Goal: Task Accomplishment & Management: Complete application form

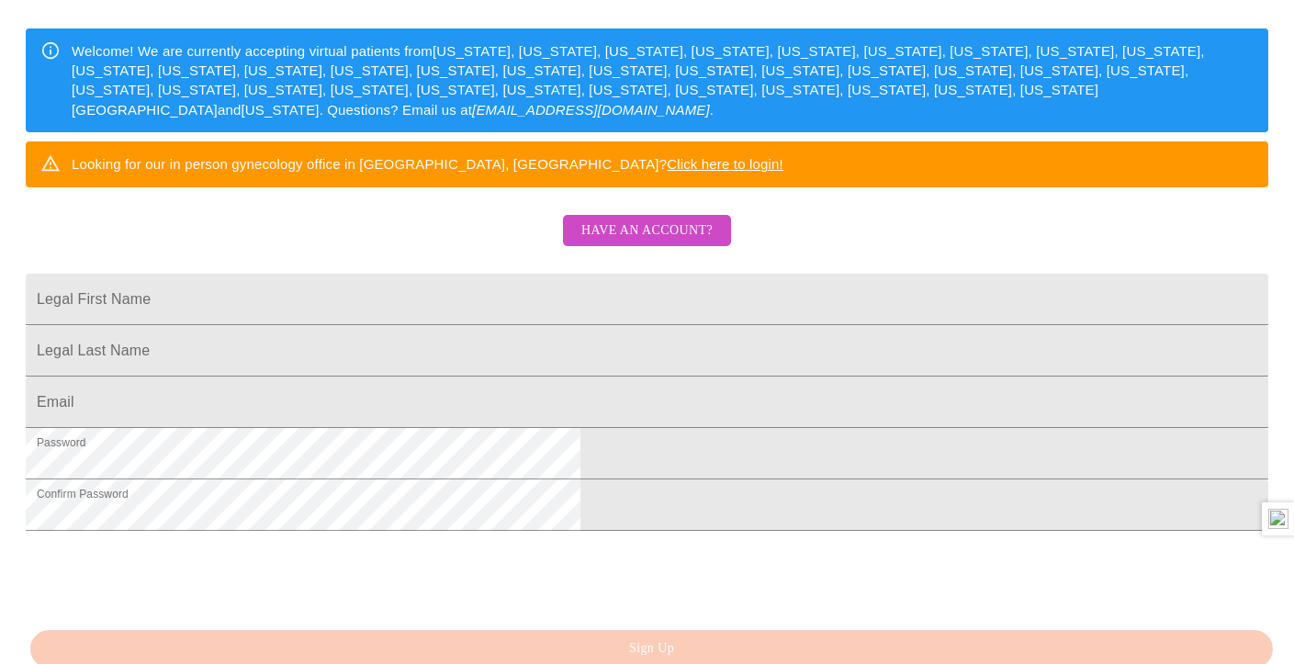
click at [686, 242] on span "Have an account?" at bounding box center [646, 231] width 131 height 23
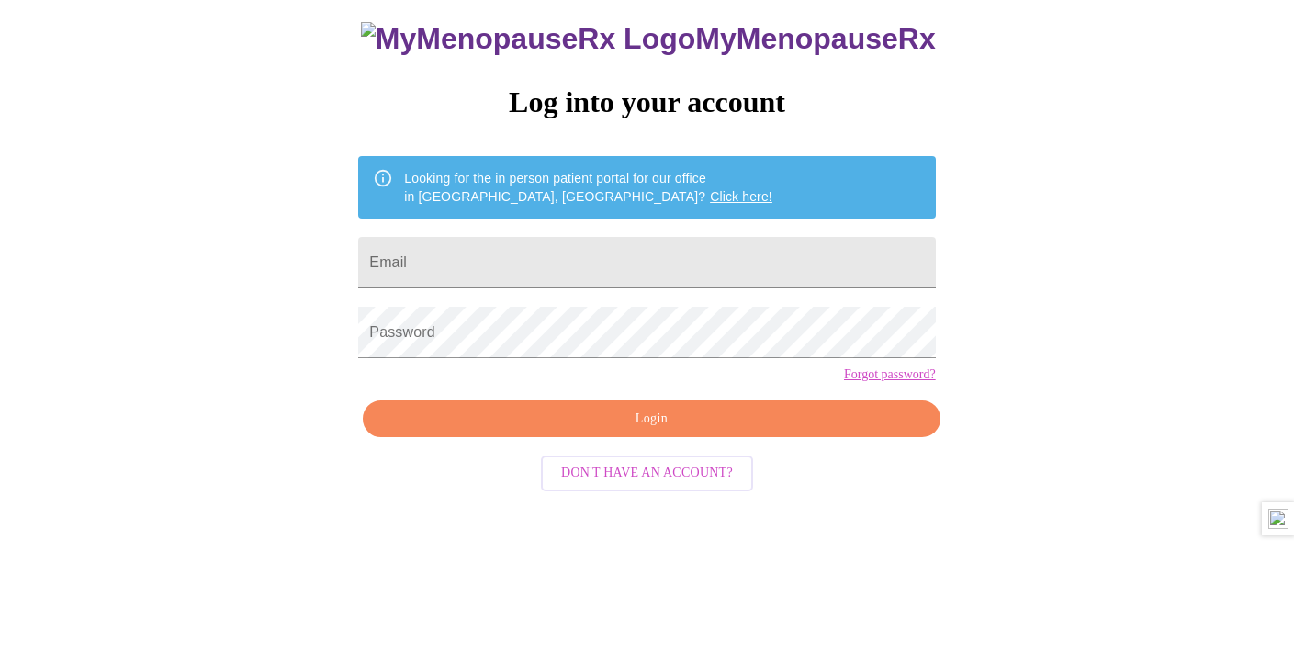
scroll to position [18, 0]
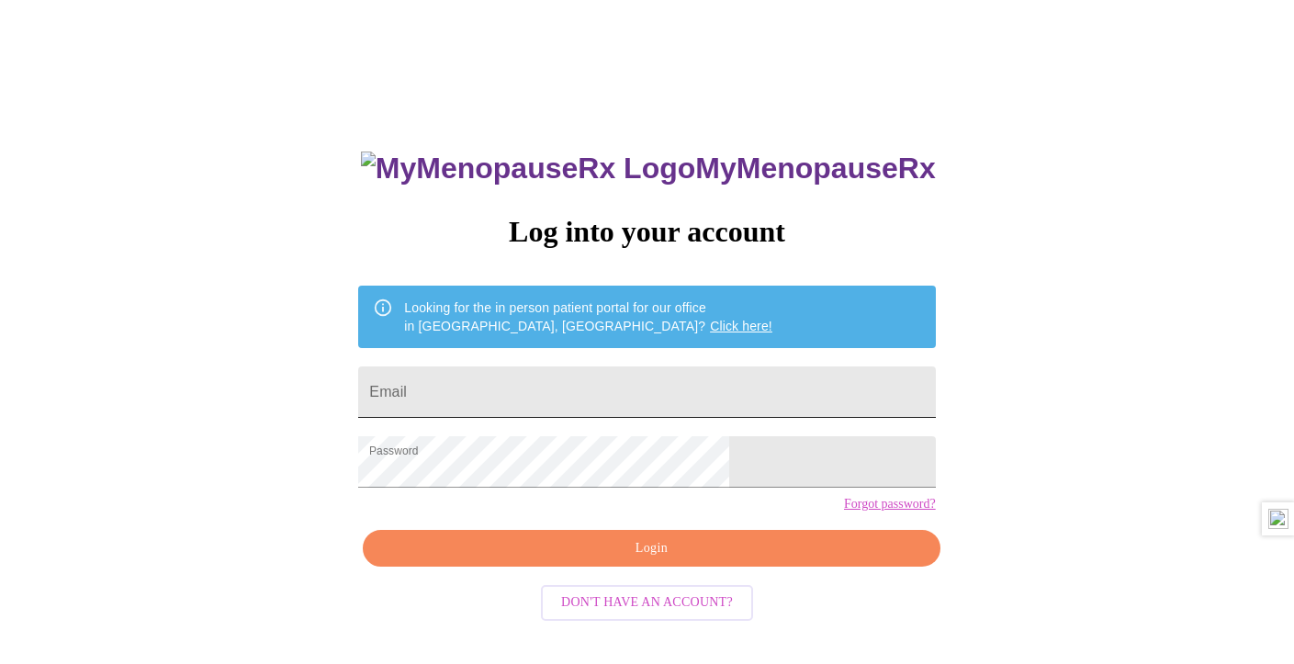
click at [620, 373] on input "Email" at bounding box center [646, 391] width 577 height 51
type input "[EMAIL_ADDRESS][DOMAIN_NAME]"
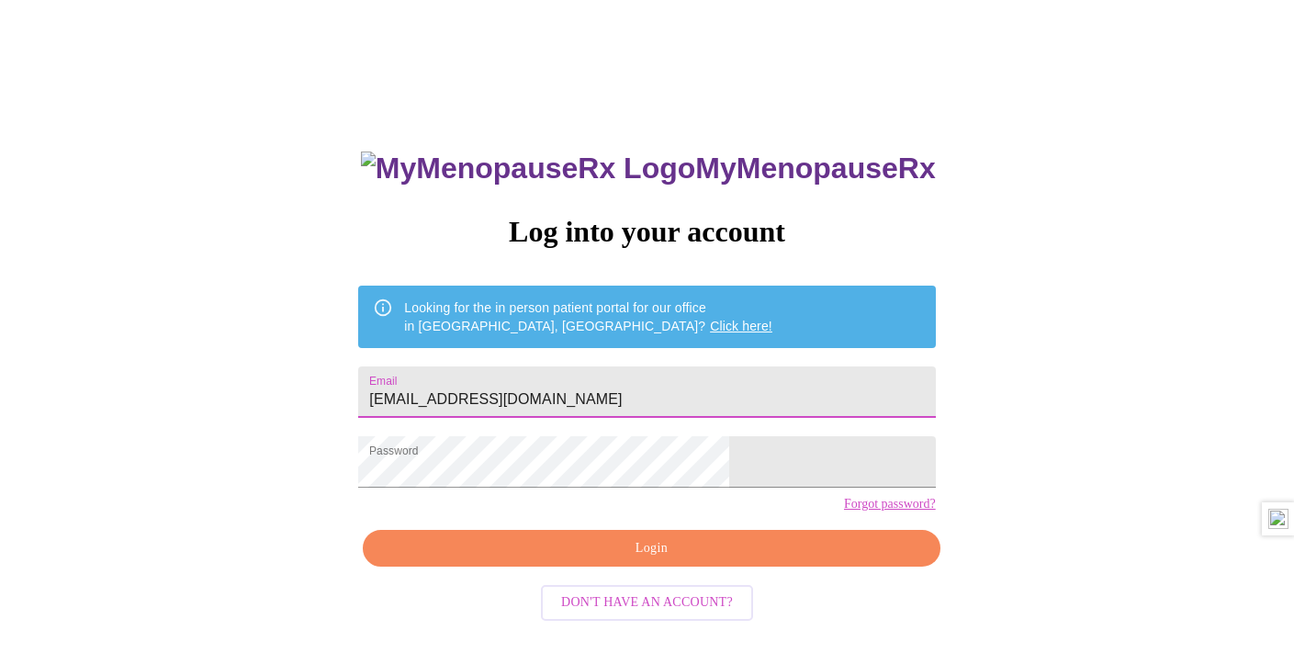
click at [738, 560] on span "Login" at bounding box center [651, 548] width 535 height 23
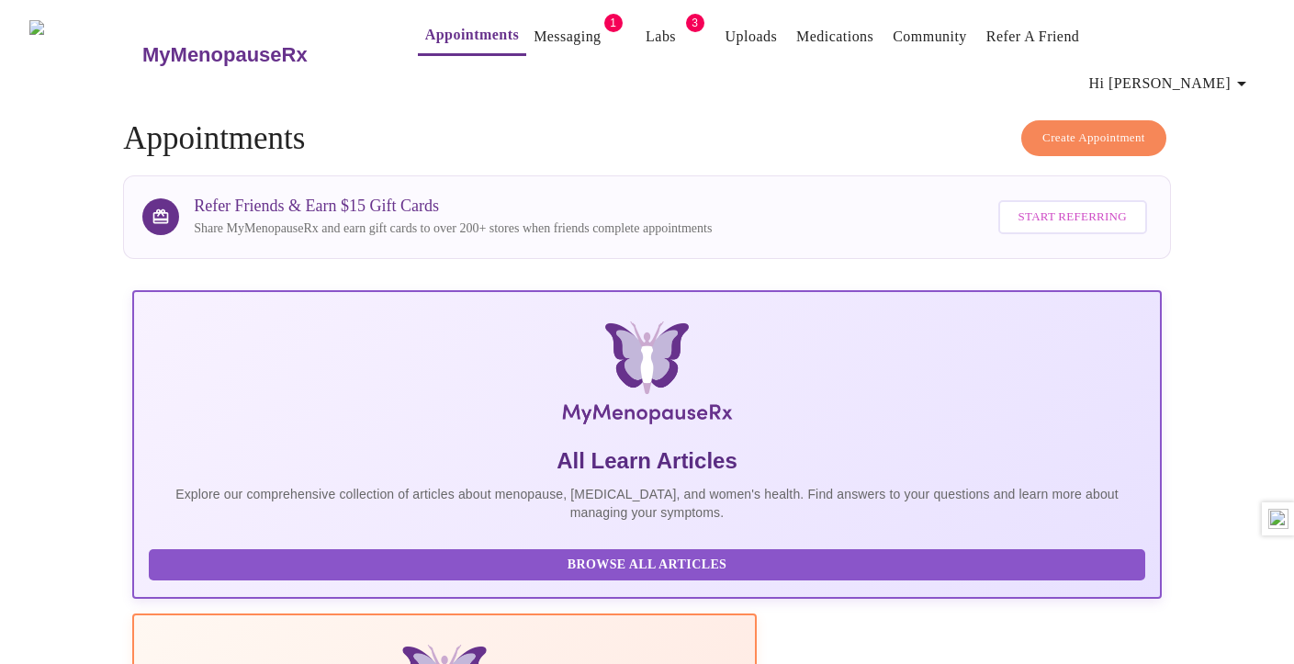
click at [534, 28] on link "Messaging" at bounding box center [567, 37] width 67 height 26
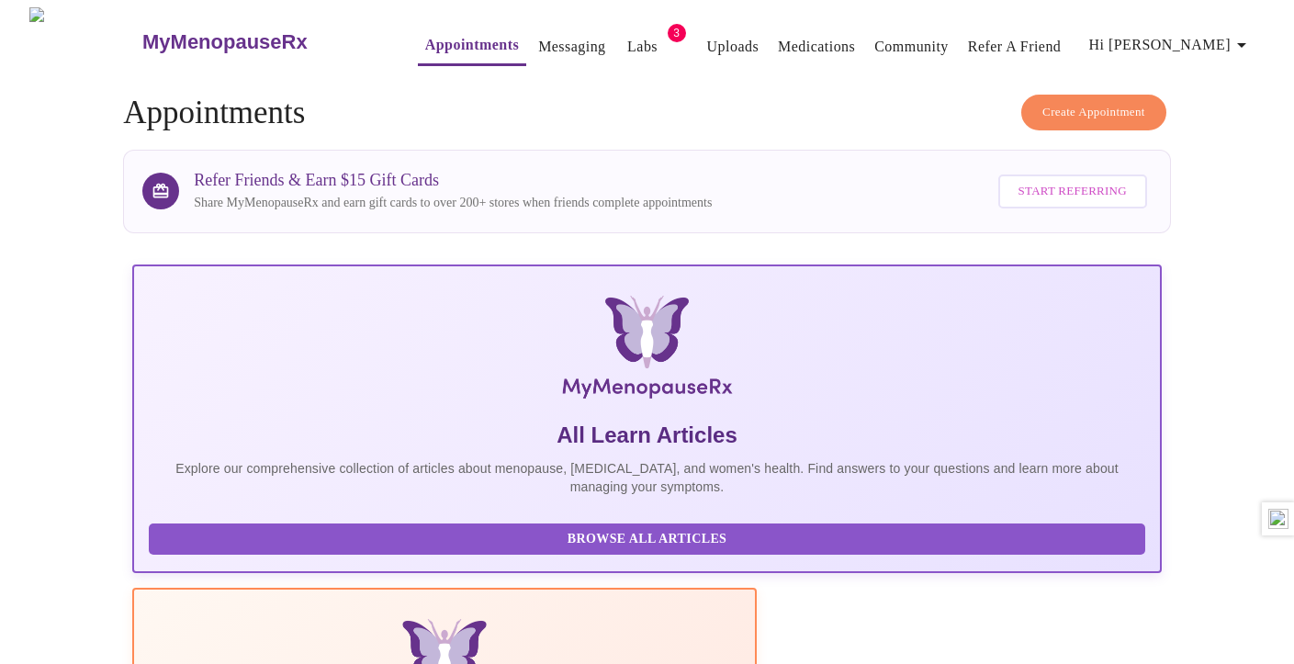
click at [627, 37] on link "Labs" at bounding box center [642, 47] width 30 height 26
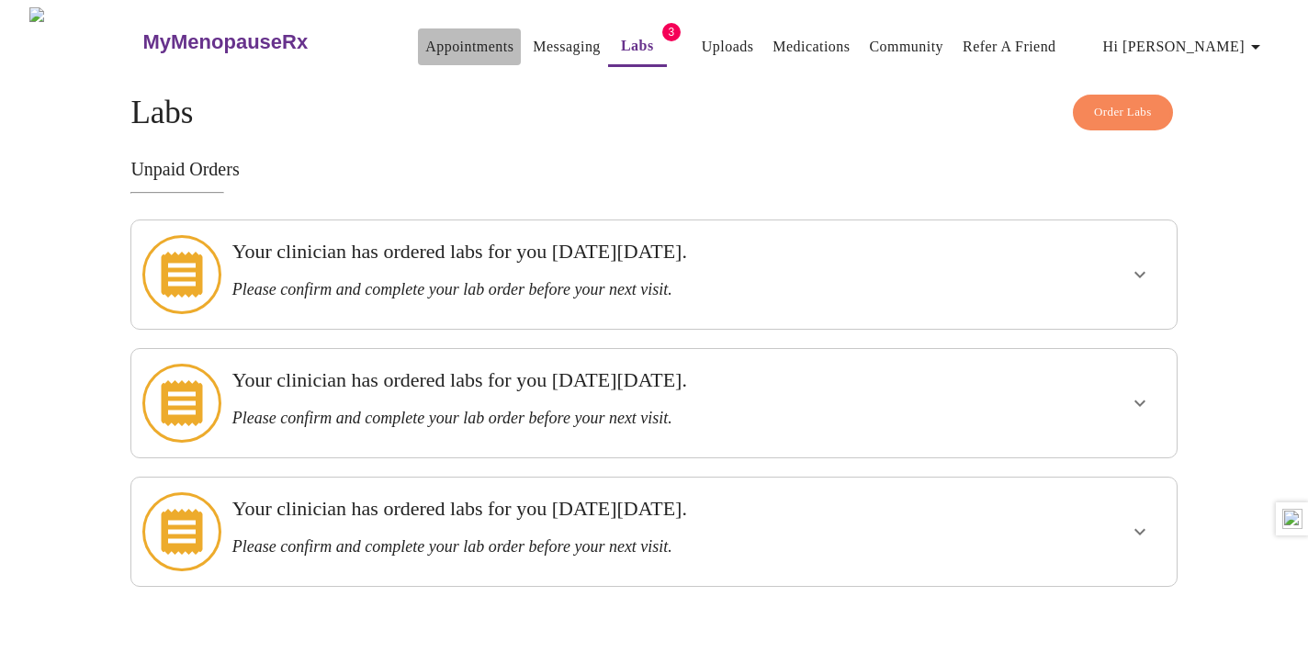
click at [454, 46] on link "Appointments" at bounding box center [469, 47] width 88 height 26
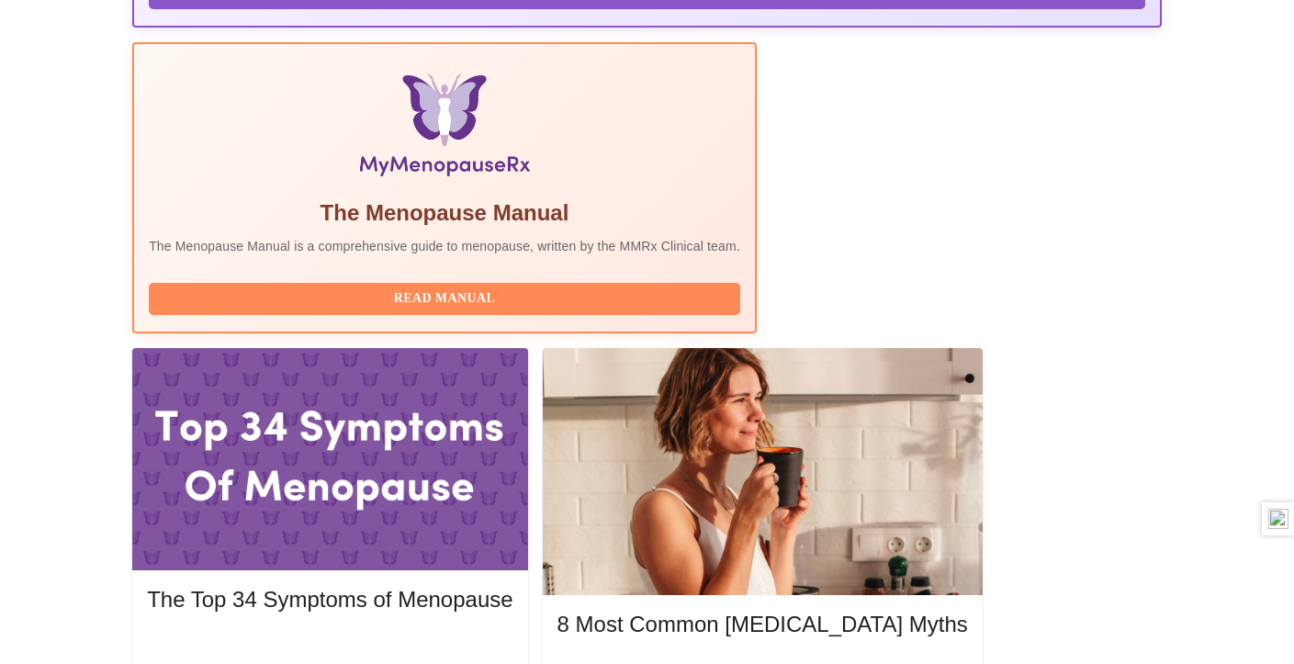
scroll to position [551, 0]
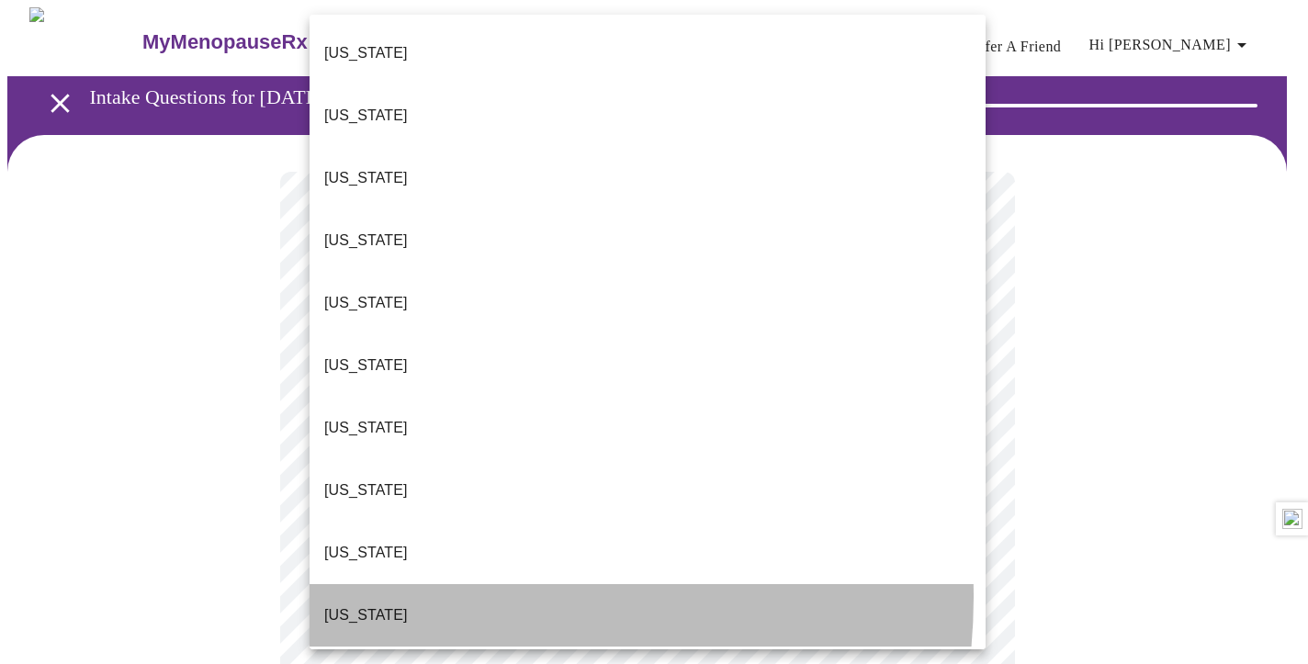
click at [424, 584] on li "[US_STATE]" at bounding box center [648, 615] width 676 height 62
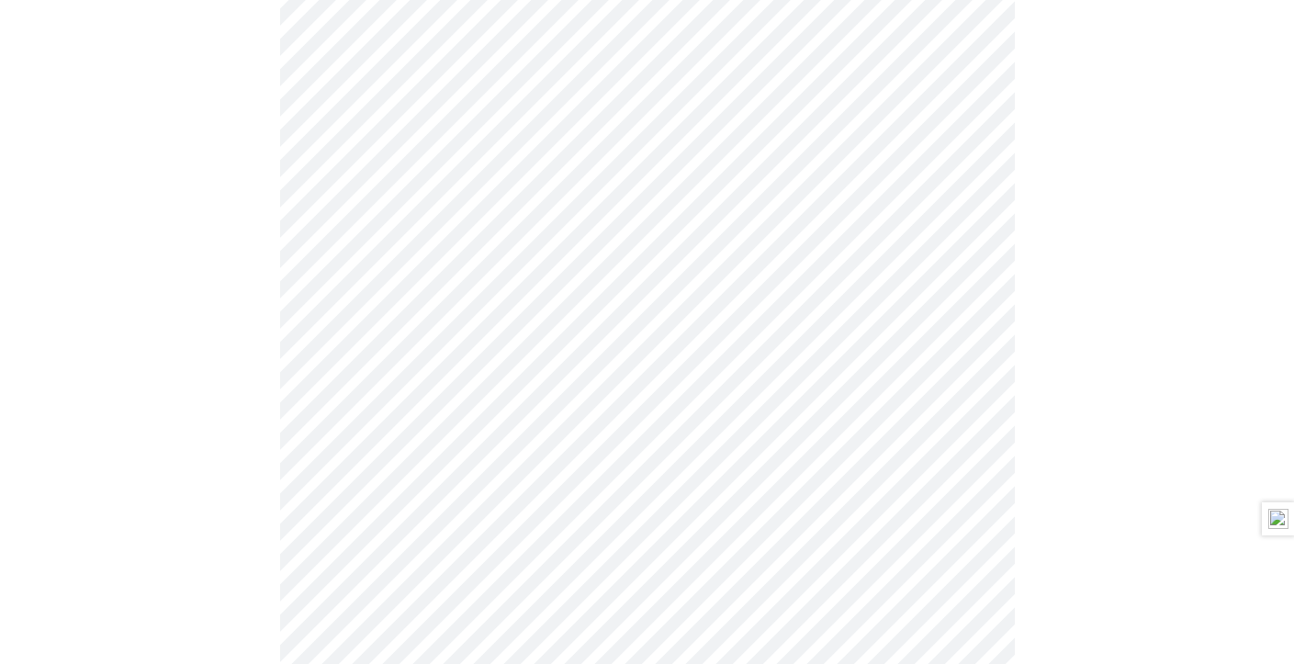
scroll to position [276, 0]
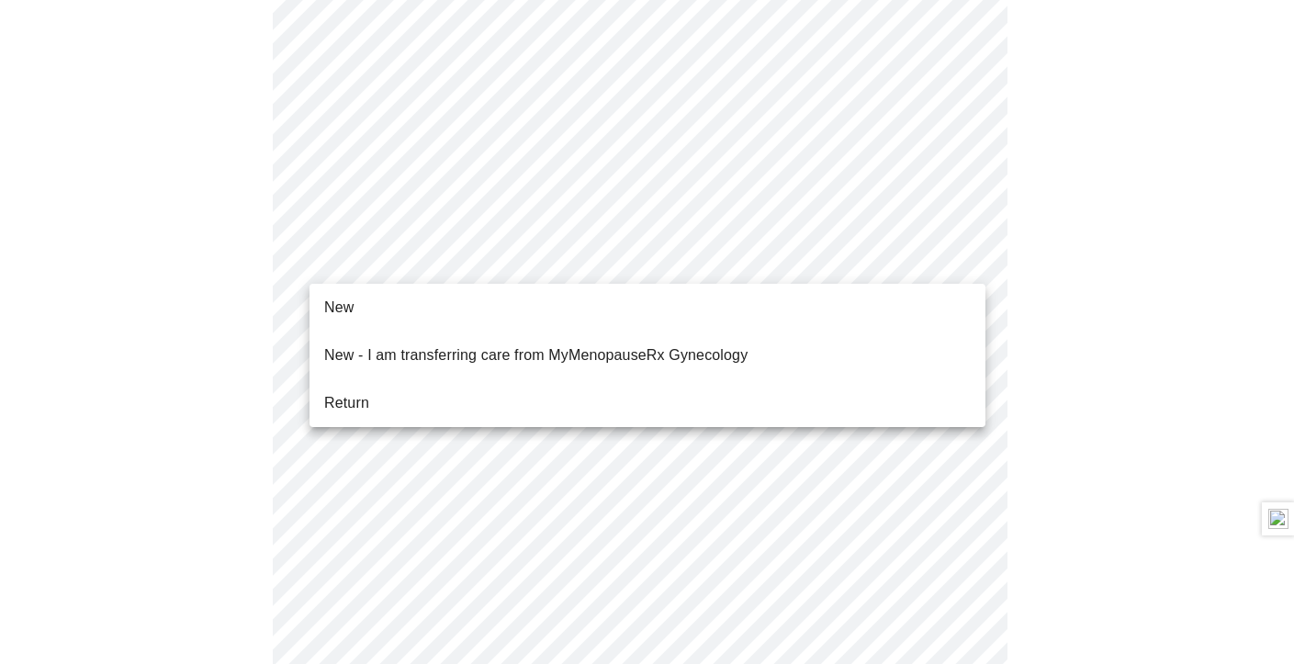
click at [486, 271] on body "MyMenopauseRx Appointments Messaging Labs 3 Uploads Medications Community Refer…" at bounding box center [647, 578] width 1280 height 1693
click at [447, 389] on li "Return" at bounding box center [648, 403] width 676 height 33
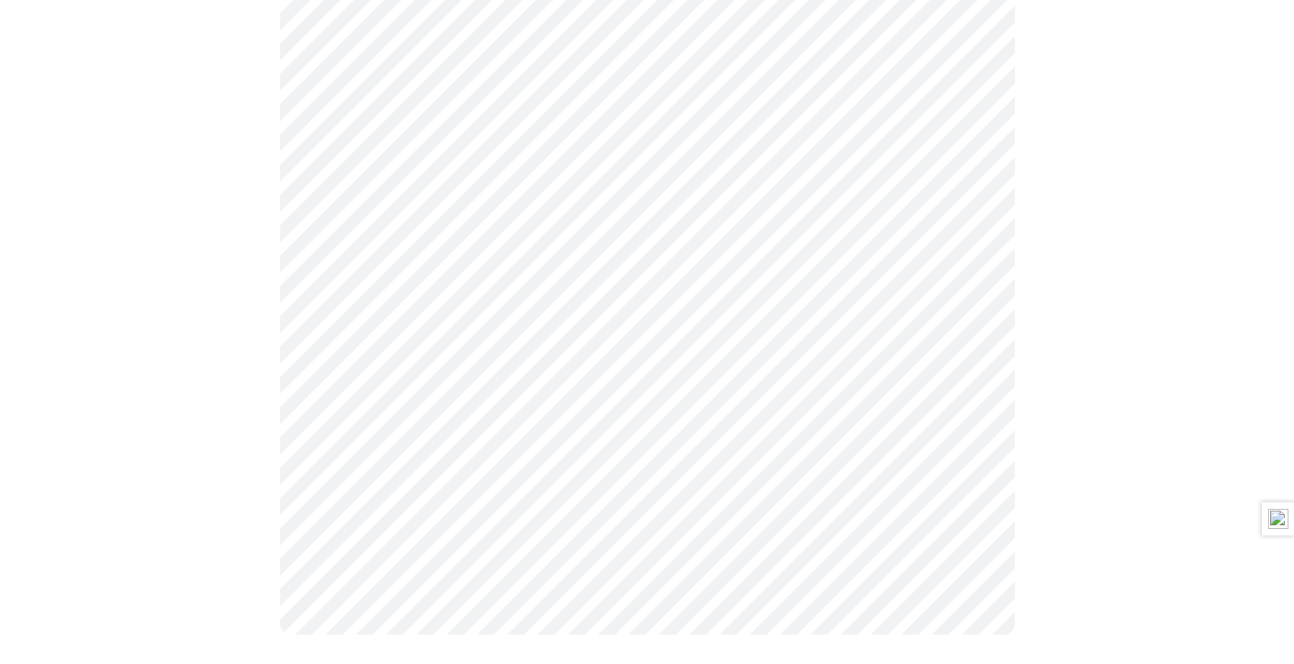
scroll to position [0, 0]
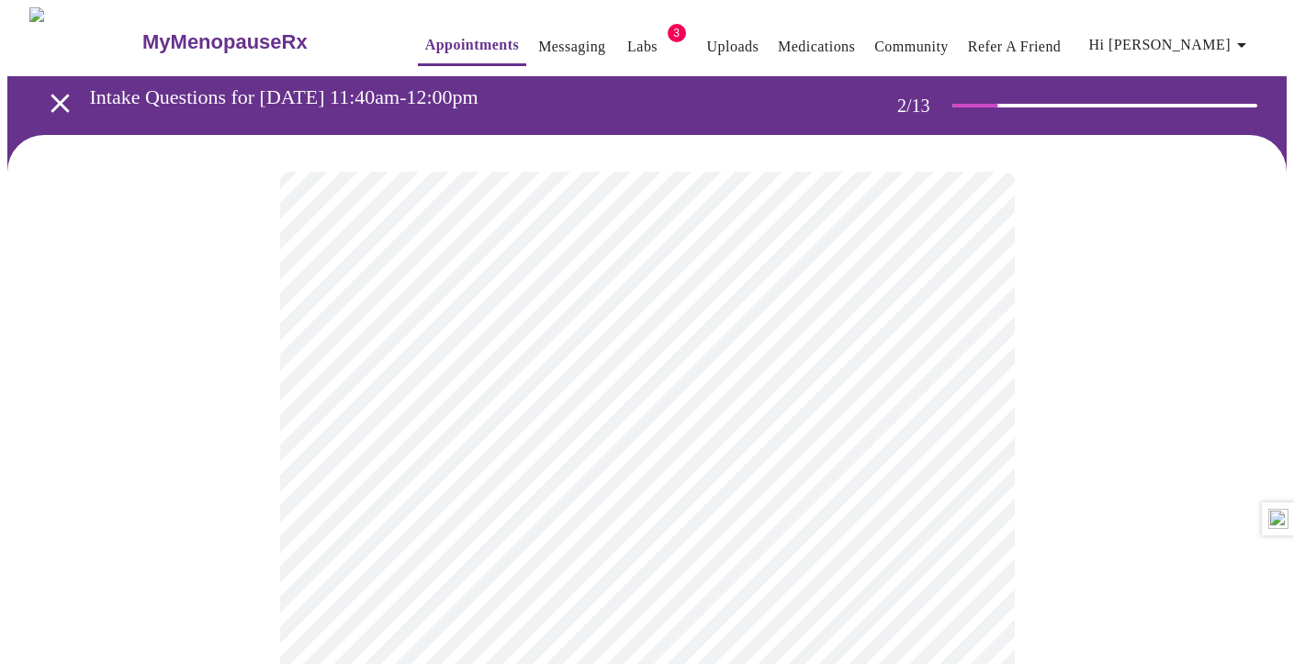
click at [737, 383] on body "MyMenopauseRx Appointments Messaging Labs 3 Uploads Medications Community Refer…" at bounding box center [647, 559] width 1280 height 1104
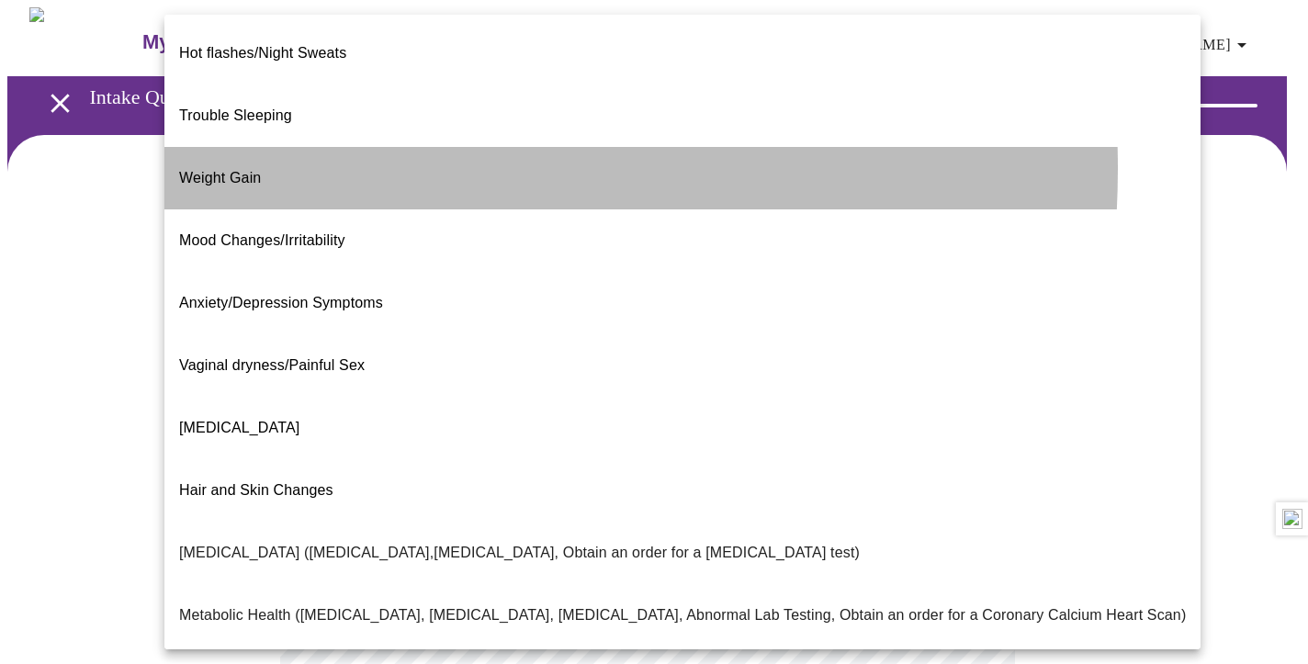
click at [310, 147] on li "Weight Gain" at bounding box center [682, 178] width 1036 height 62
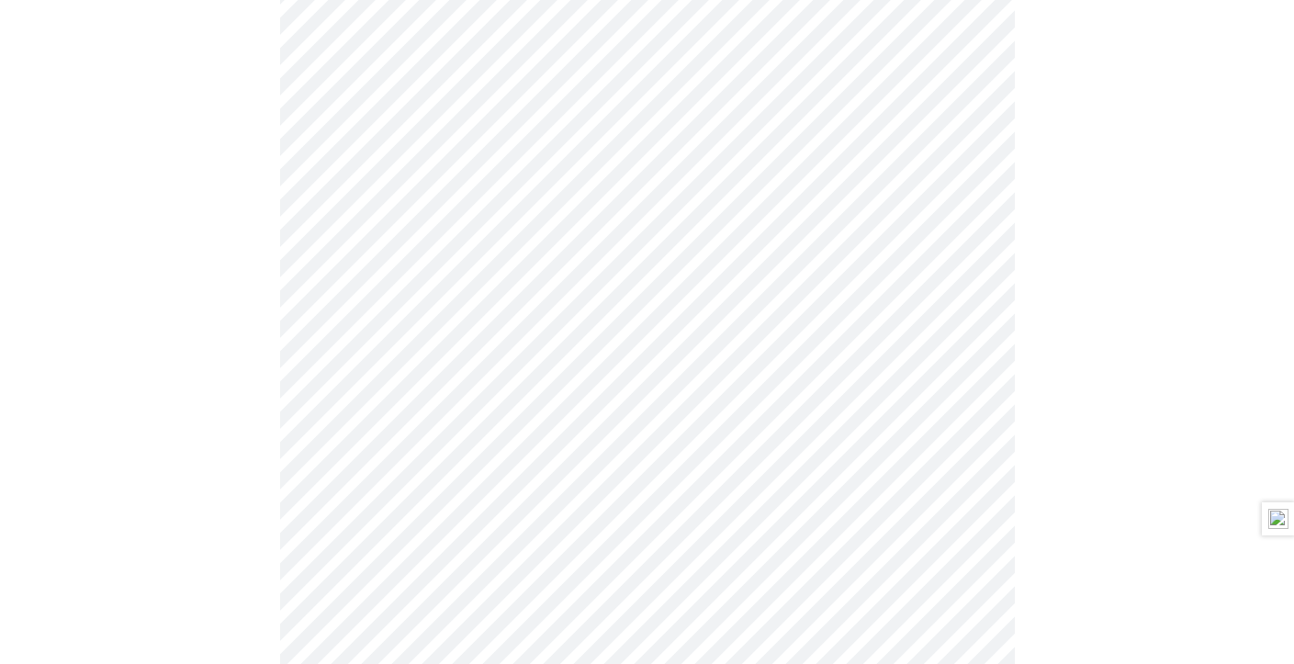
scroll to position [367, 0]
click at [661, 208] on body "MyMenopauseRx Appointments Messaging Labs 3 Uploads Medications Community Refer…" at bounding box center [647, 186] width 1280 height 1093
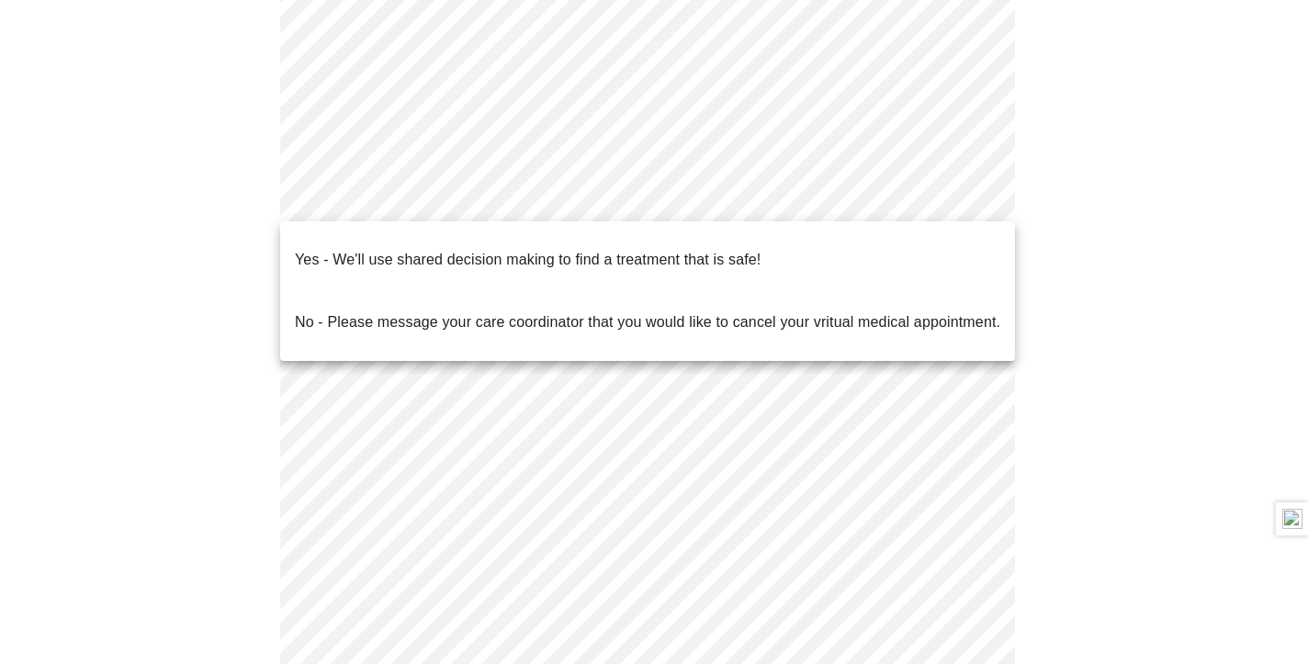
click at [479, 311] on p "No - Please message your care coordinator that you would like to cancel your vr…" at bounding box center [647, 322] width 705 height 22
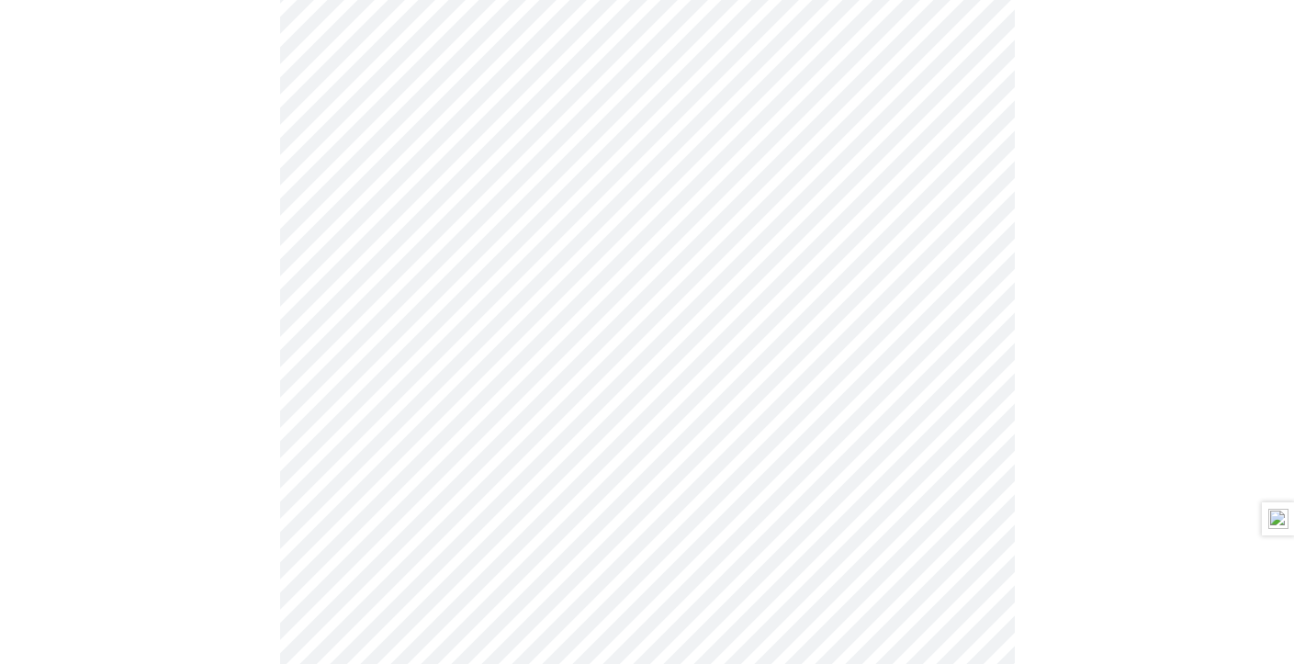
scroll to position [92, 0]
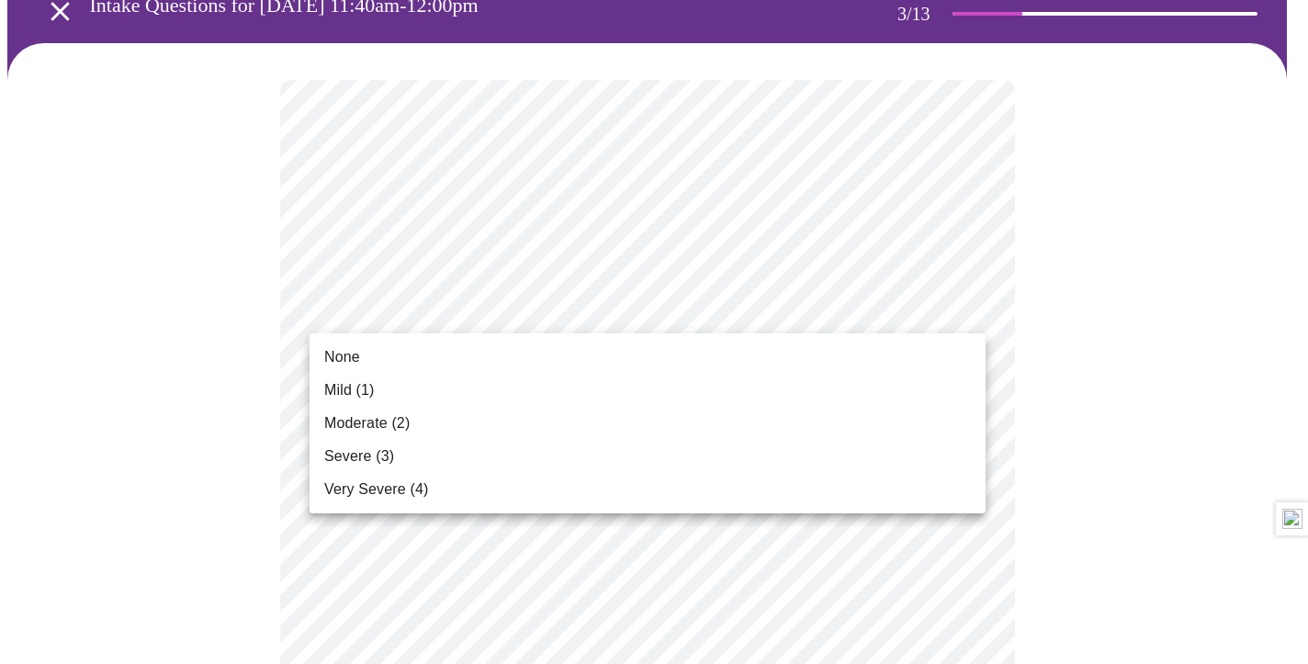
click at [516, 402] on li "Mild (1)" at bounding box center [648, 390] width 676 height 33
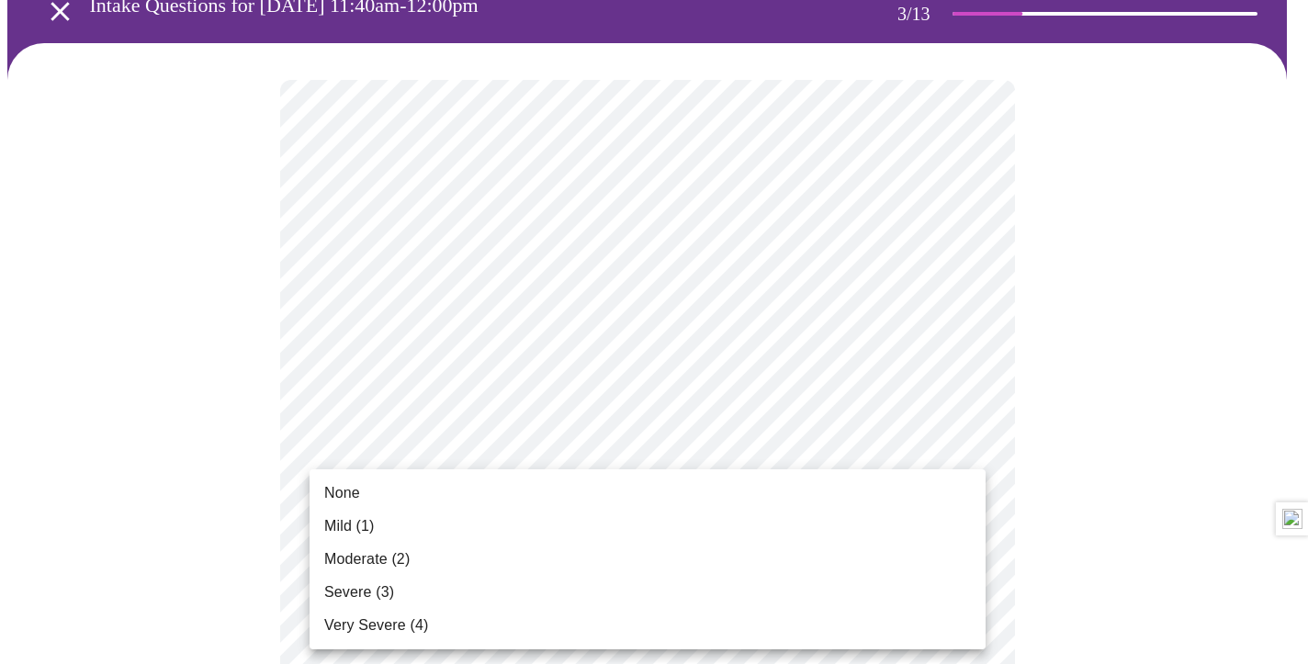
click at [503, 519] on li "Mild (1)" at bounding box center [648, 526] width 676 height 33
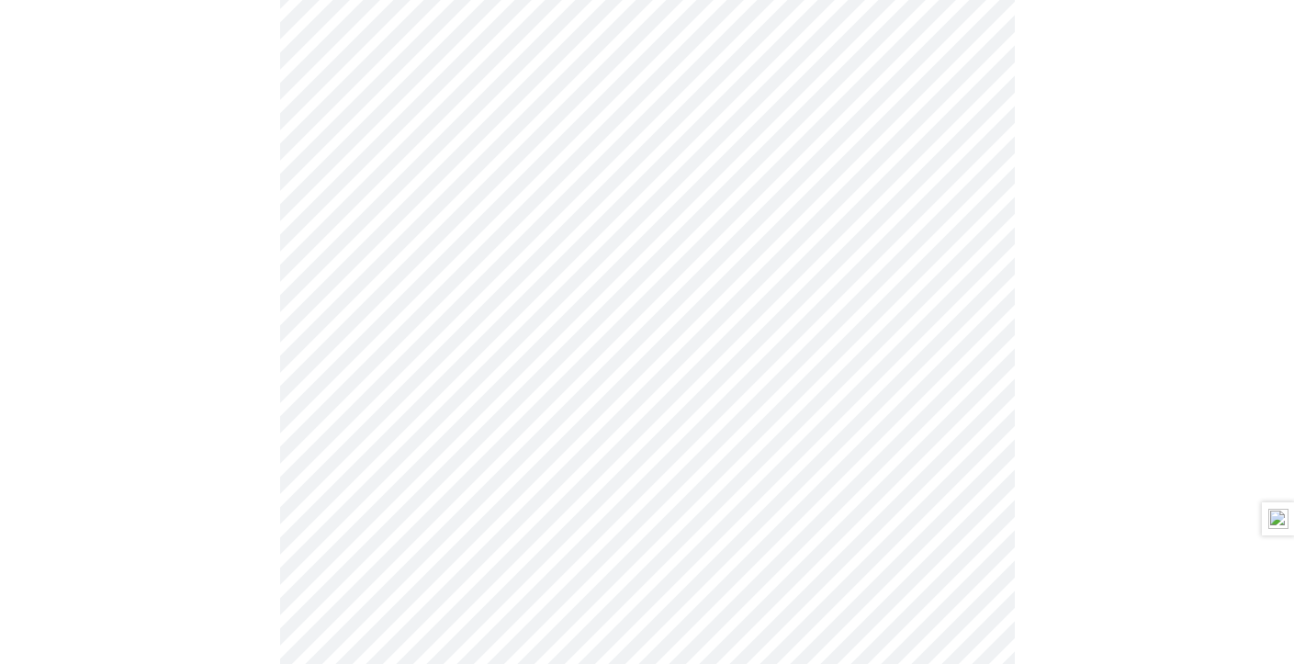
scroll to position [276, 0]
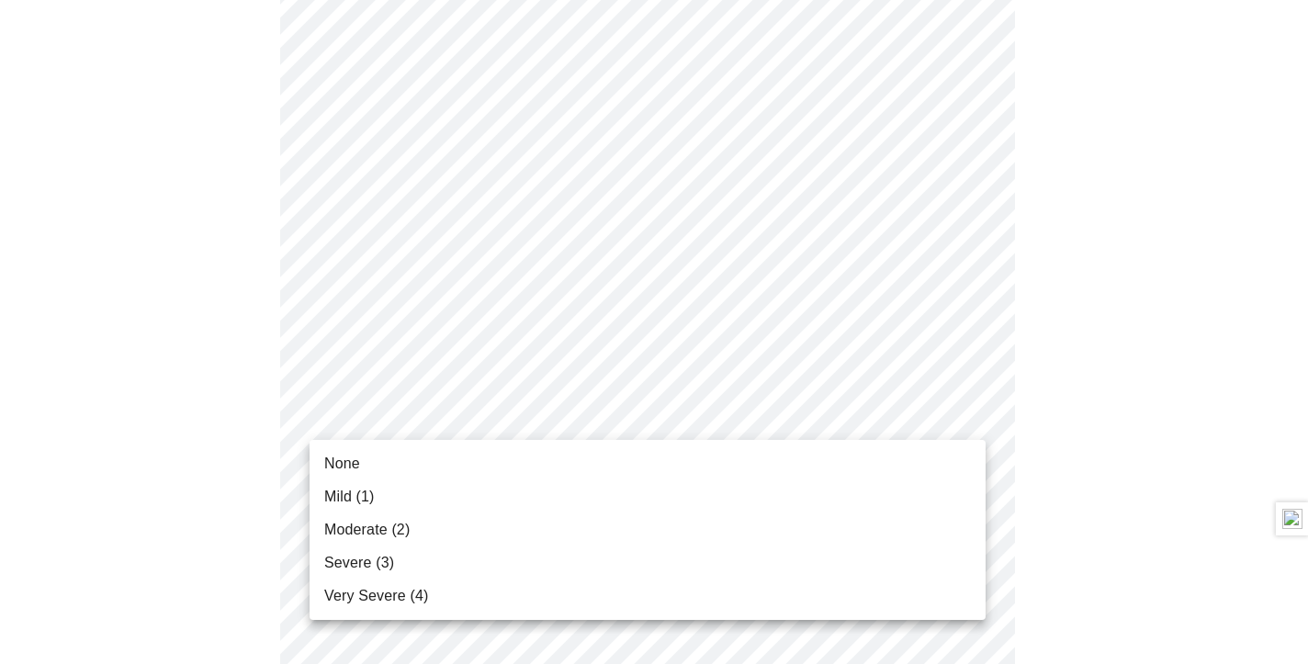
click at [508, 493] on li "Mild (1)" at bounding box center [648, 496] width 676 height 33
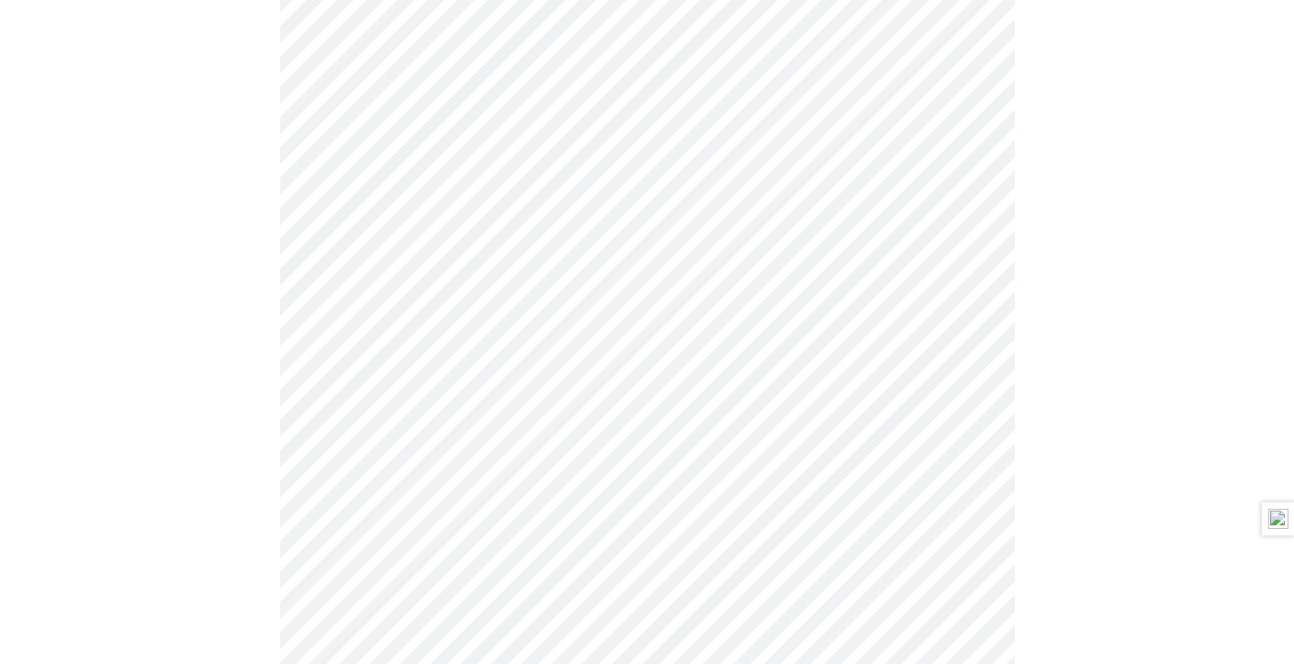
scroll to position [459, 0]
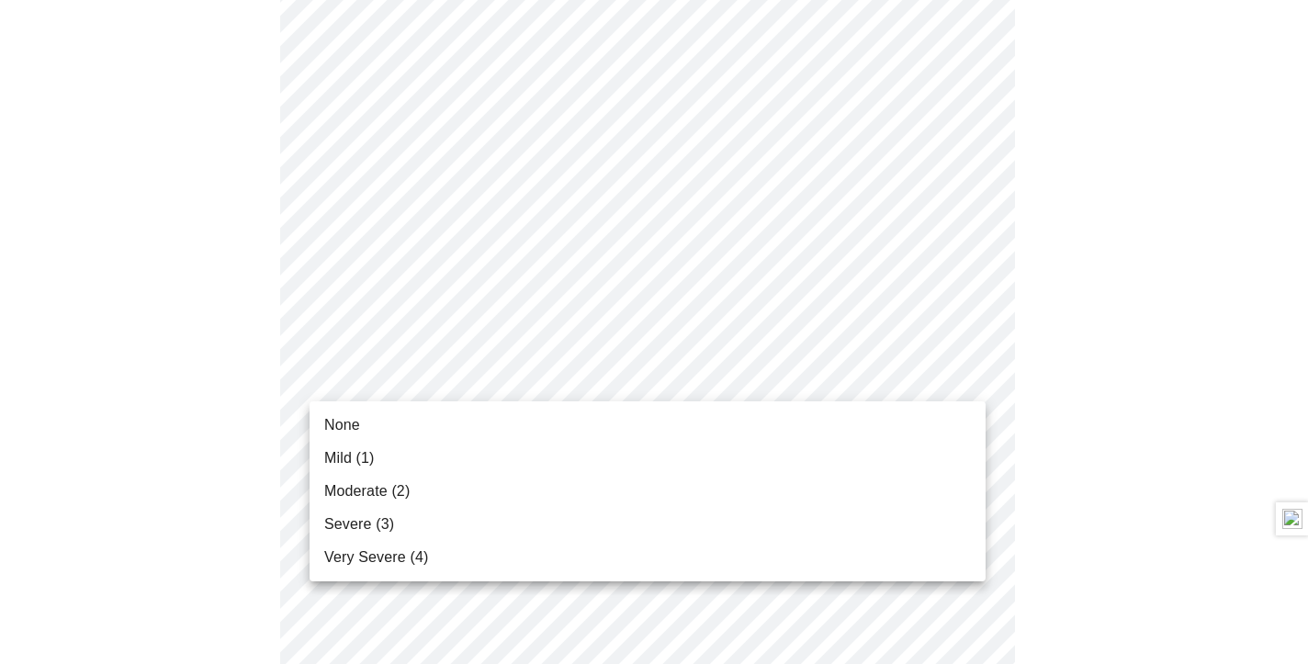
click at [573, 487] on li "Moderate (2)" at bounding box center [648, 491] width 676 height 33
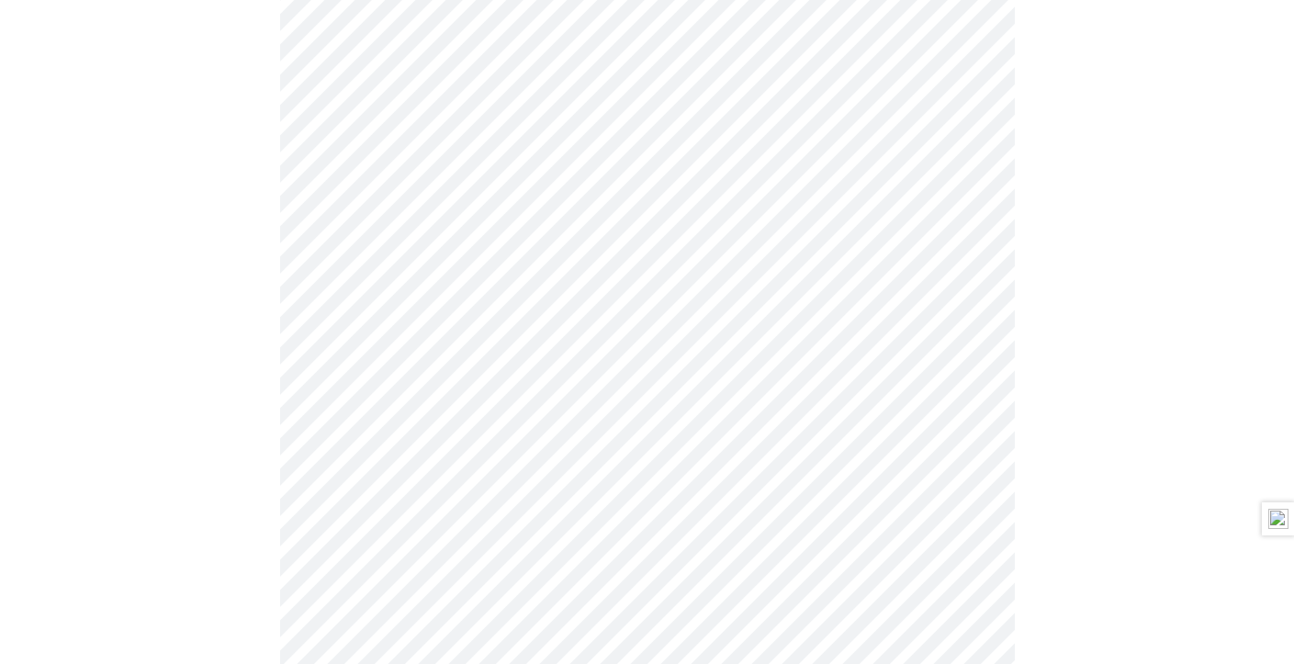
scroll to position [735, 0]
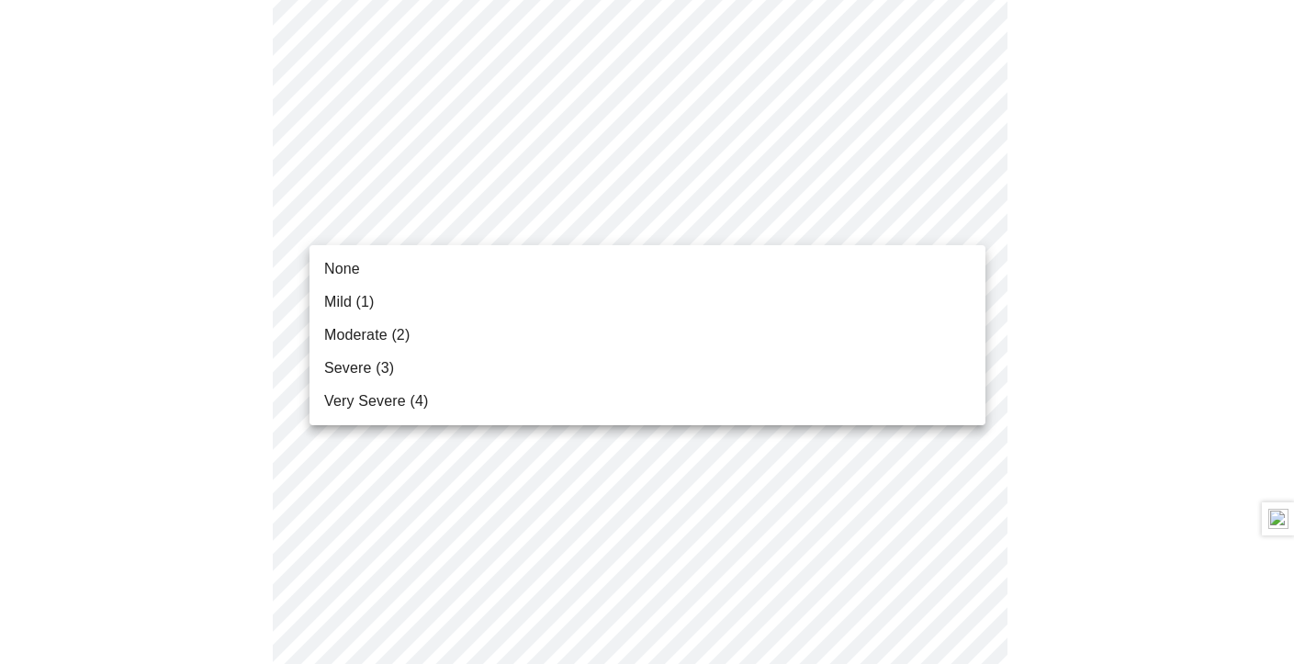
click at [563, 235] on body "MyMenopauseRx Appointments Messaging Labs 3 Uploads Medications Community Refer…" at bounding box center [647, 456] width 1280 height 2366
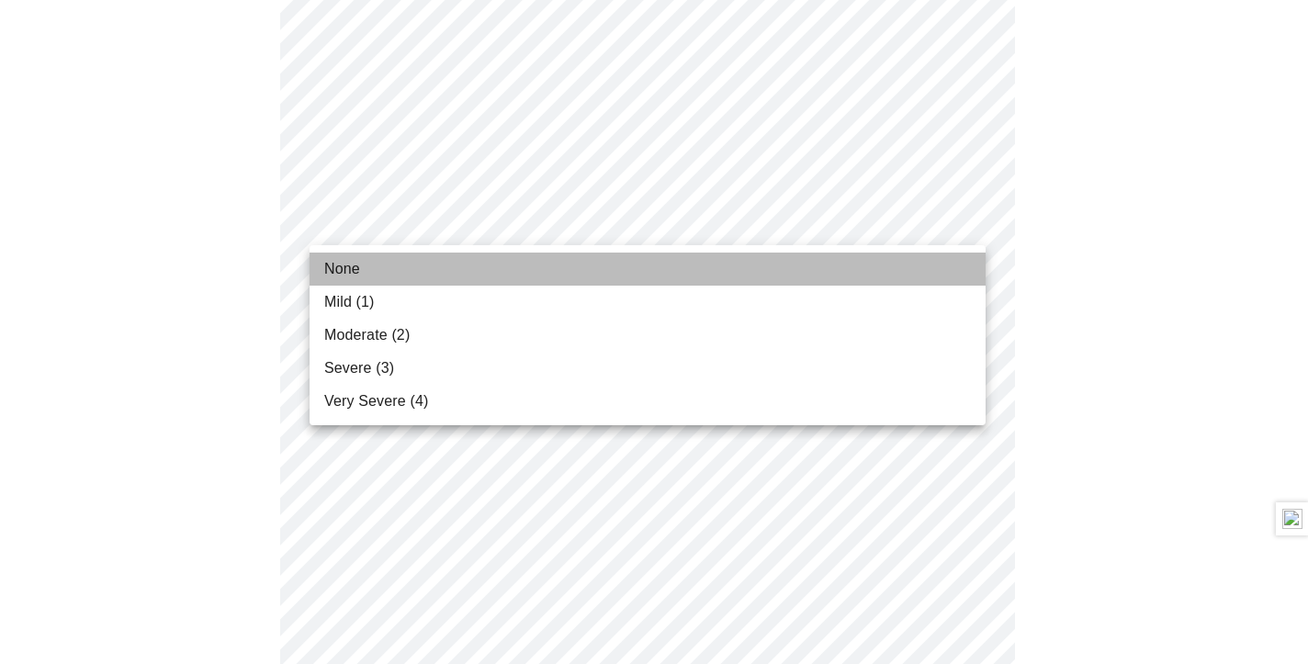
click at [525, 258] on li "None" at bounding box center [648, 269] width 676 height 33
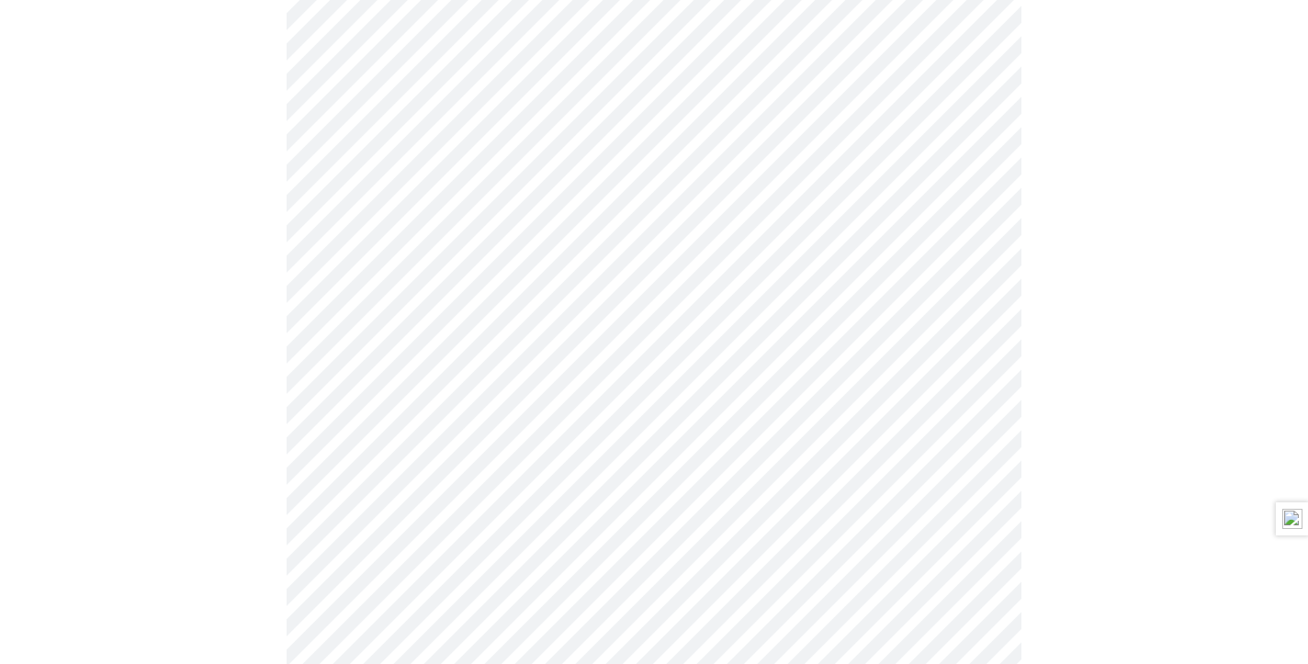
click at [531, 362] on body "MyMenopauseRx Appointments Messaging Labs 3 Uploads Medications Community Refer…" at bounding box center [653, 430] width 1293 height 2315
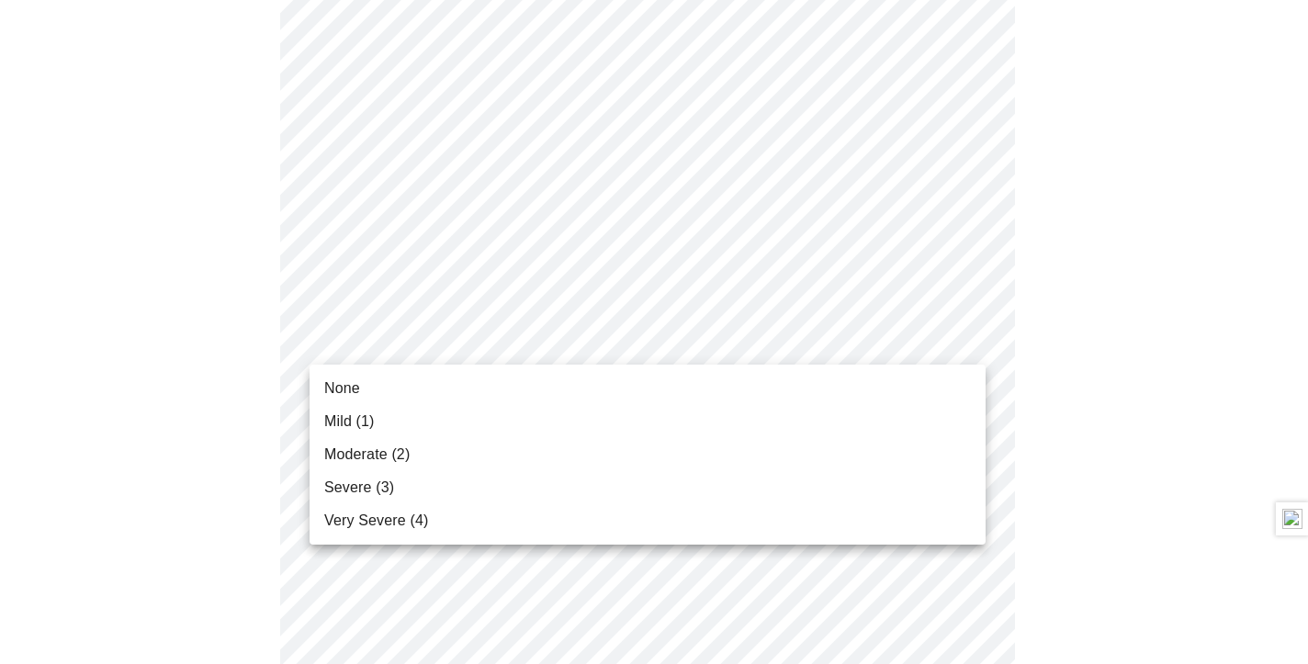
click at [530, 410] on li "Mild (1)" at bounding box center [648, 421] width 676 height 33
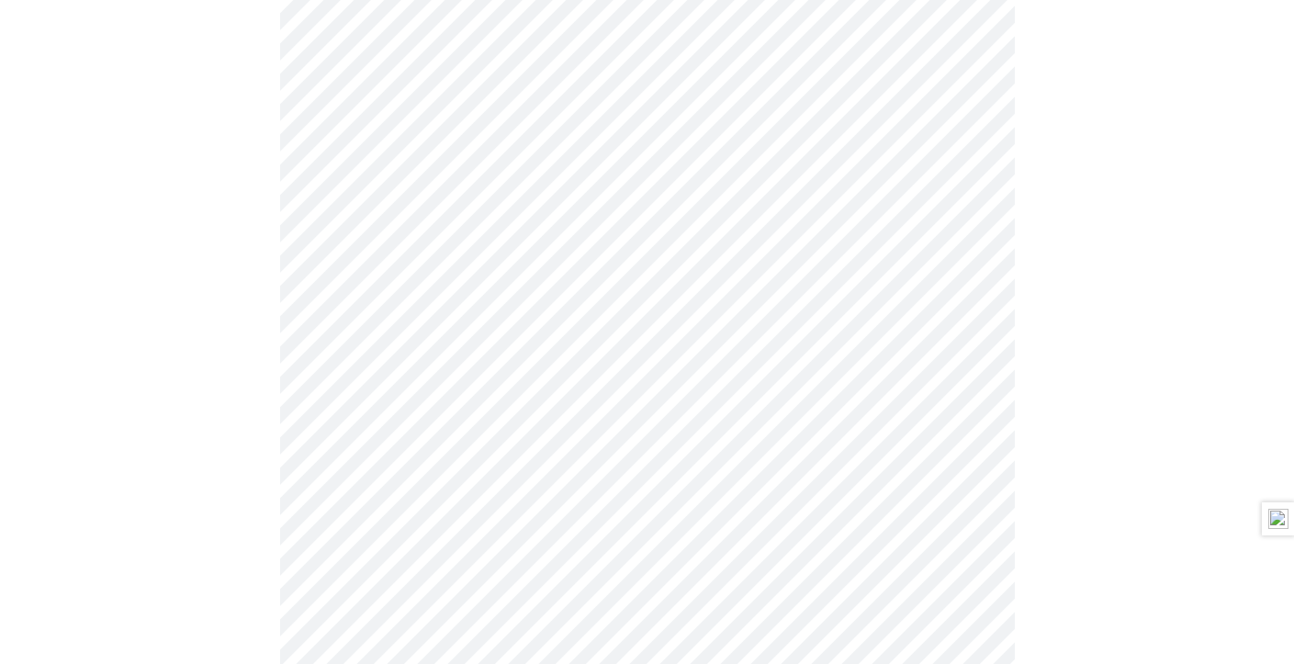
scroll to position [1010, 0]
click at [597, 212] on body "MyMenopauseRx Appointments Messaging Labs 3 Uploads Medications Community Refer…" at bounding box center [647, 141] width 1280 height 2289
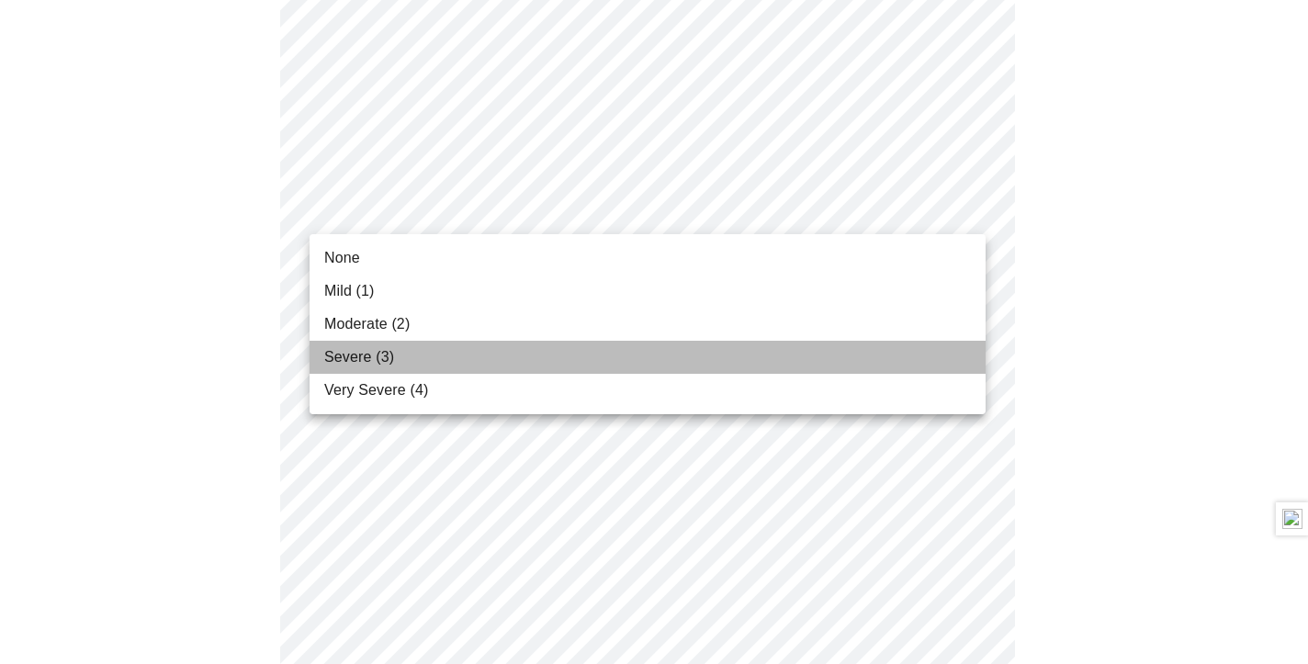
click at [546, 360] on li "Severe (3)" at bounding box center [648, 357] width 676 height 33
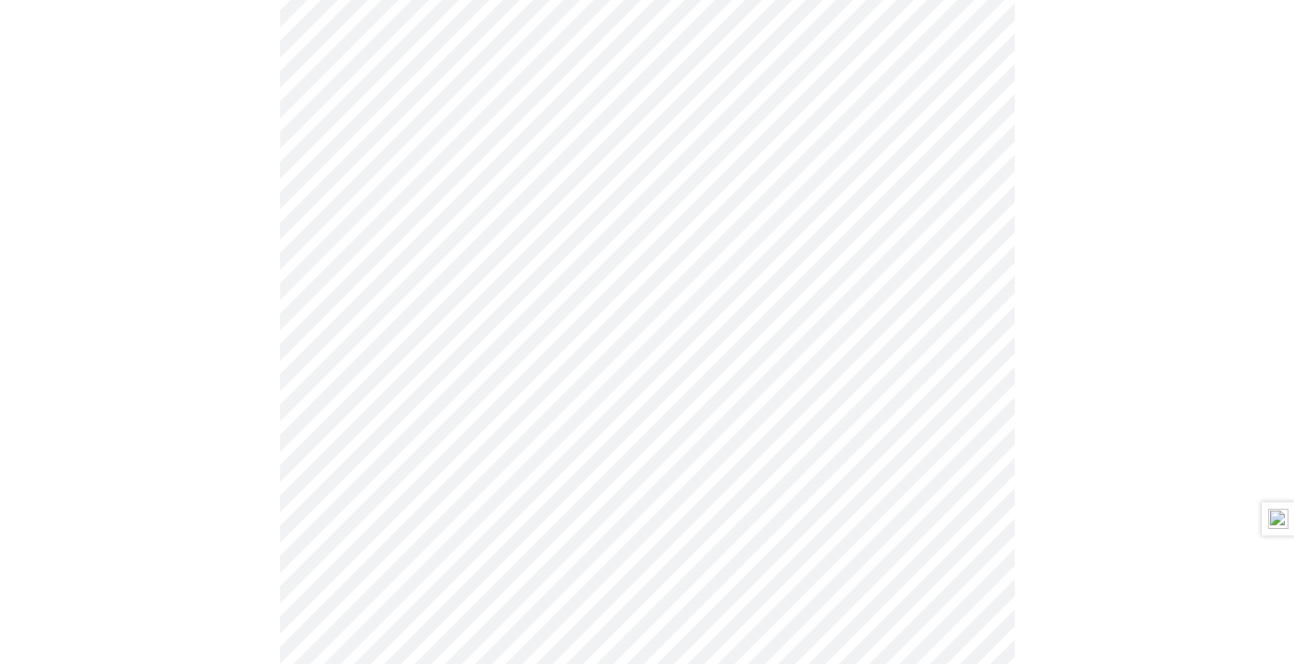
scroll to position [1102, 0]
click at [637, 271] on body "MyMenopauseRx Appointments Messaging Labs 3 Uploads Medications Community Refer…" at bounding box center [653, 36] width 1293 height 2263
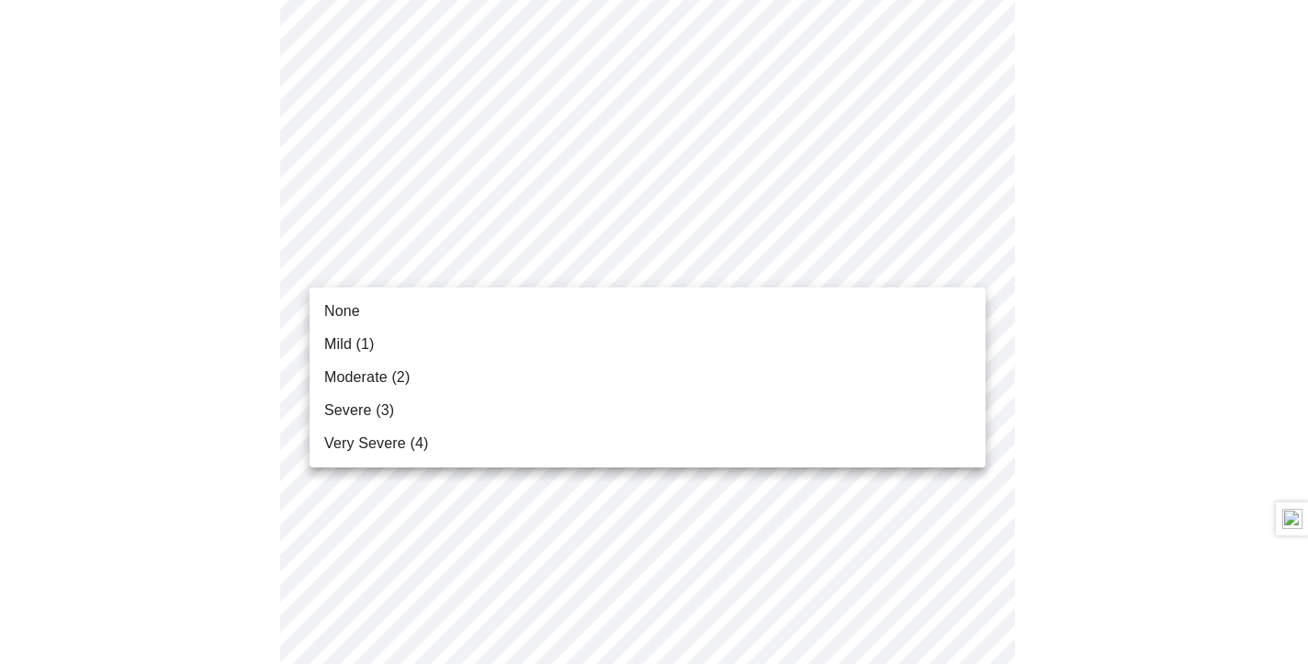
click at [538, 301] on li "None" at bounding box center [648, 311] width 676 height 33
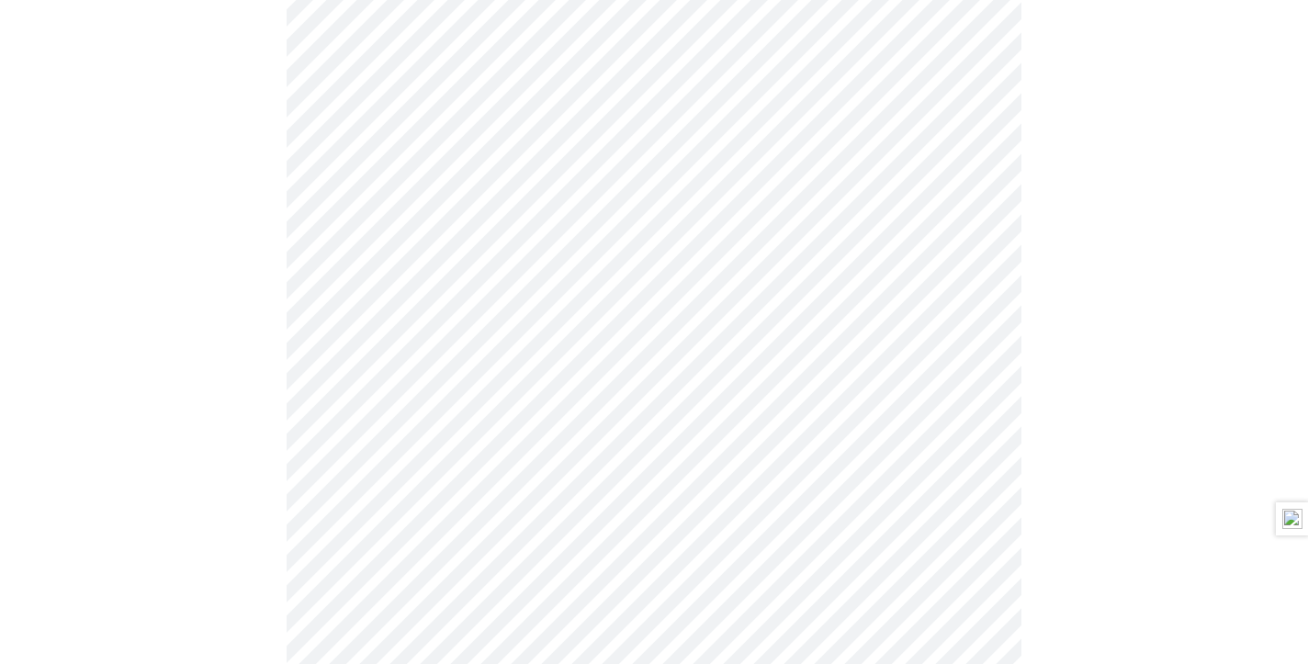
click at [575, 247] on body "MyMenopauseRx Appointments Messaging Labs 3 Uploads Medications Community Refer…" at bounding box center [653, 24] width 1293 height 2238
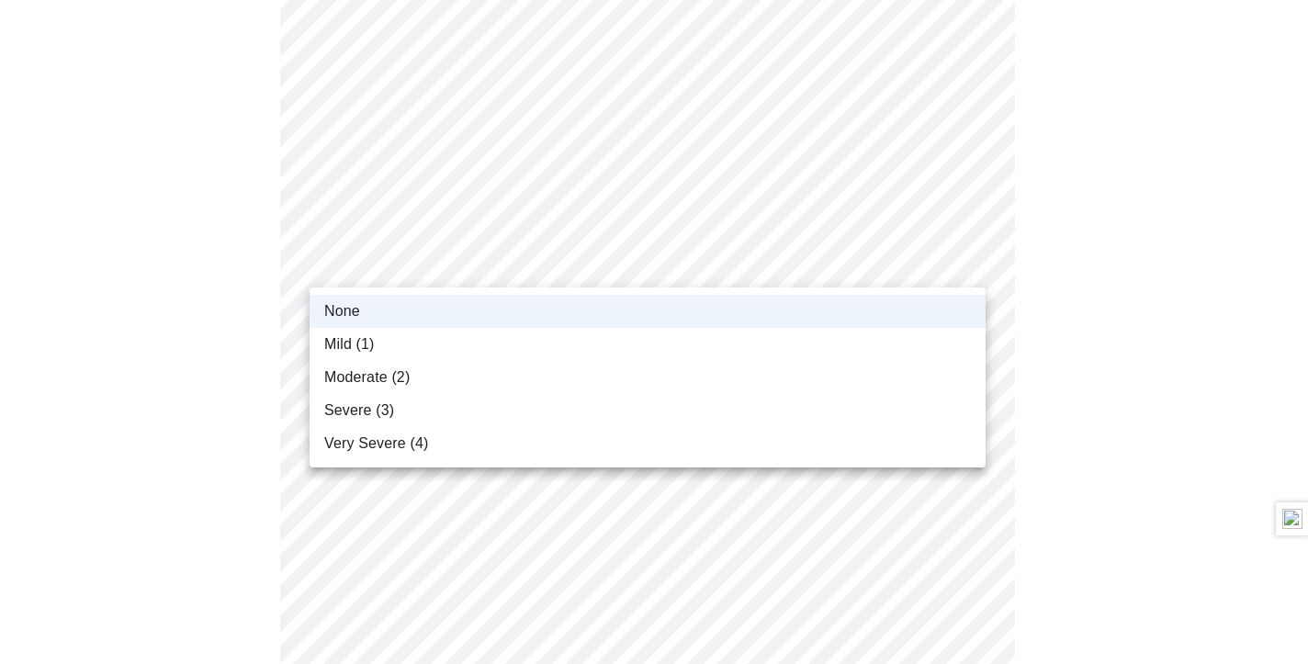
click at [513, 333] on li "Mild (1)" at bounding box center [648, 344] width 676 height 33
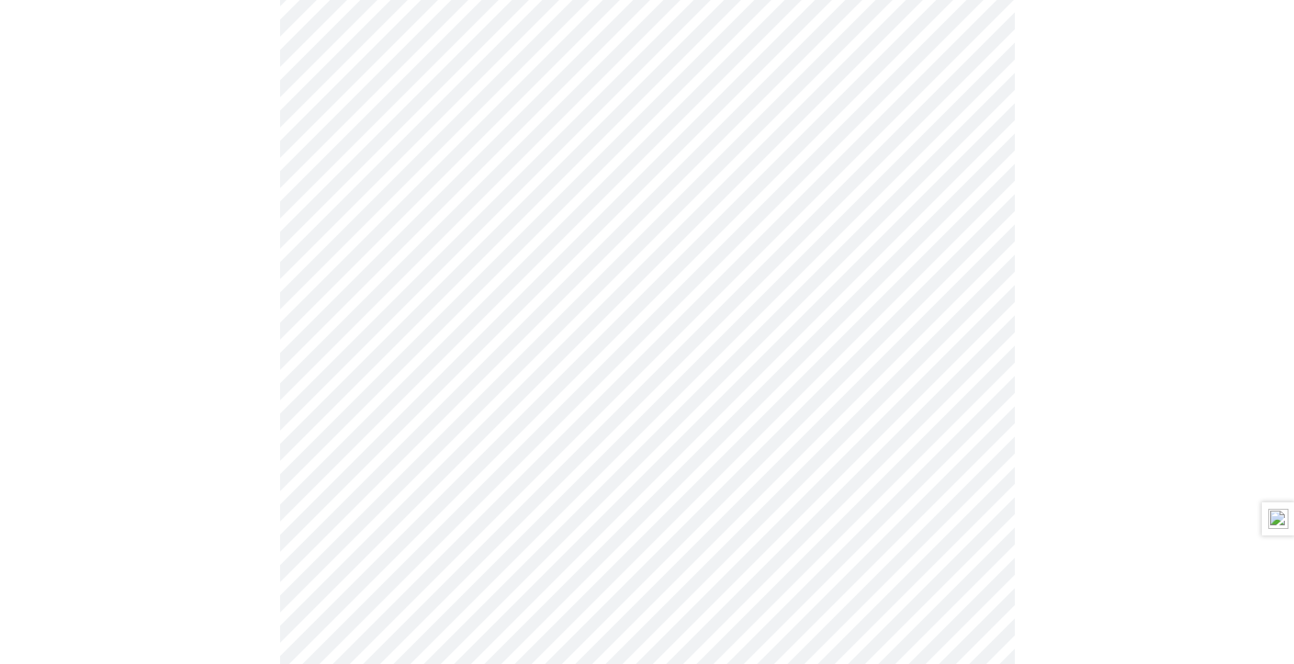
scroll to position [1194, 0]
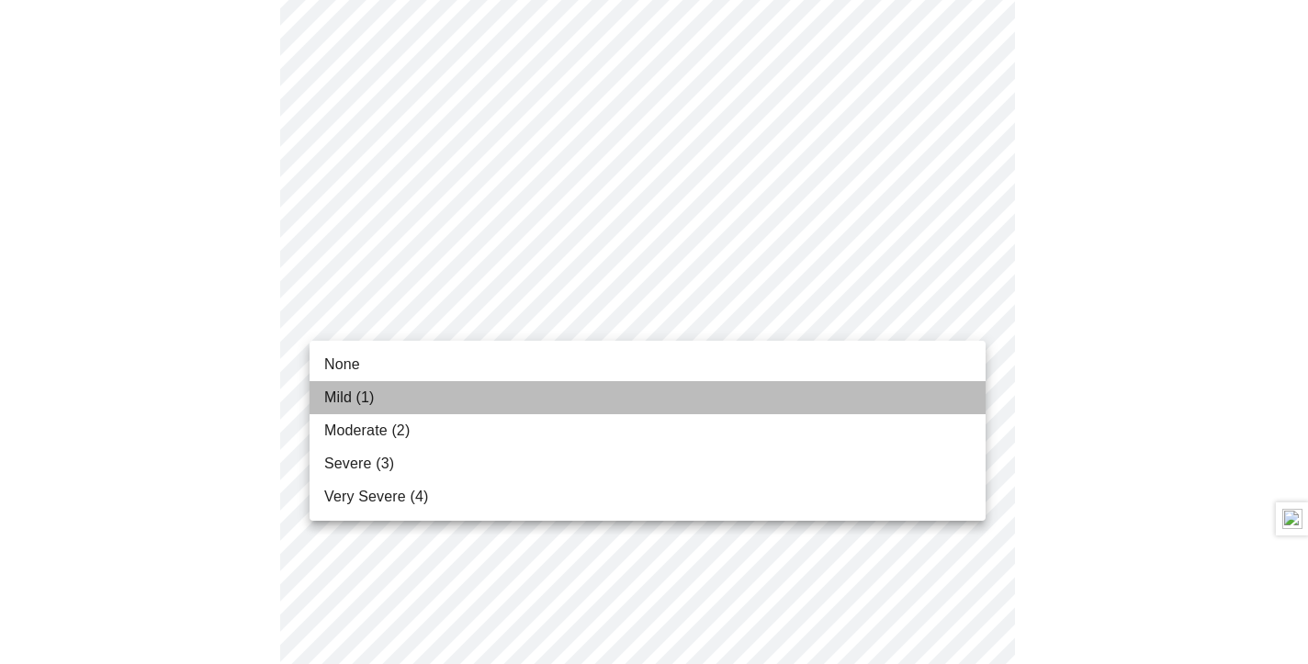
click at [440, 391] on li "Mild (1)" at bounding box center [648, 397] width 676 height 33
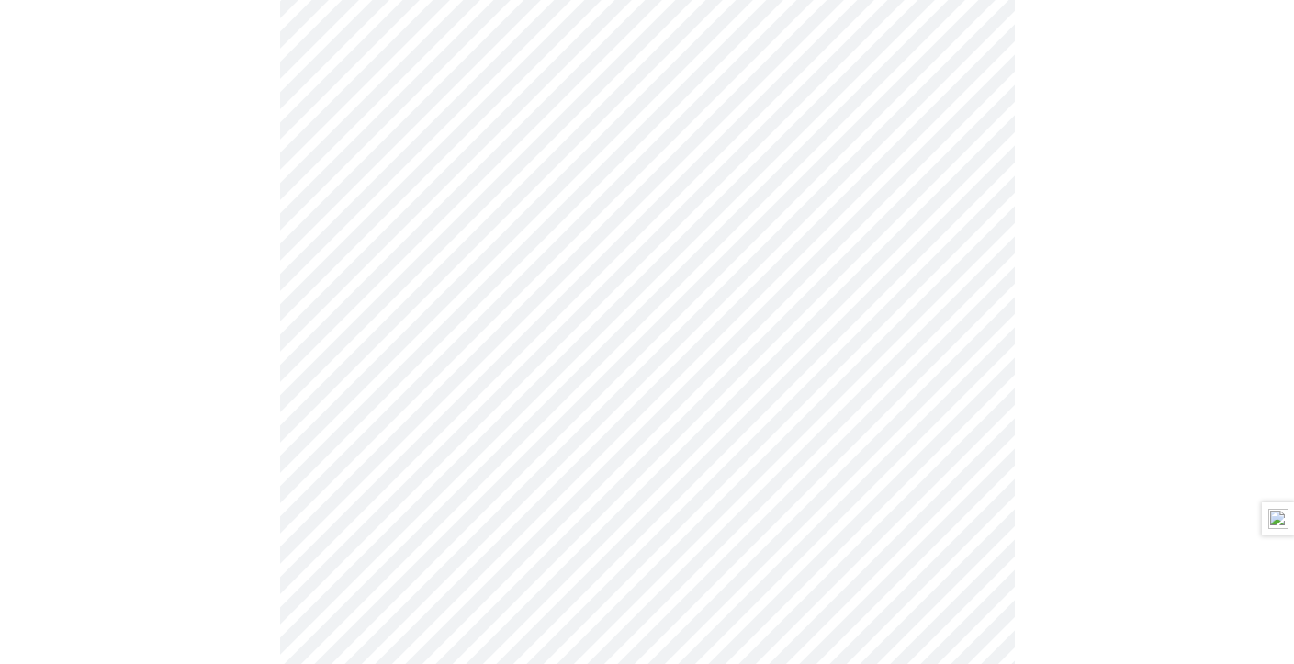
scroll to position [1378, 0]
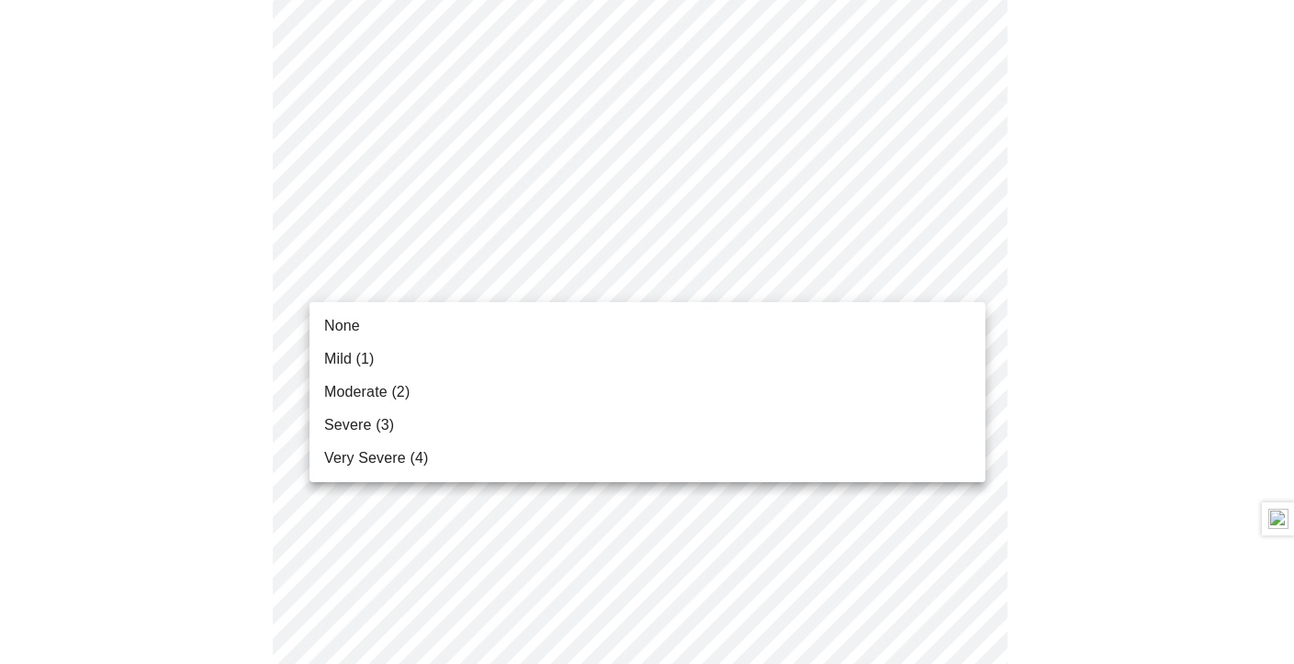
click at [464, 385] on li "Moderate (2)" at bounding box center [648, 392] width 676 height 33
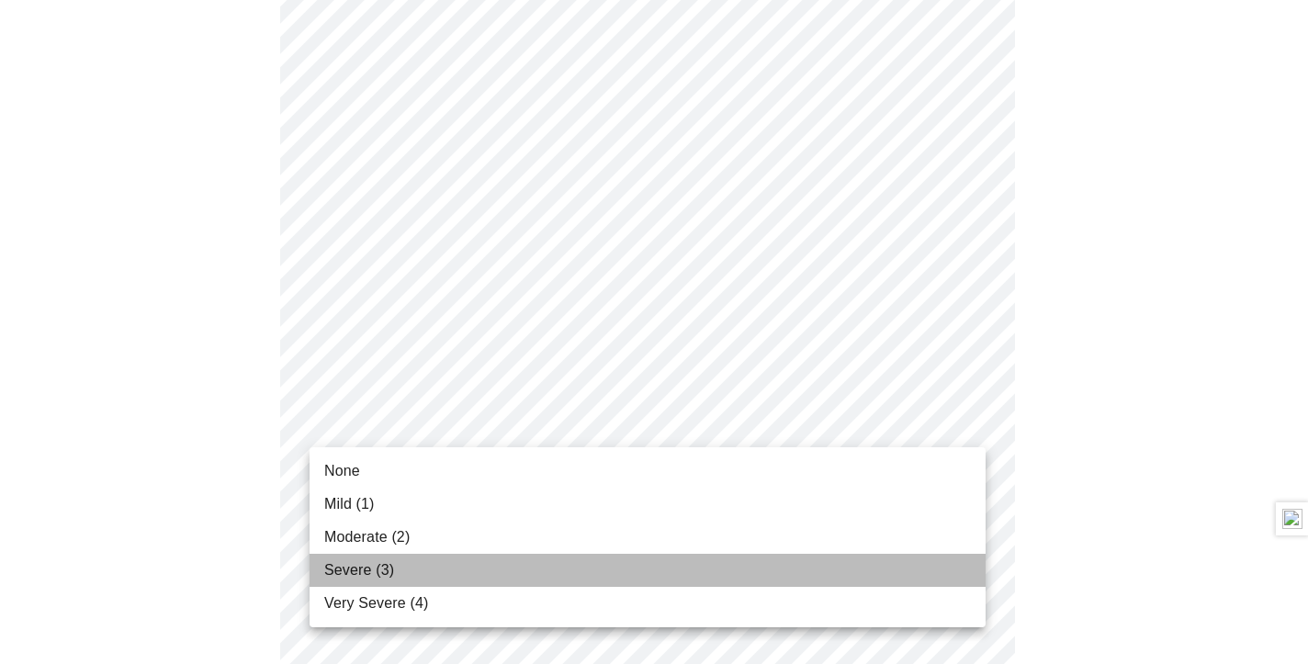
click at [479, 558] on li "Severe (3)" at bounding box center [648, 570] width 676 height 33
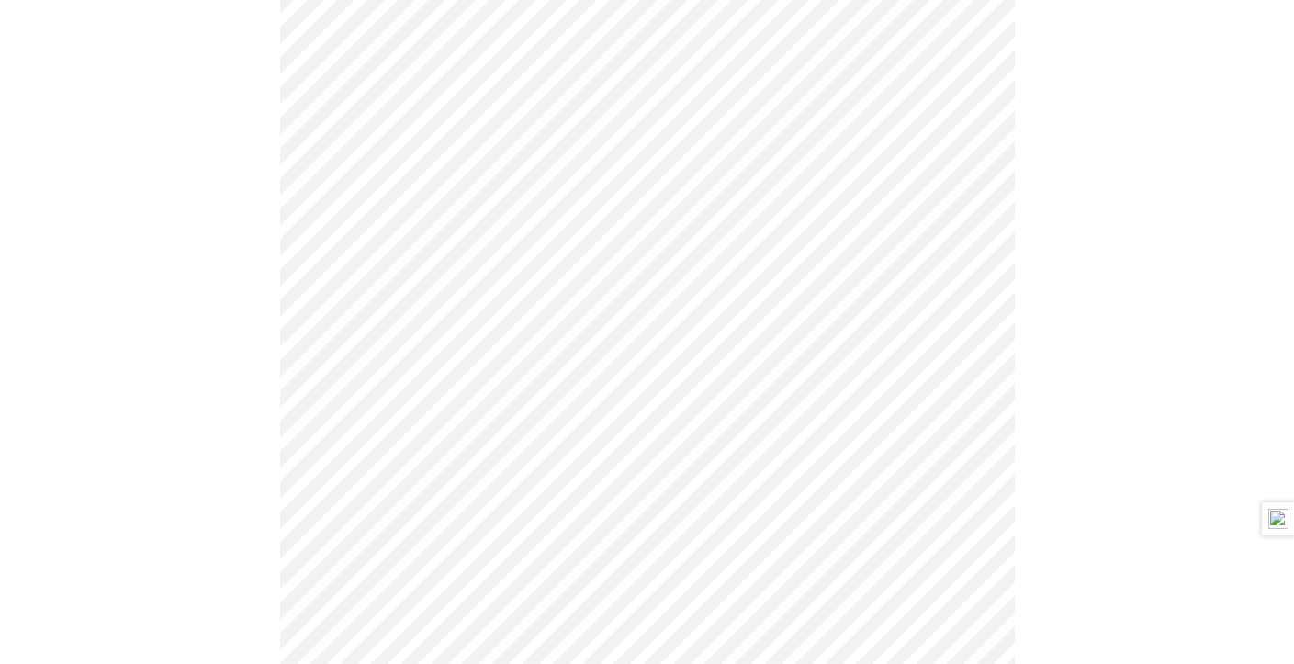
scroll to position [946, 0]
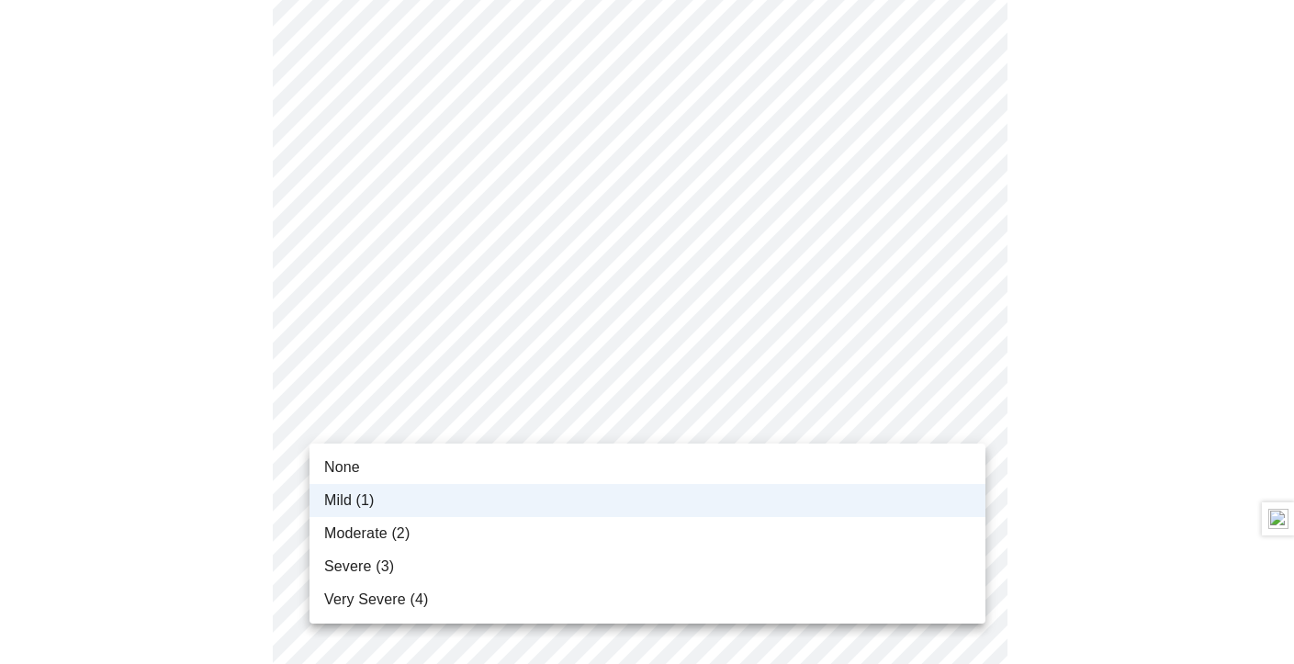
click at [632, 428] on body "MyMenopauseRx Appointments Messaging Labs 3 Uploads Medications Community Refer…" at bounding box center [647, 154] width 1280 height 2187
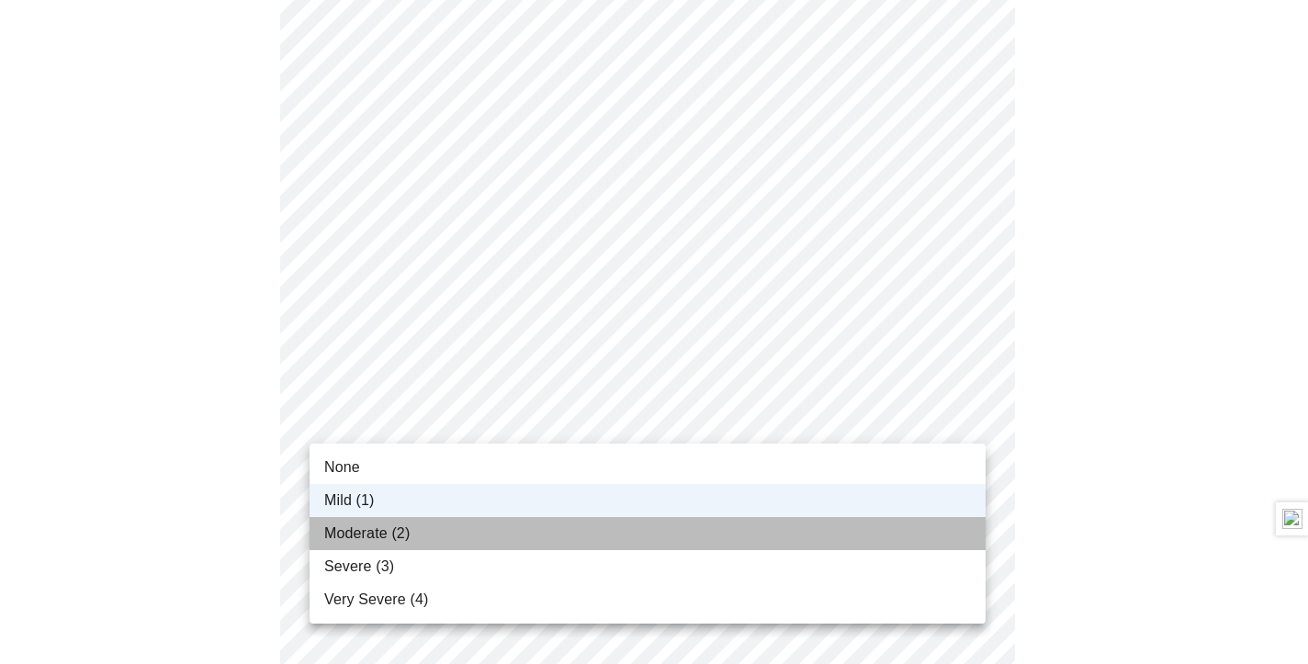
click at [442, 522] on li "Moderate (2)" at bounding box center [648, 533] width 676 height 33
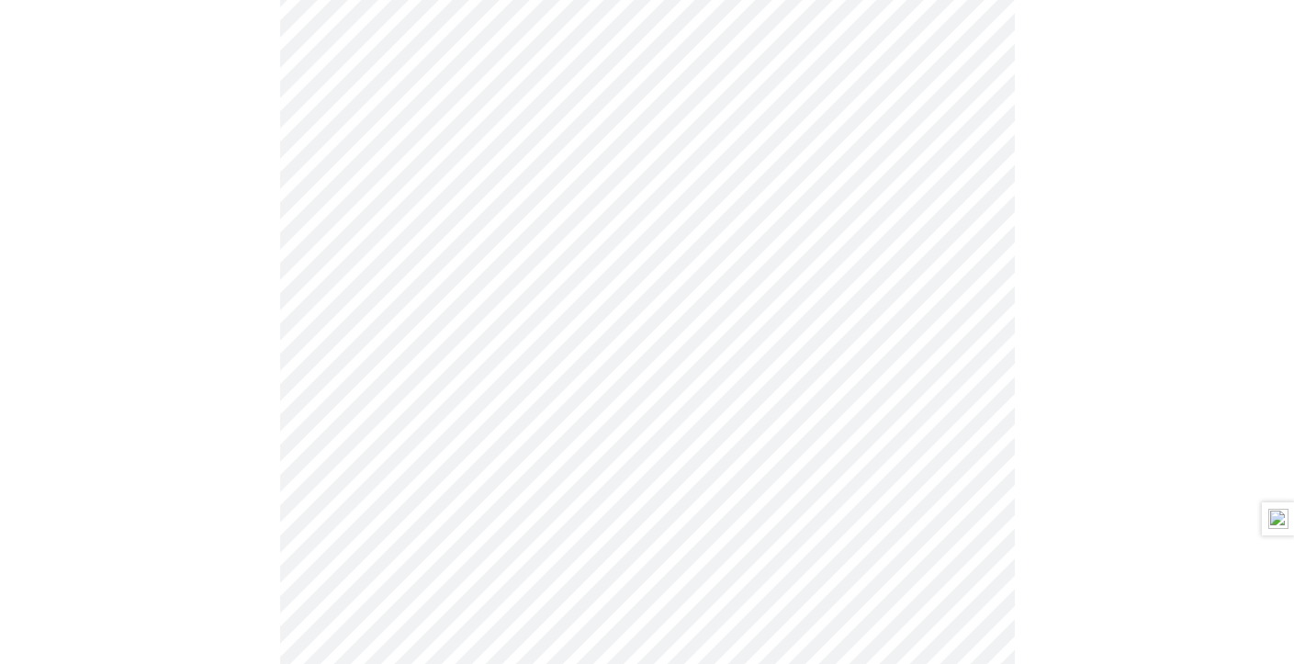
scroll to position [671, 0]
click at [608, 293] on body "MyMenopauseRx Appointments Messaging Labs 3 Uploads Medications Community Refer…" at bounding box center [647, 417] width 1280 height 2161
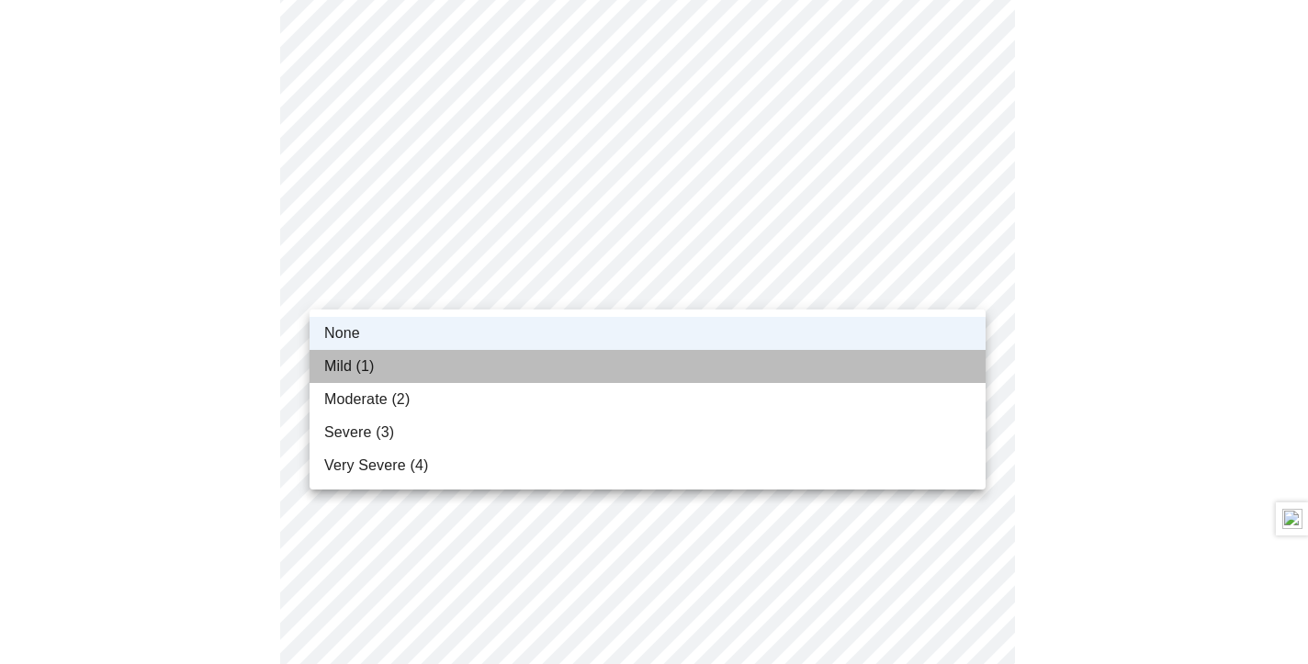
click at [344, 350] on li "Mild (1)" at bounding box center [648, 366] width 676 height 33
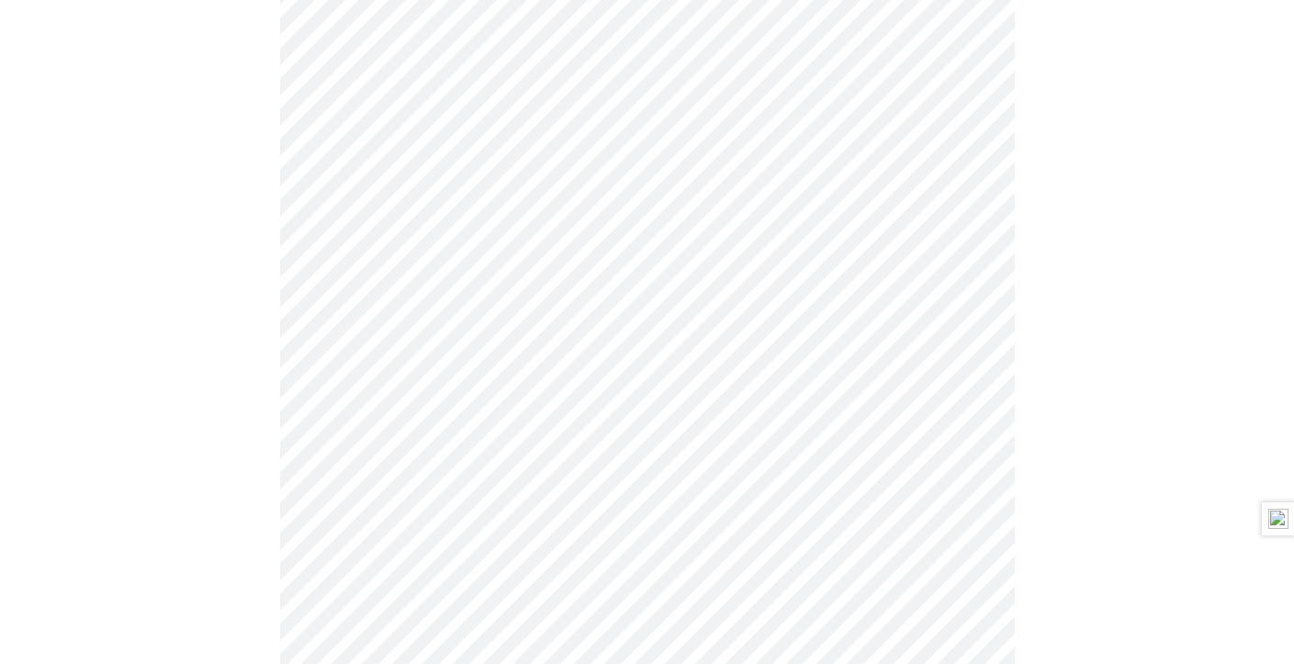
scroll to position [487, 0]
click at [518, 210] on body "MyMenopauseRx Appointments Messaging Labs 3 Uploads Medications Community Refer…" at bounding box center [653, 601] width 1293 height 2161
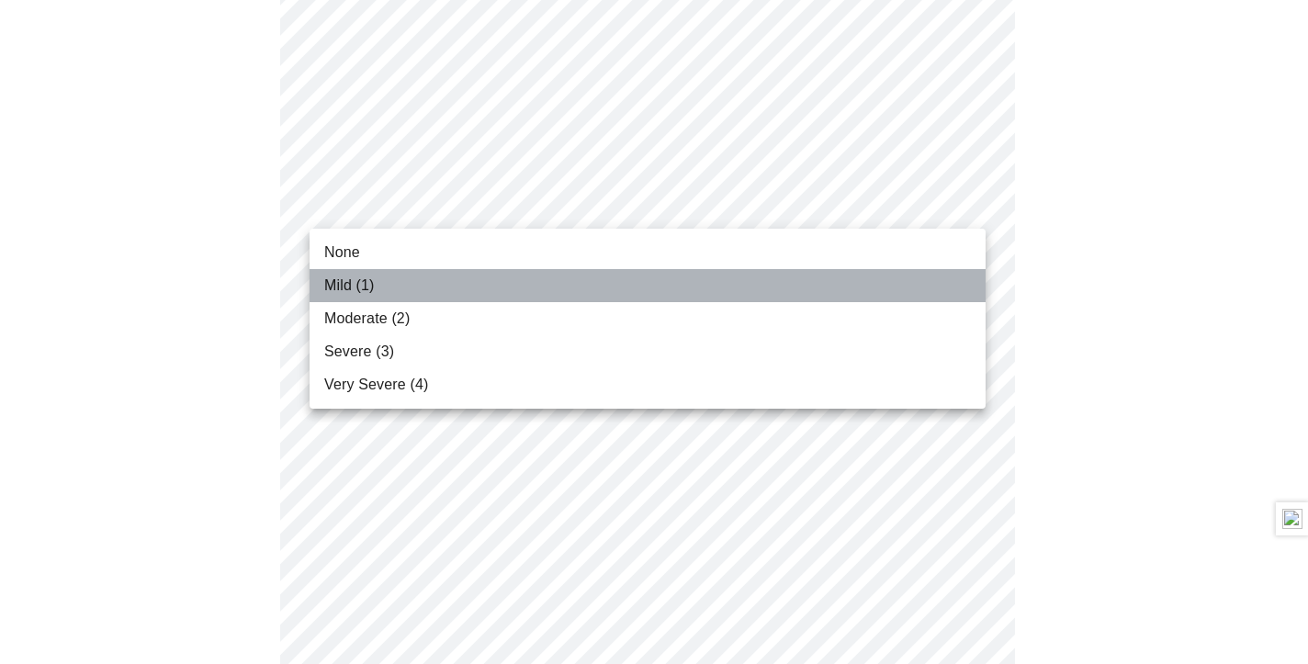
click at [430, 289] on li "Mild (1)" at bounding box center [648, 285] width 676 height 33
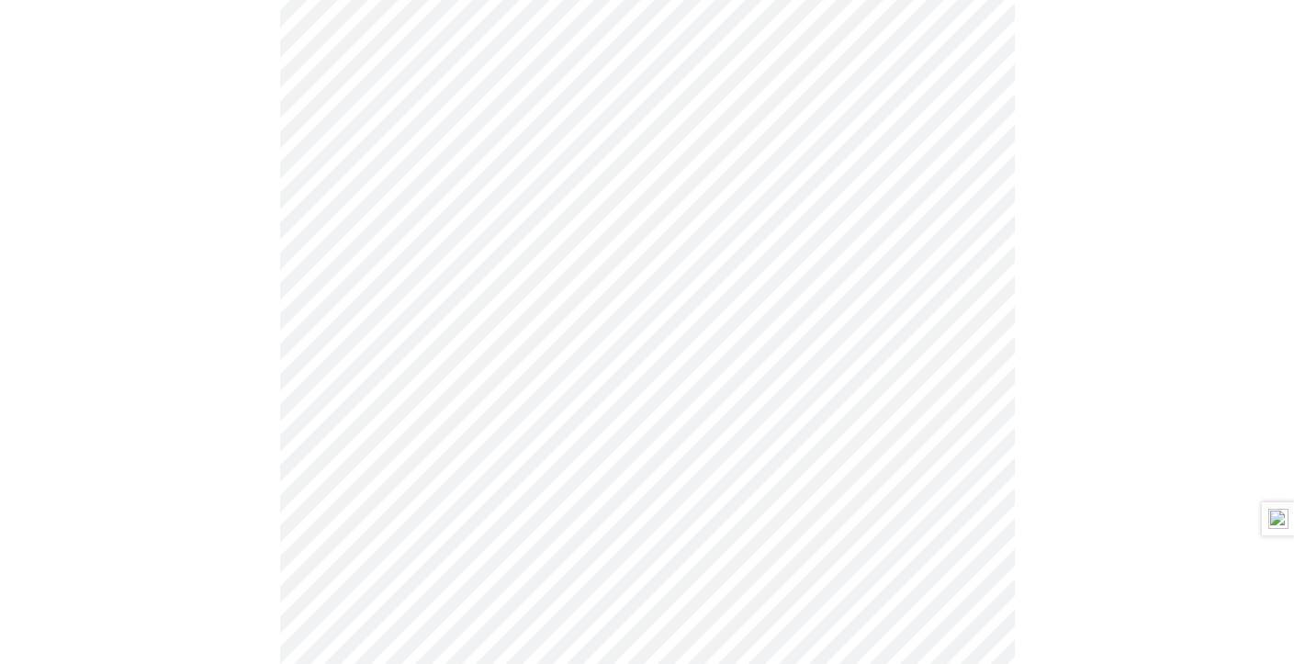
scroll to position [1102, 0]
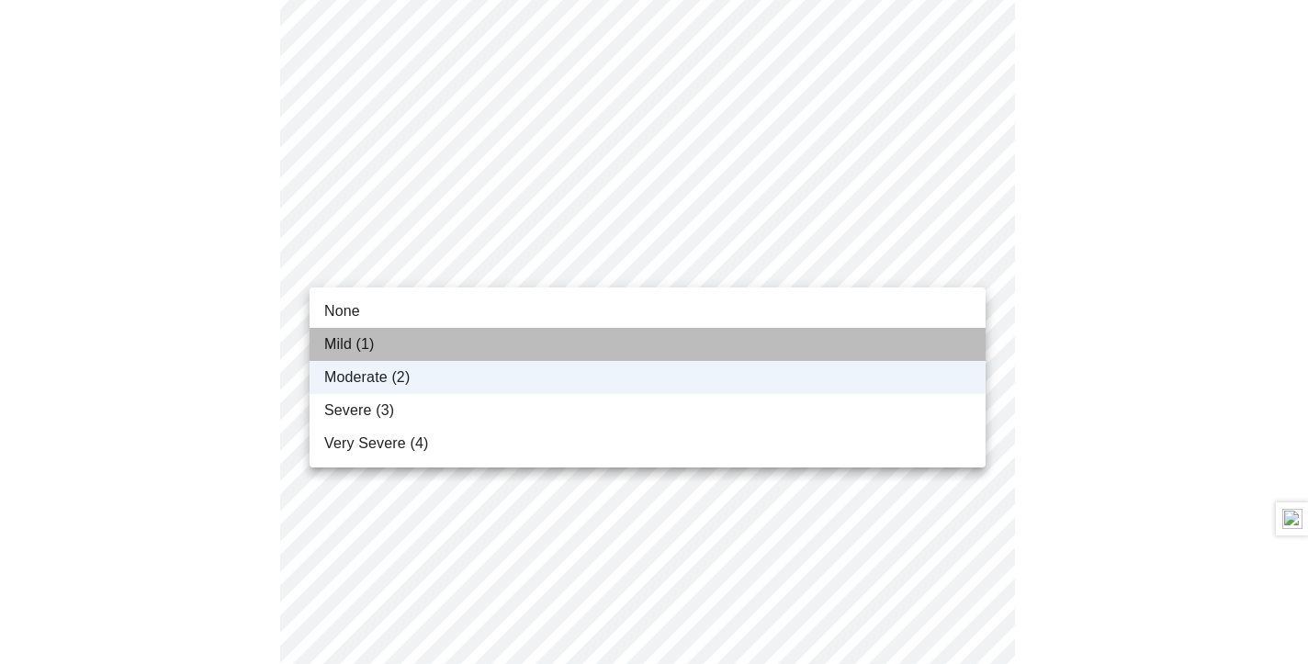
click at [530, 349] on li "Mild (1)" at bounding box center [648, 344] width 676 height 33
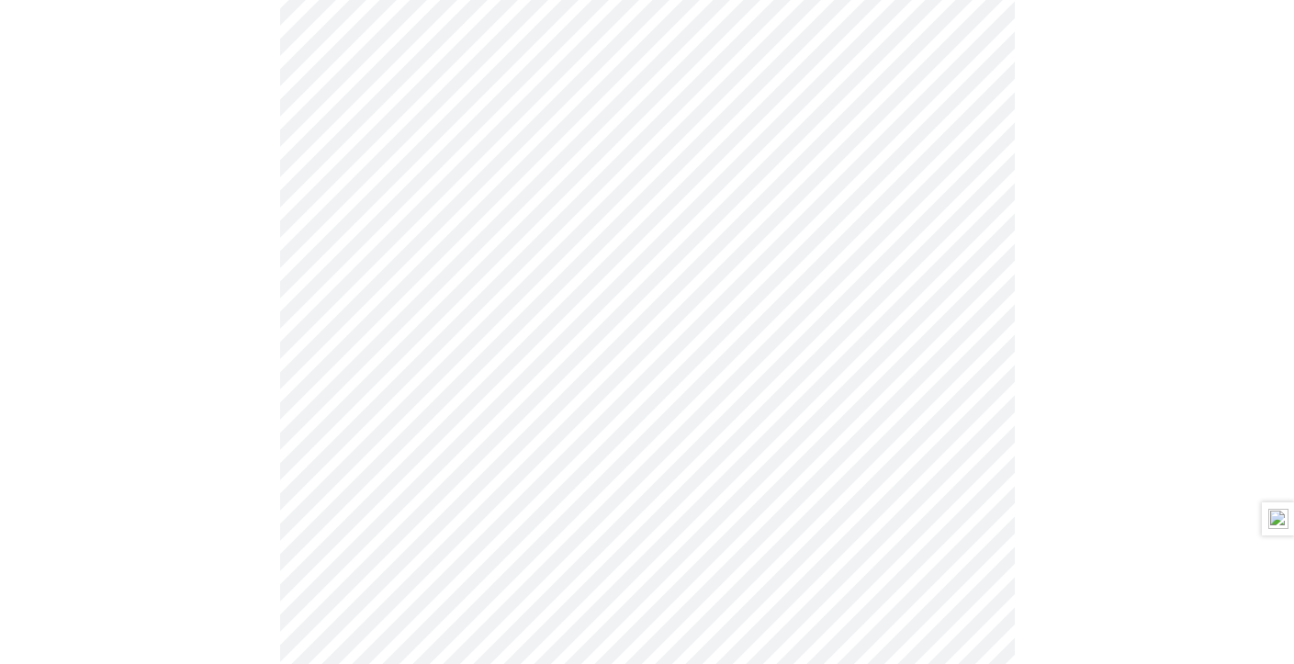
scroll to position [1286, 0]
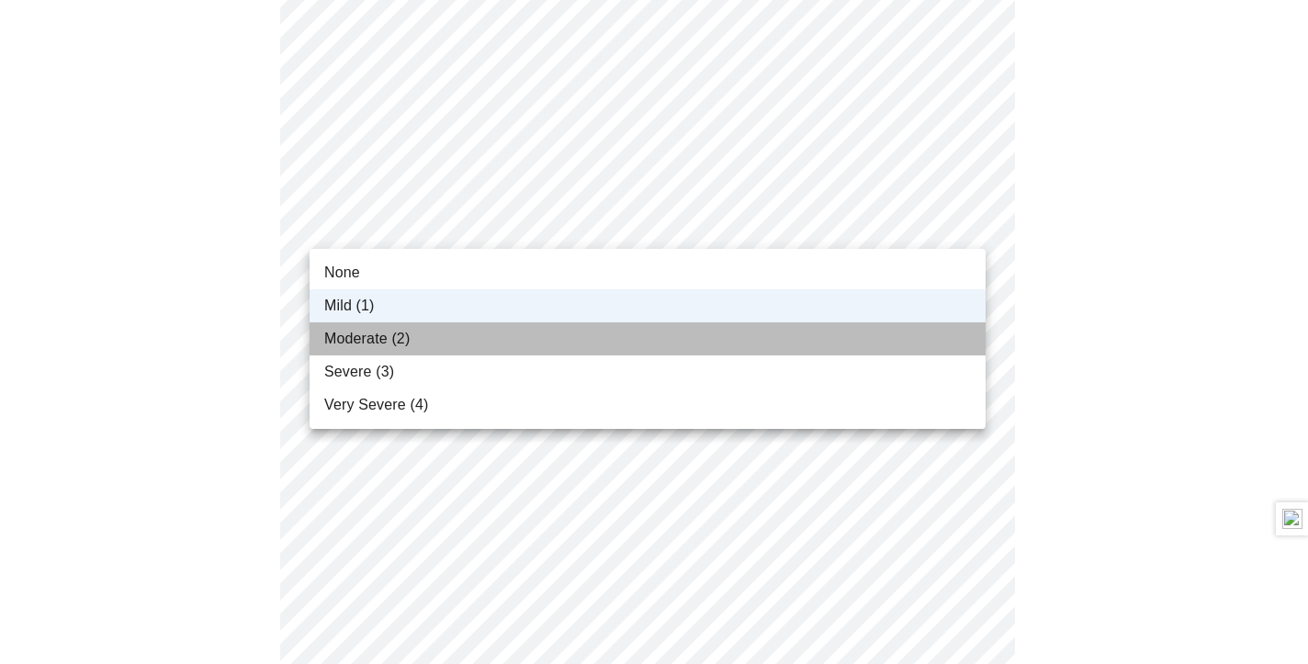
click at [441, 337] on li "Moderate (2)" at bounding box center [648, 338] width 676 height 33
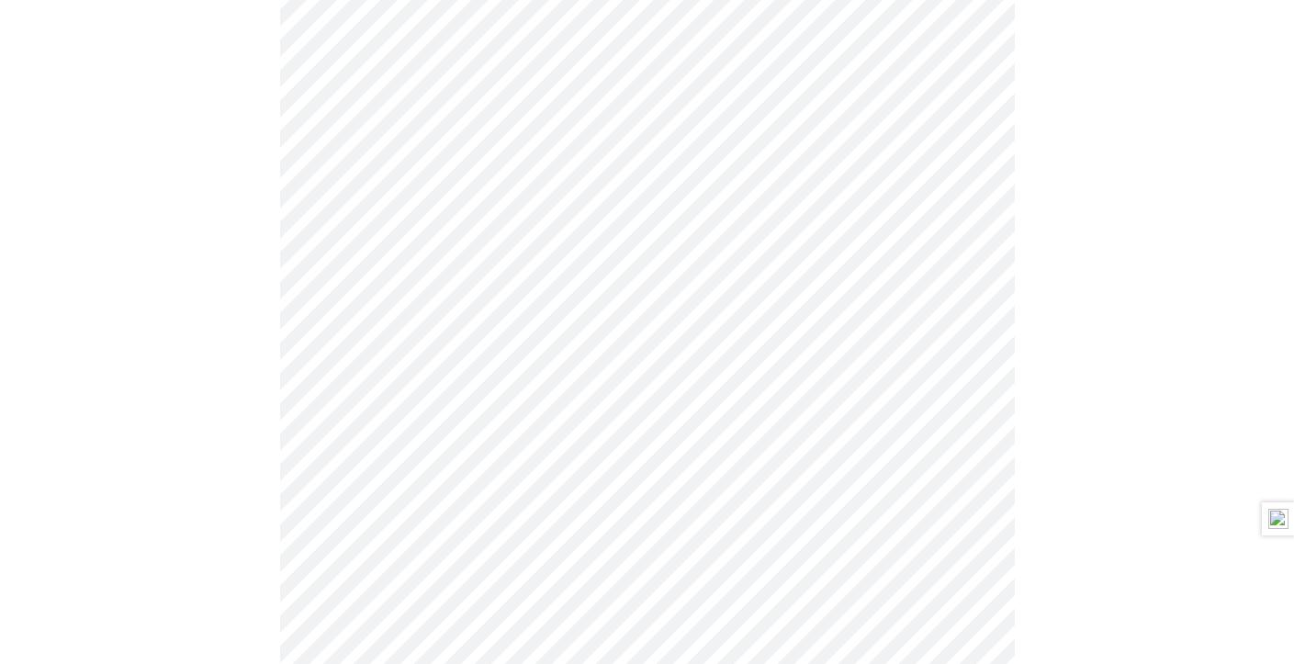
scroll to position [1378, 0]
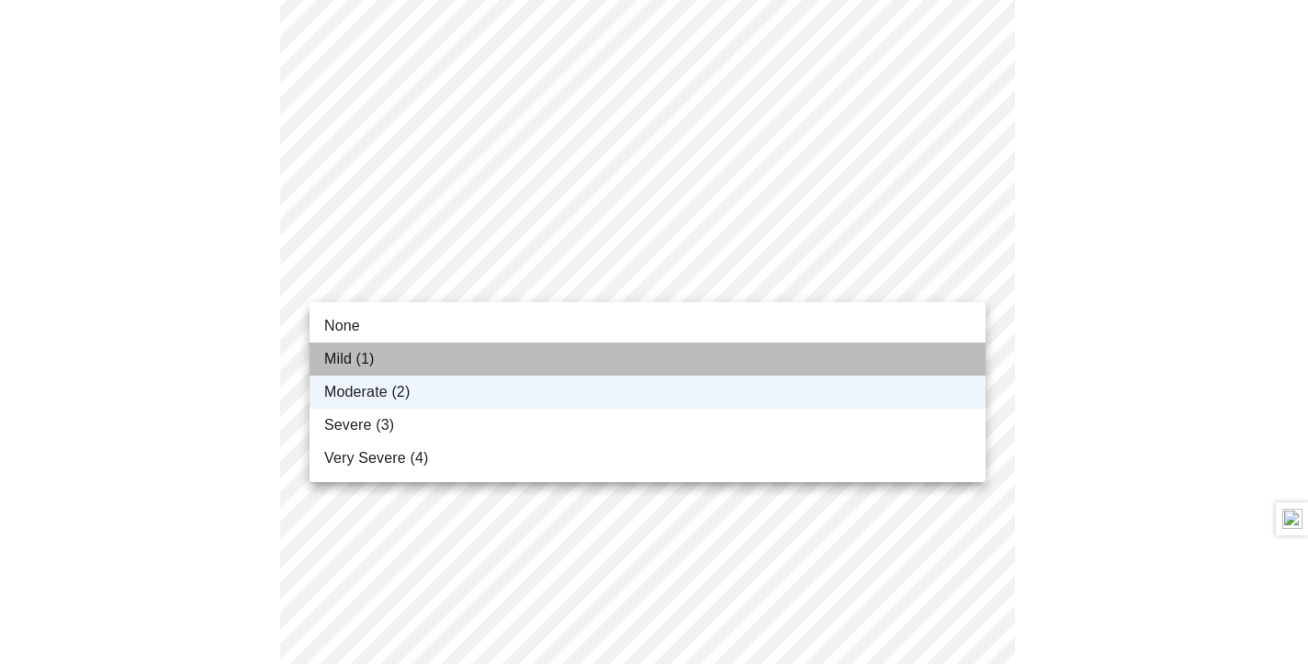
click at [434, 367] on li "Mild (1)" at bounding box center [648, 359] width 676 height 33
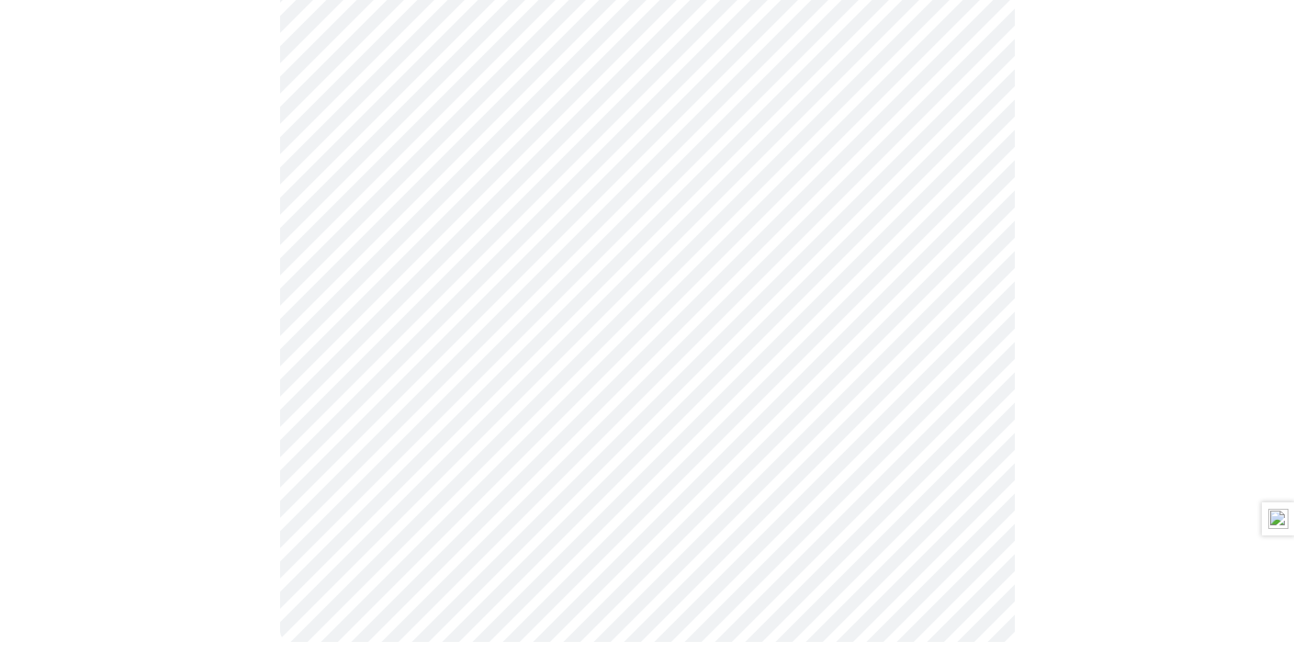
scroll to position [1497, 0]
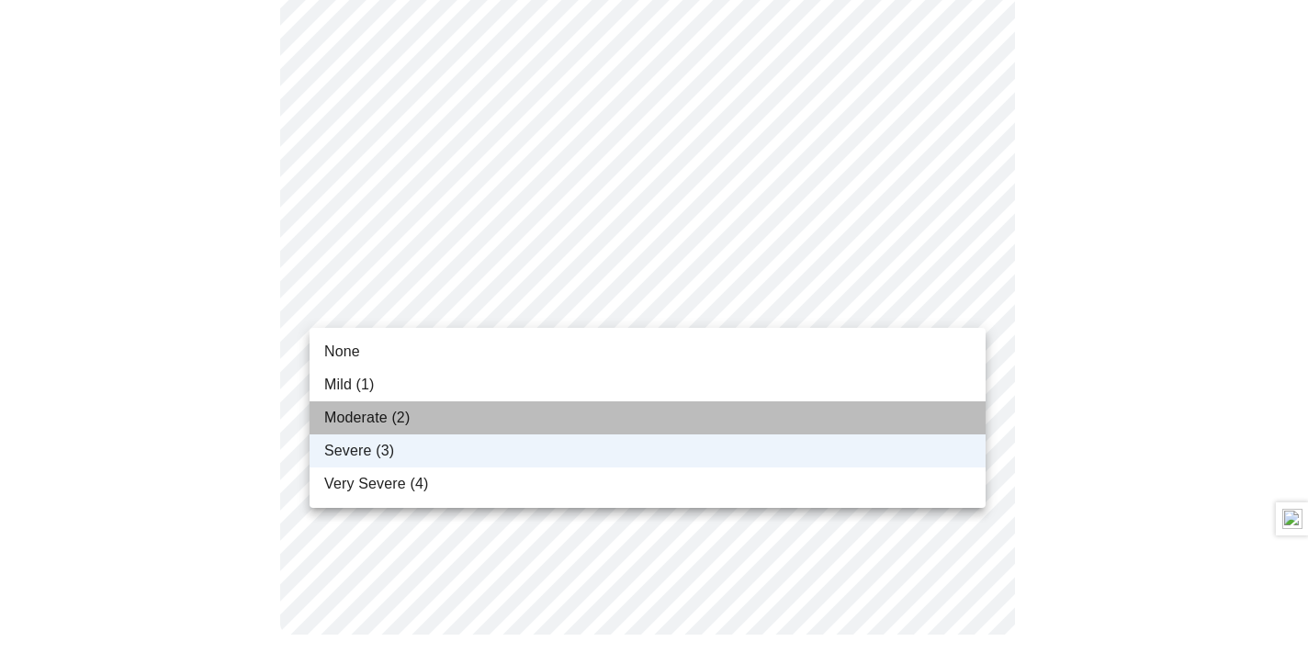
click at [449, 418] on li "Moderate (2)" at bounding box center [648, 417] width 676 height 33
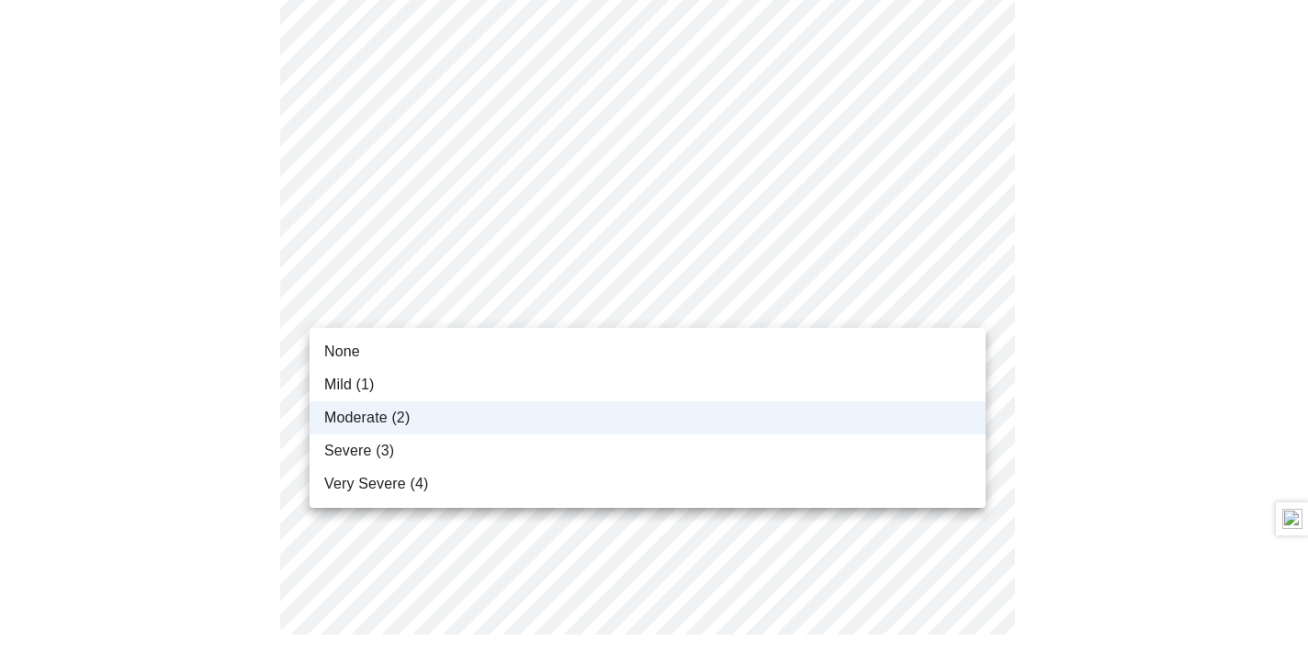
click at [456, 308] on div at bounding box center [654, 332] width 1308 height 664
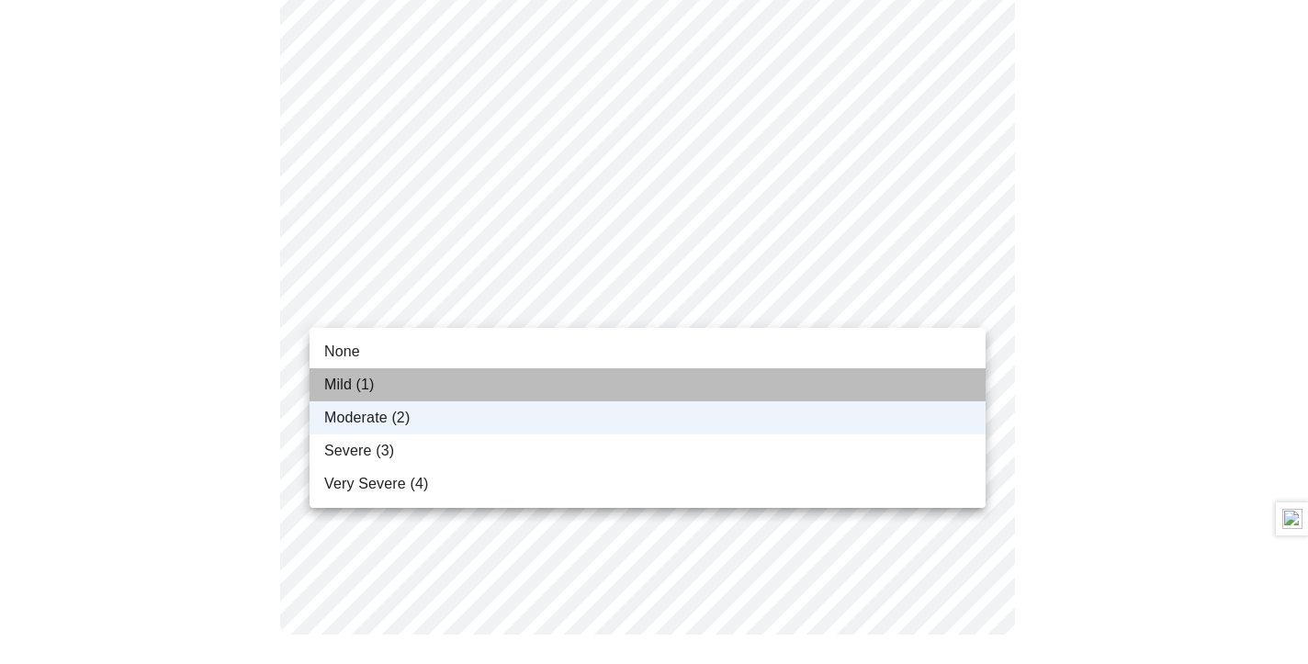
click at [448, 392] on li "Mild (1)" at bounding box center [648, 384] width 676 height 33
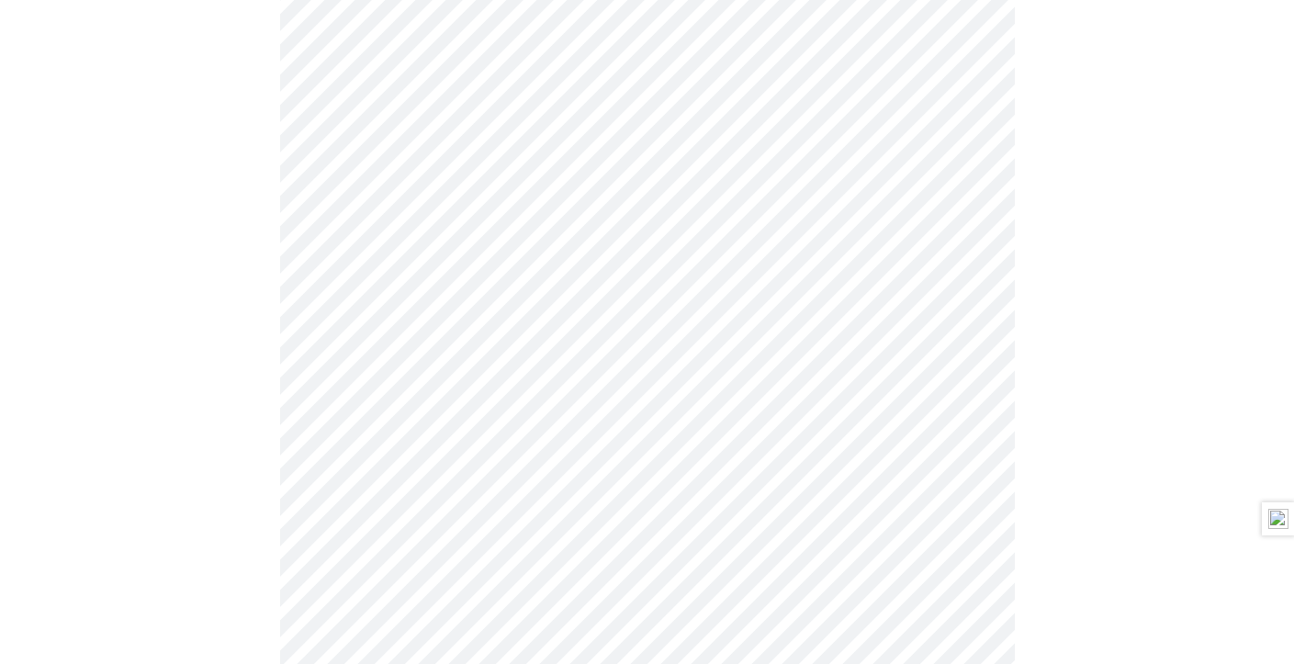
scroll to position [827, 0]
click at [624, 299] on body "MyMenopauseRx Appointments Messaging Labs 3 Uploads Medications Community Refer…" at bounding box center [647, 87] width 1280 height 1813
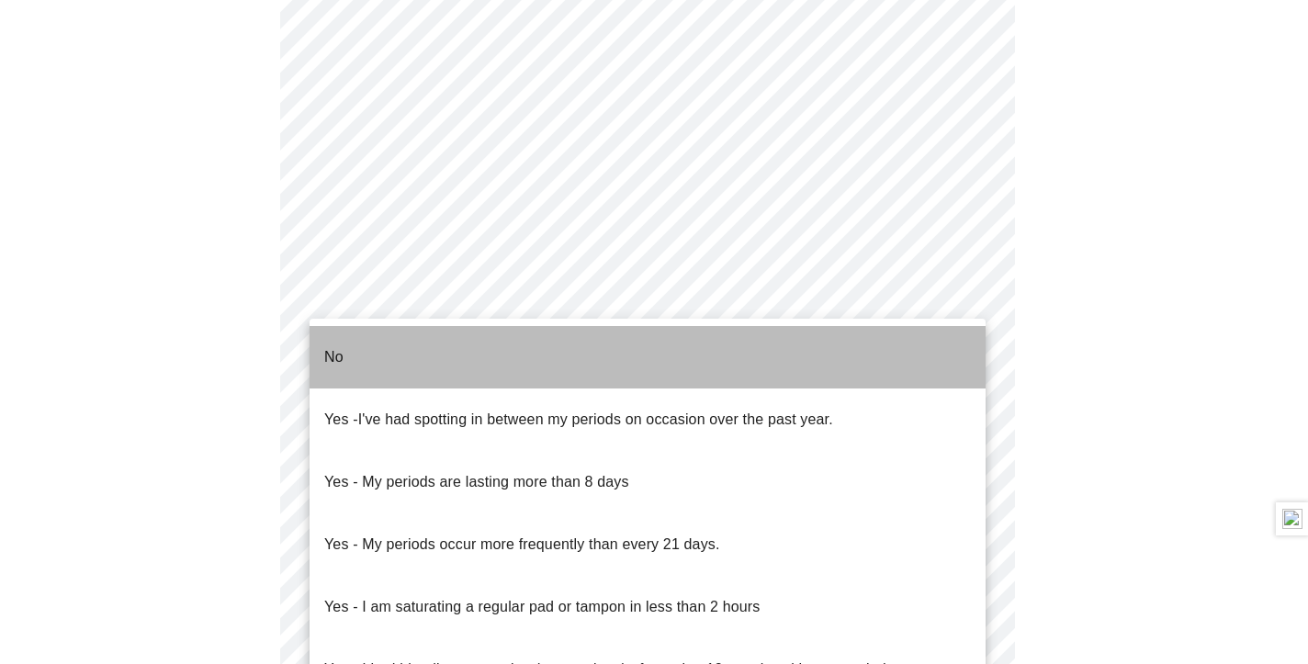
click at [470, 344] on li "No" at bounding box center [648, 357] width 676 height 62
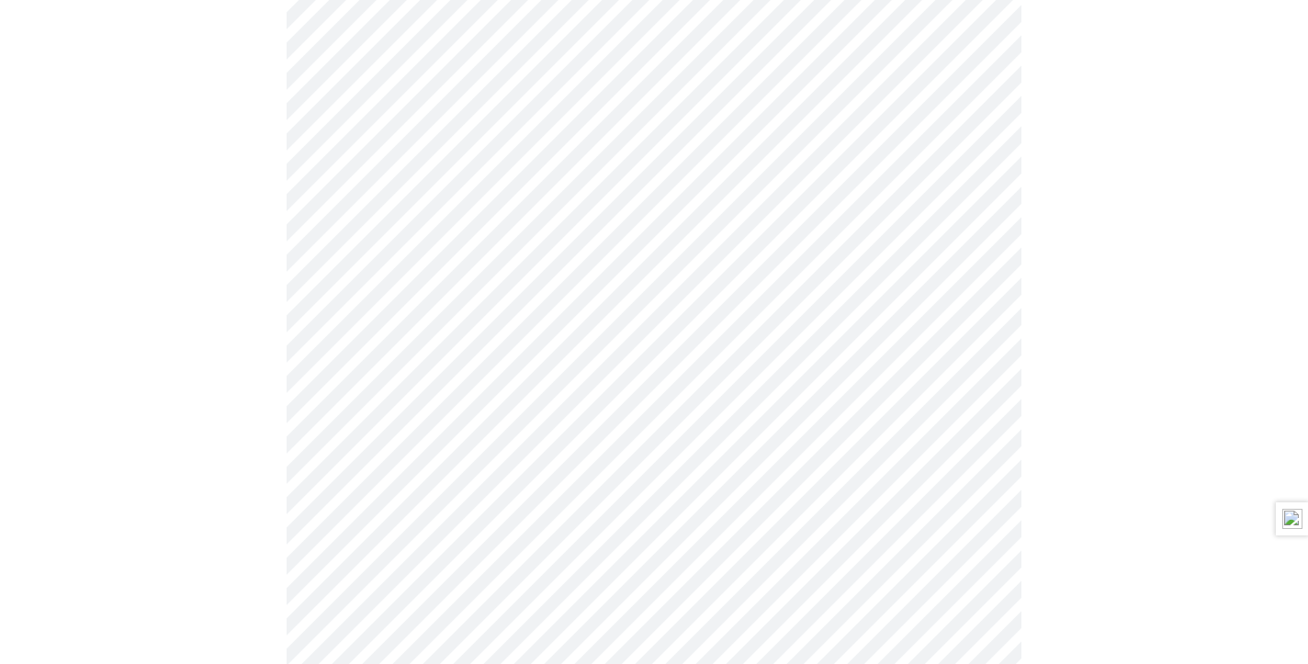
click at [651, 434] on body "MyMenopauseRx Appointments Messaging Labs 3 Uploads Medications Community Refer…" at bounding box center [653, 82] width 1293 height 1802
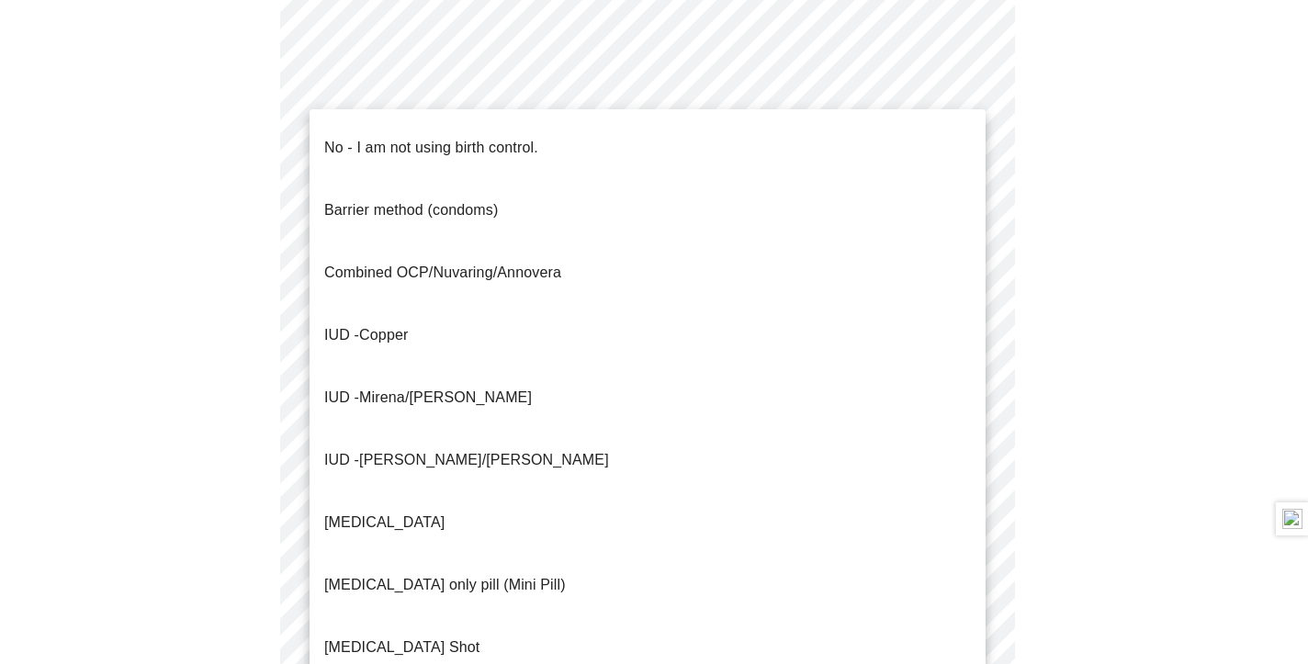
click at [440, 146] on span "No - I am not using birth control." at bounding box center [431, 147] width 214 height 51
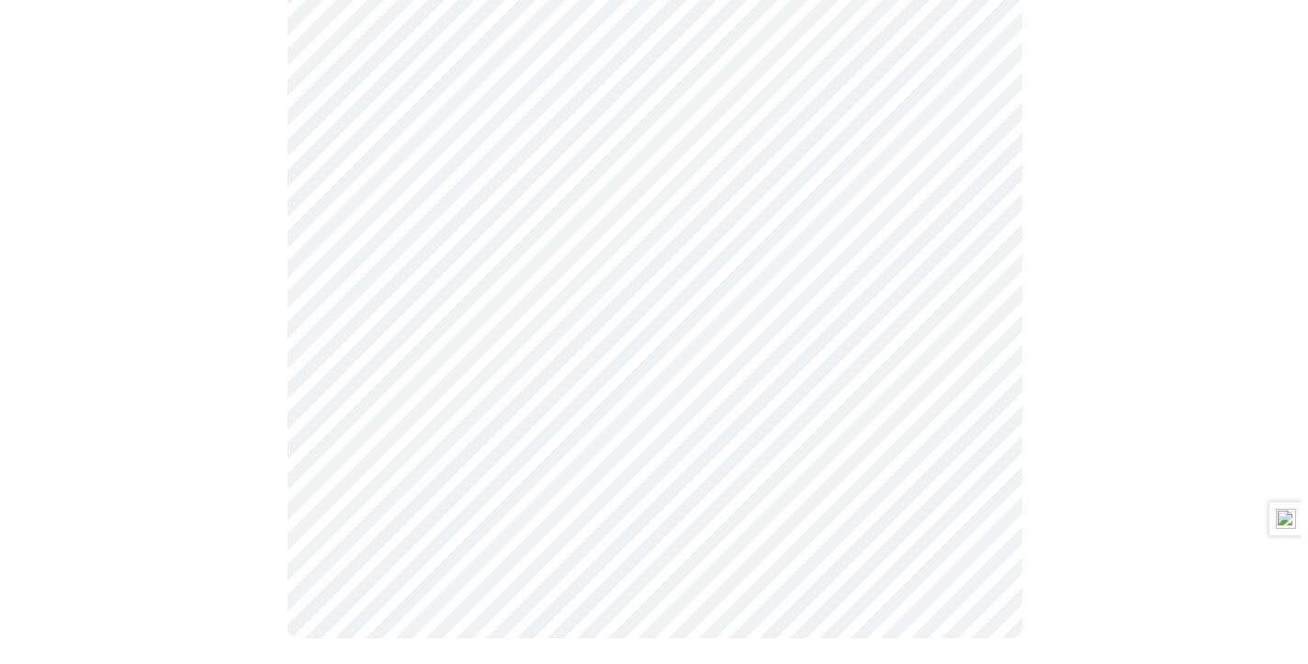
scroll to position [1127, 0]
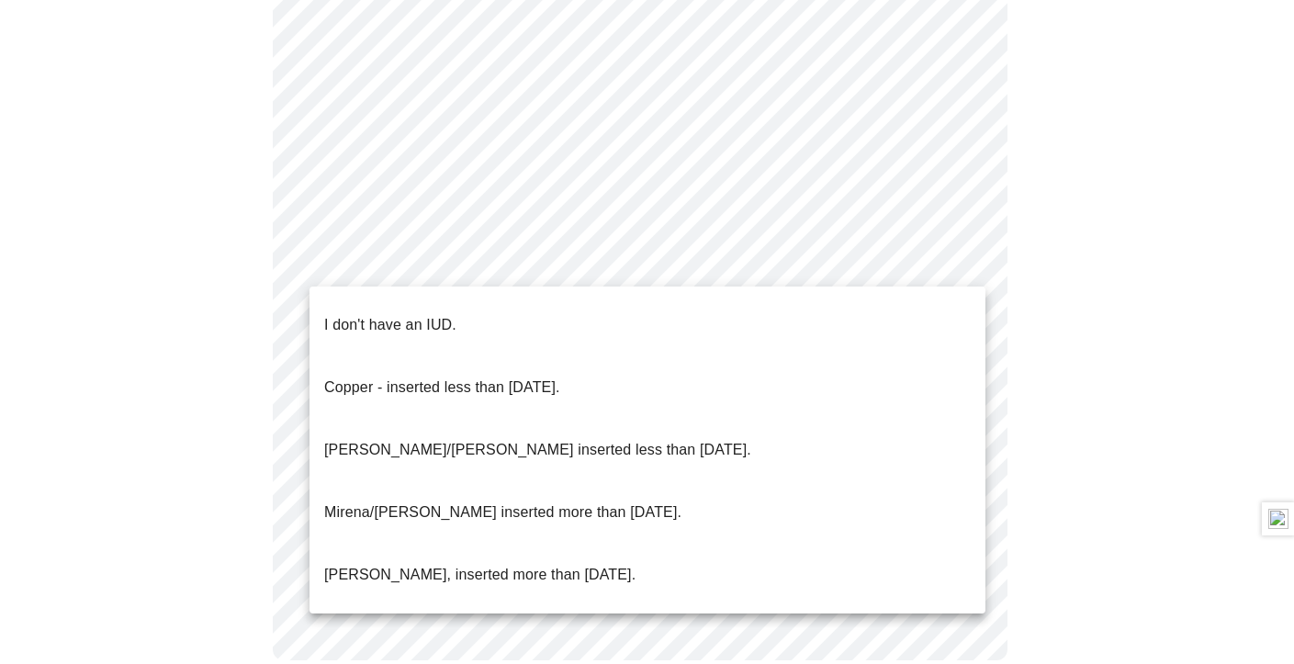
click at [432, 317] on p "I don't have an IUD." at bounding box center [390, 325] width 132 height 22
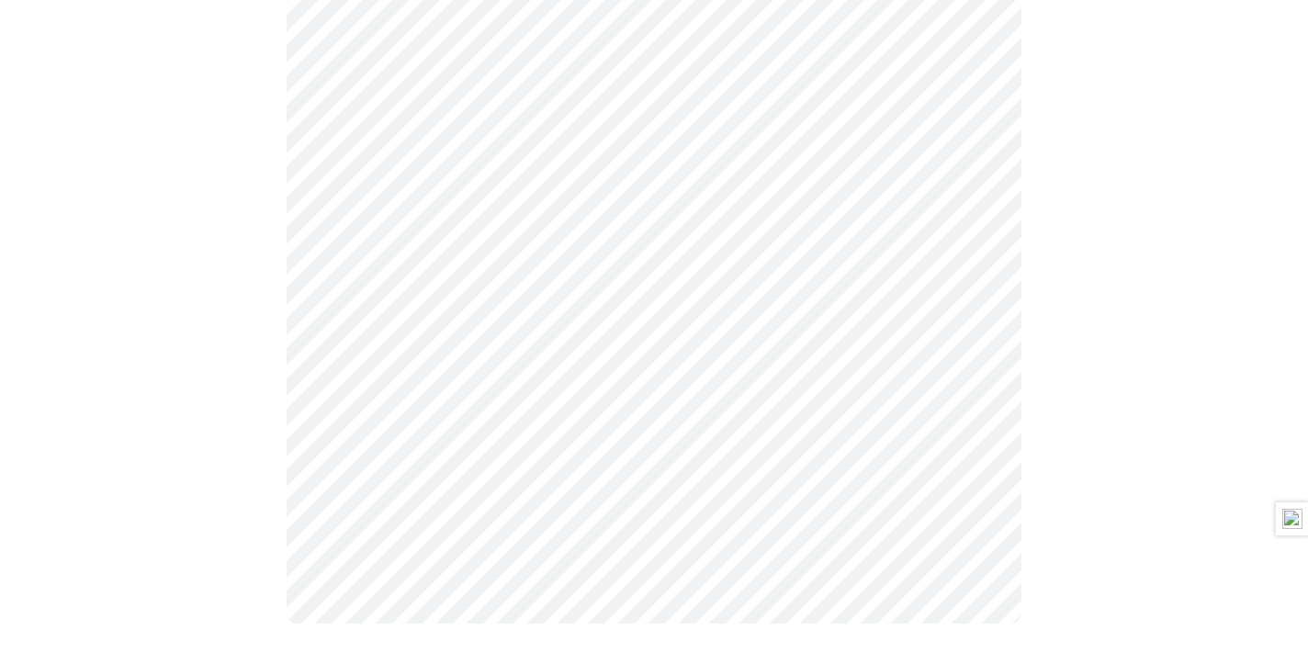
scroll to position [1116, 0]
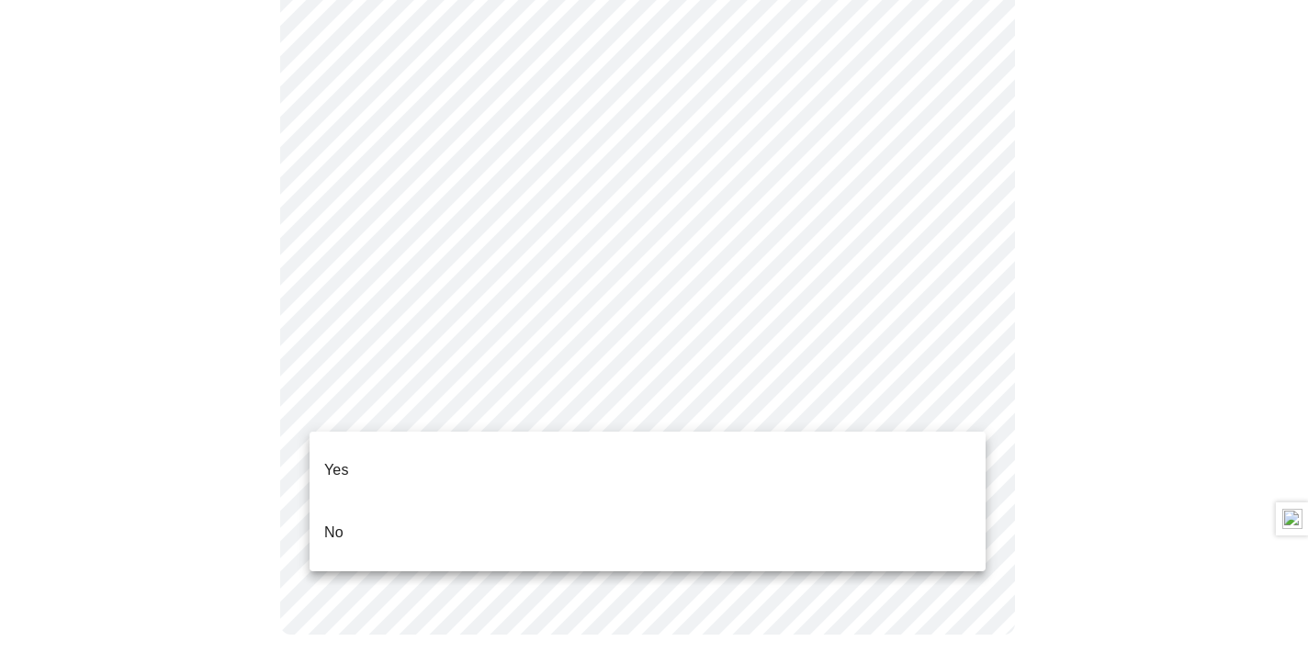
click at [515, 450] on li "Yes" at bounding box center [648, 470] width 676 height 62
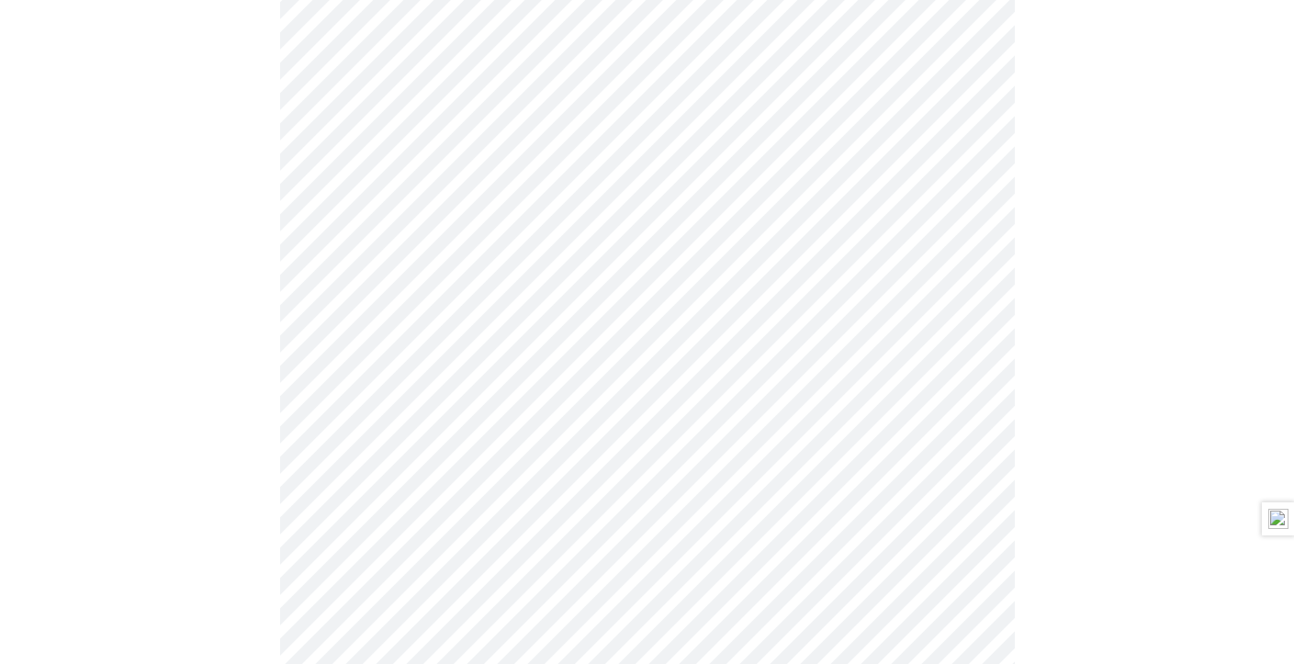
scroll to position [367, 0]
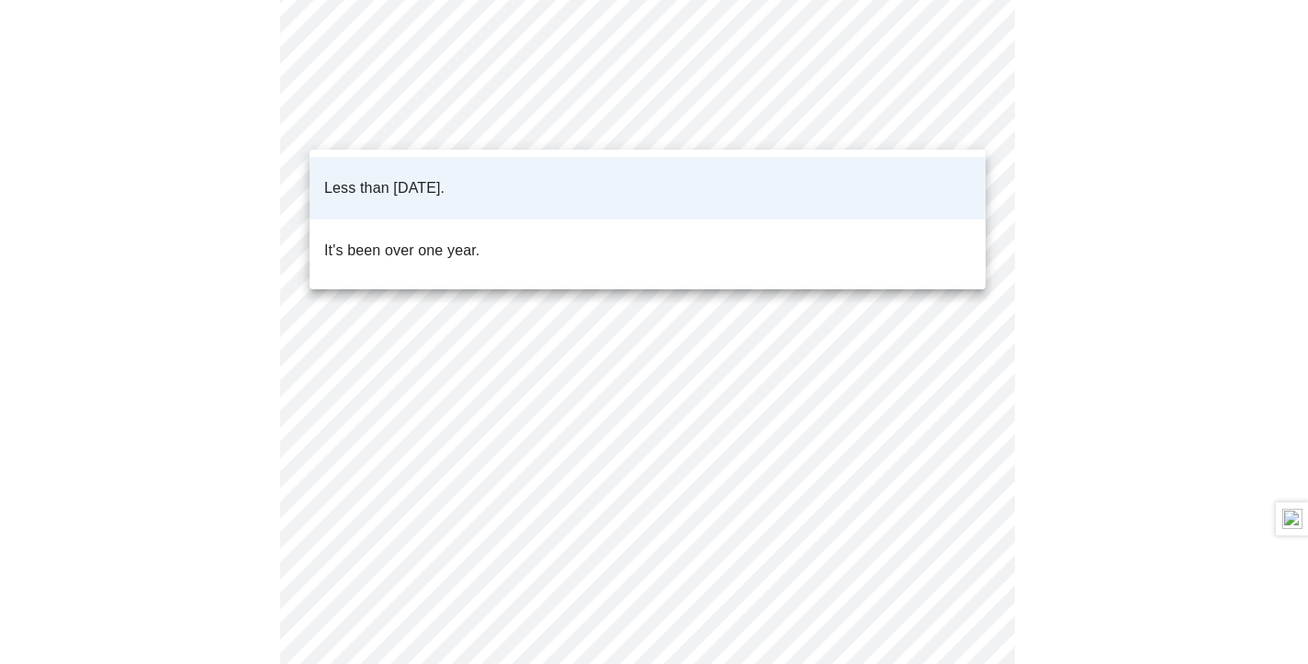
click at [581, 128] on body "MyMenopauseRx Appointments Messaging Labs 3 Uploads Medications Community Refer…" at bounding box center [653, 319] width 1293 height 1358
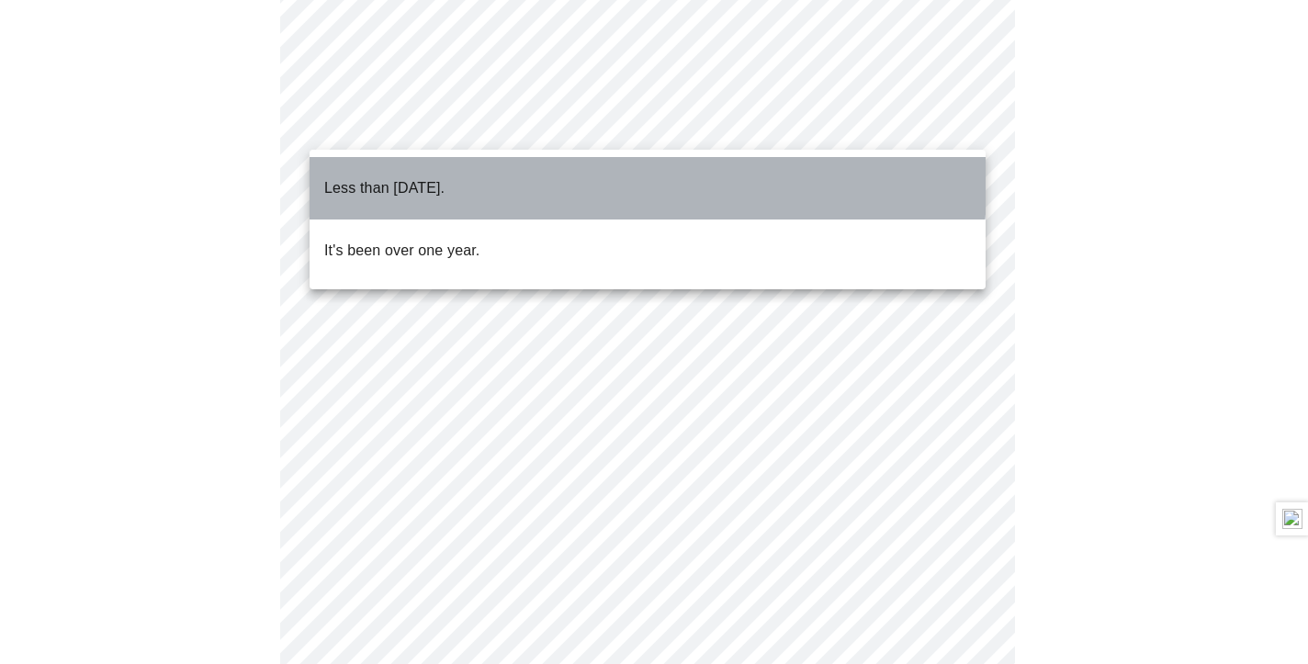
click at [550, 175] on li "Less than [DATE]." at bounding box center [648, 188] width 676 height 62
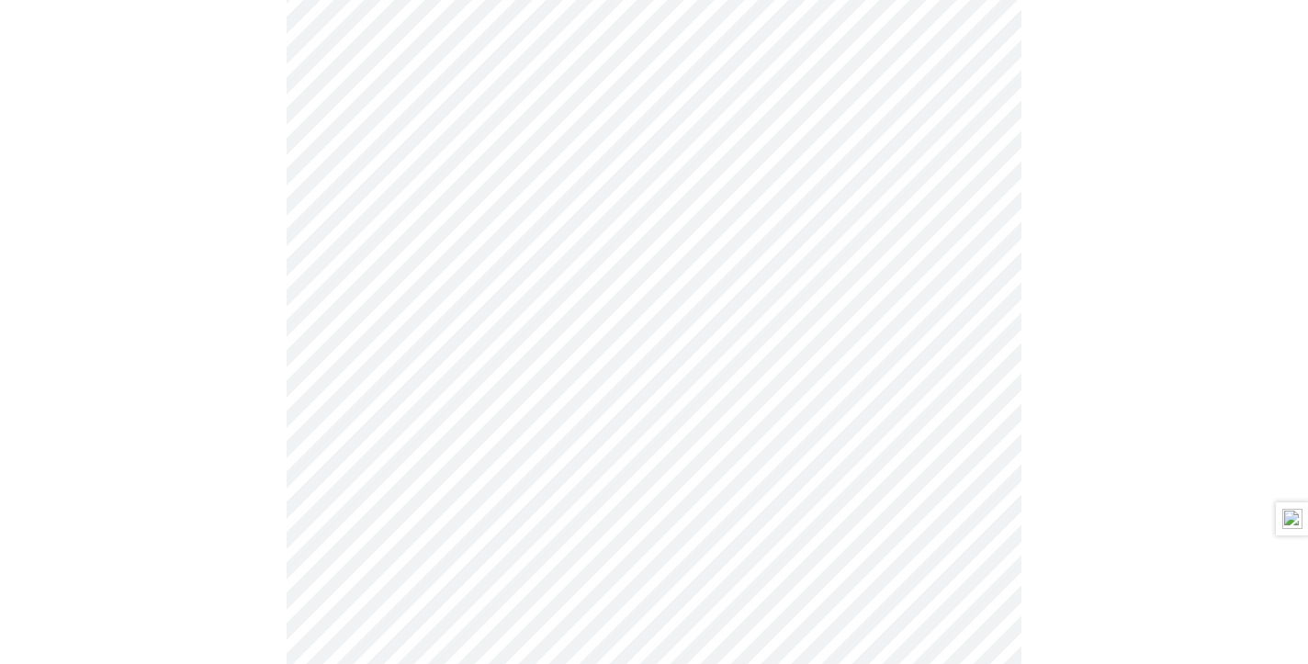
click at [558, 274] on body "MyMenopauseRx Appointments Messaging Labs 3 Uploads Medications Community Refer…" at bounding box center [653, 319] width 1293 height 1358
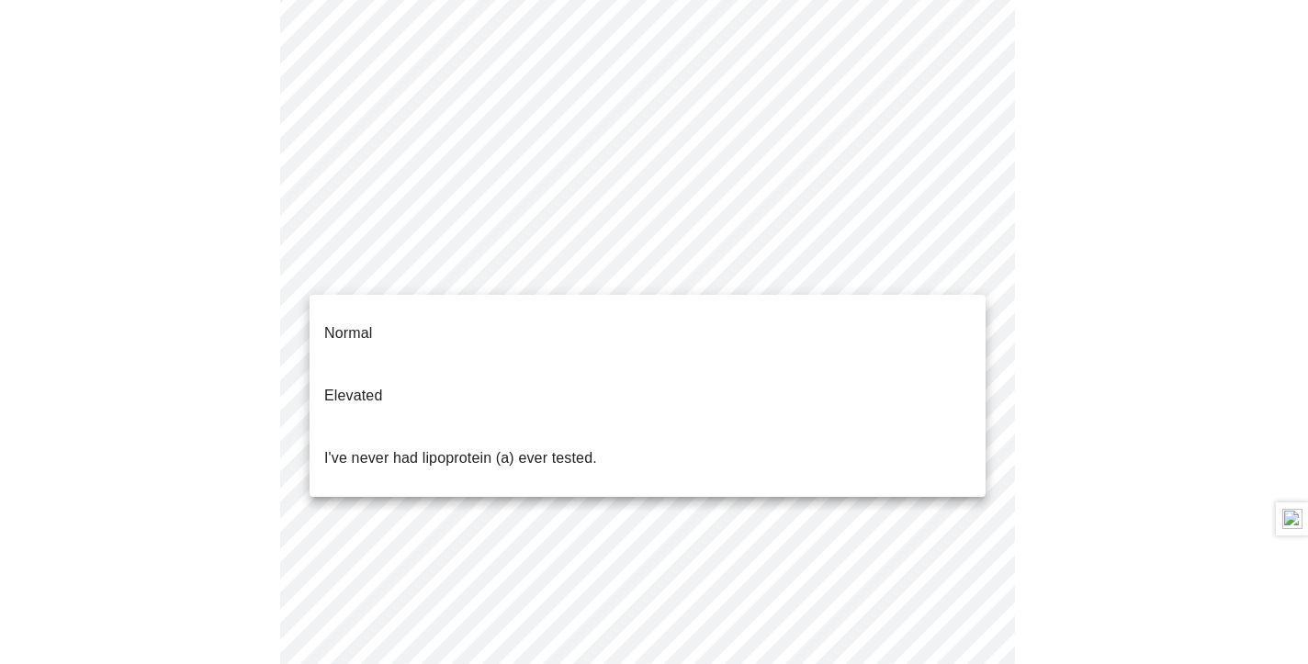
click at [558, 274] on div at bounding box center [654, 332] width 1308 height 664
click at [558, 274] on body "MyMenopauseRx Appointments Messaging Labs 3 Uploads Medications Community Refer…" at bounding box center [647, 331] width 1280 height 1383
click at [573, 447] on p "I've never had lipoprotein (a) ever tested." at bounding box center [460, 458] width 273 height 22
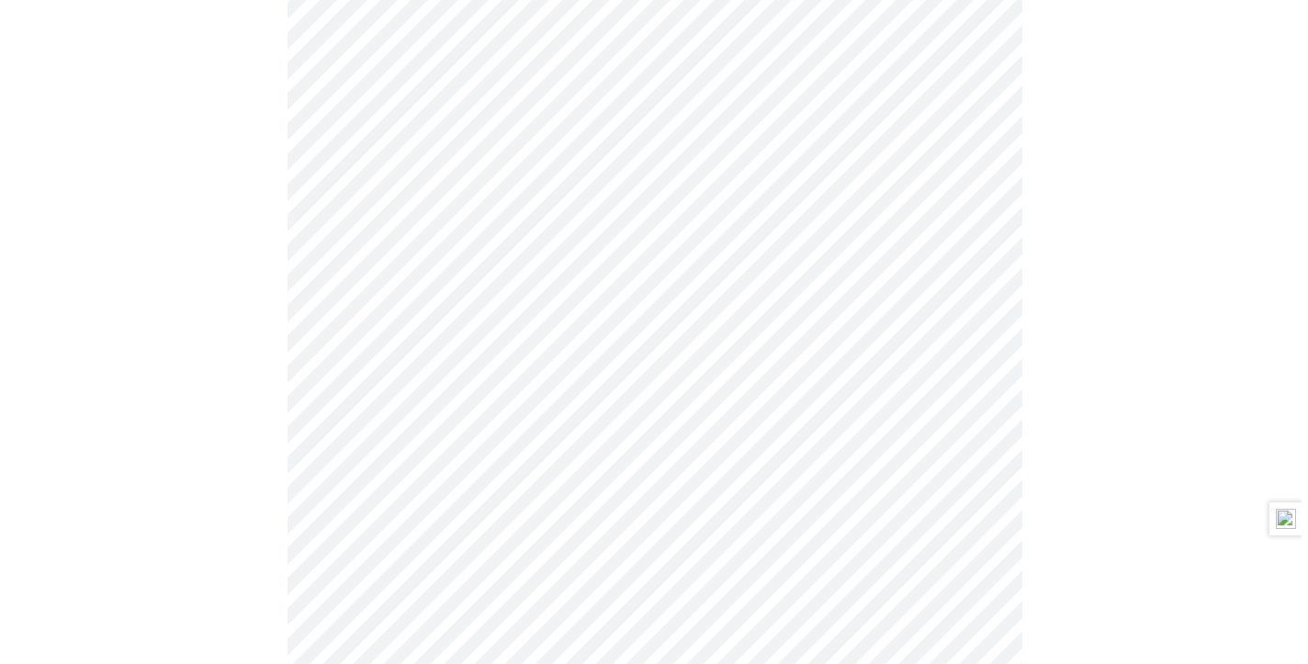
scroll to position [276, 0]
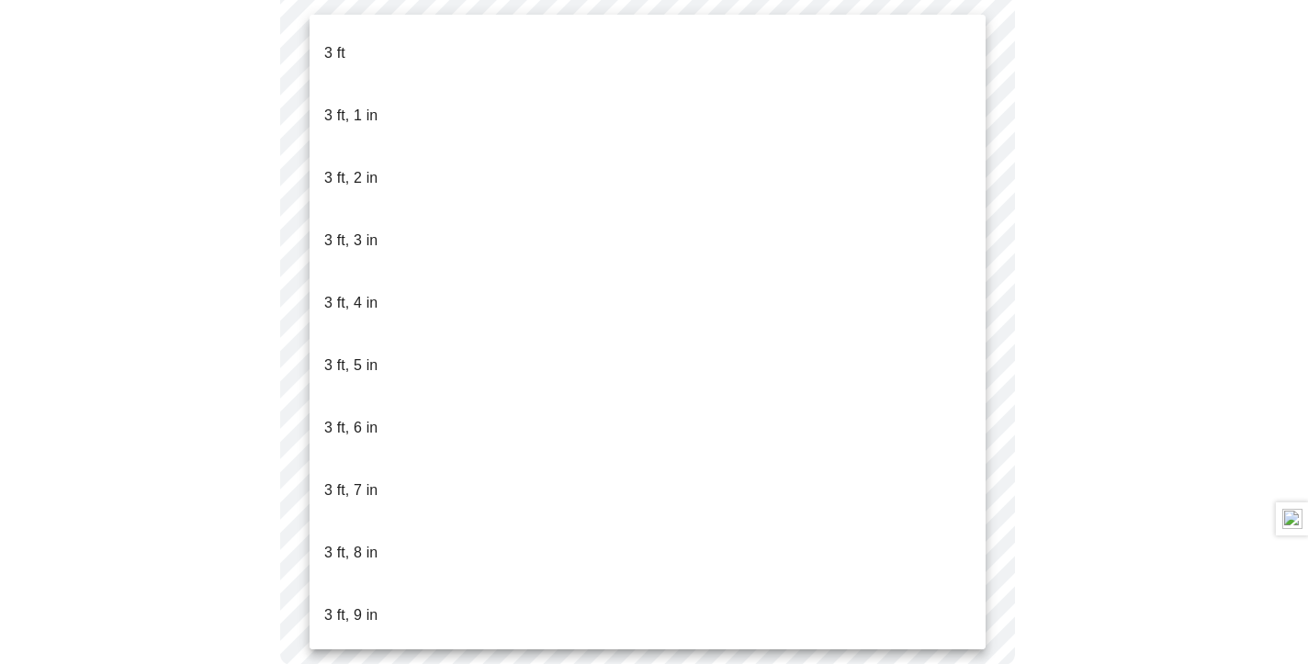
click at [353, 262] on body "MyMenopauseRx Appointments Messaging Labs 3 Uploads Medications Community Refer…" at bounding box center [653, 217] width 1293 height 970
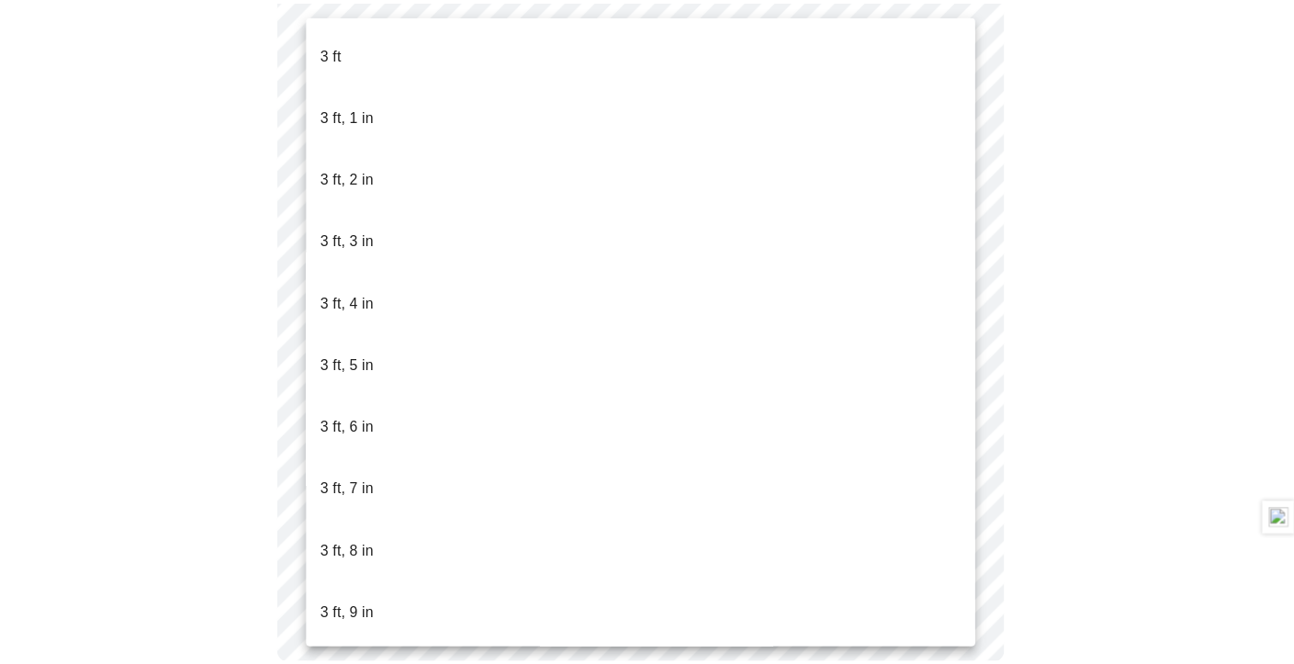
scroll to position [956, 0]
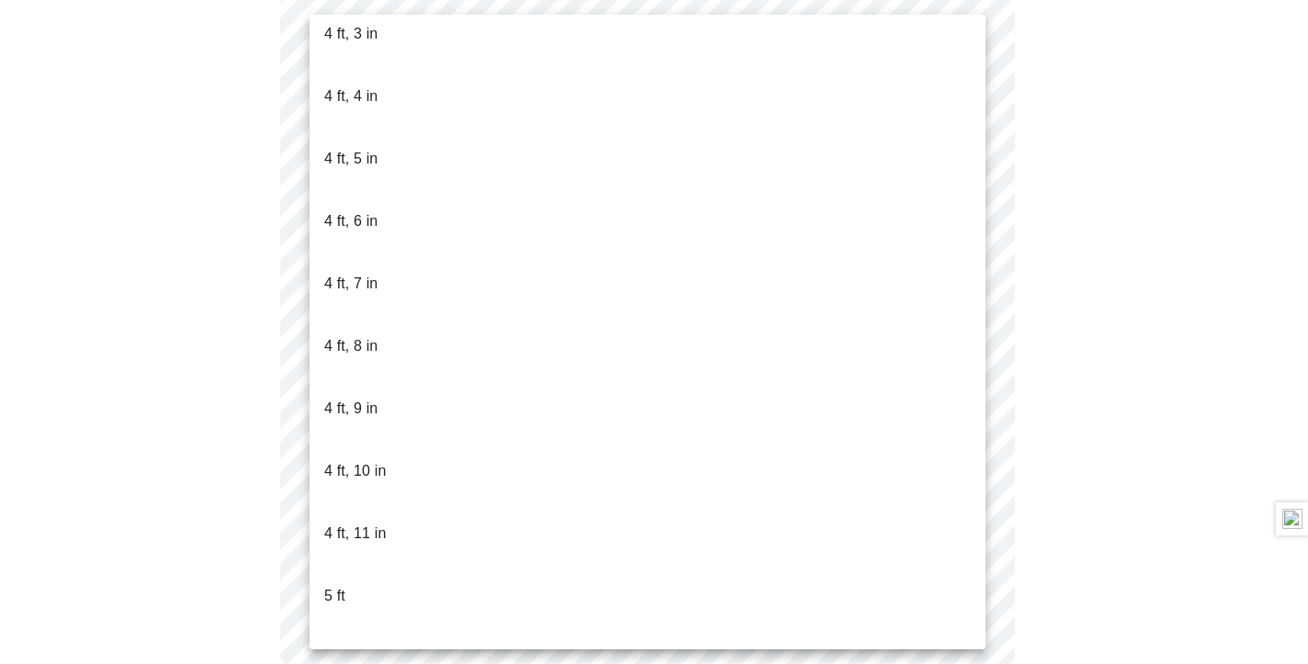
click at [381, 627] on li "5 ft, 1 in" at bounding box center [648, 658] width 676 height 62
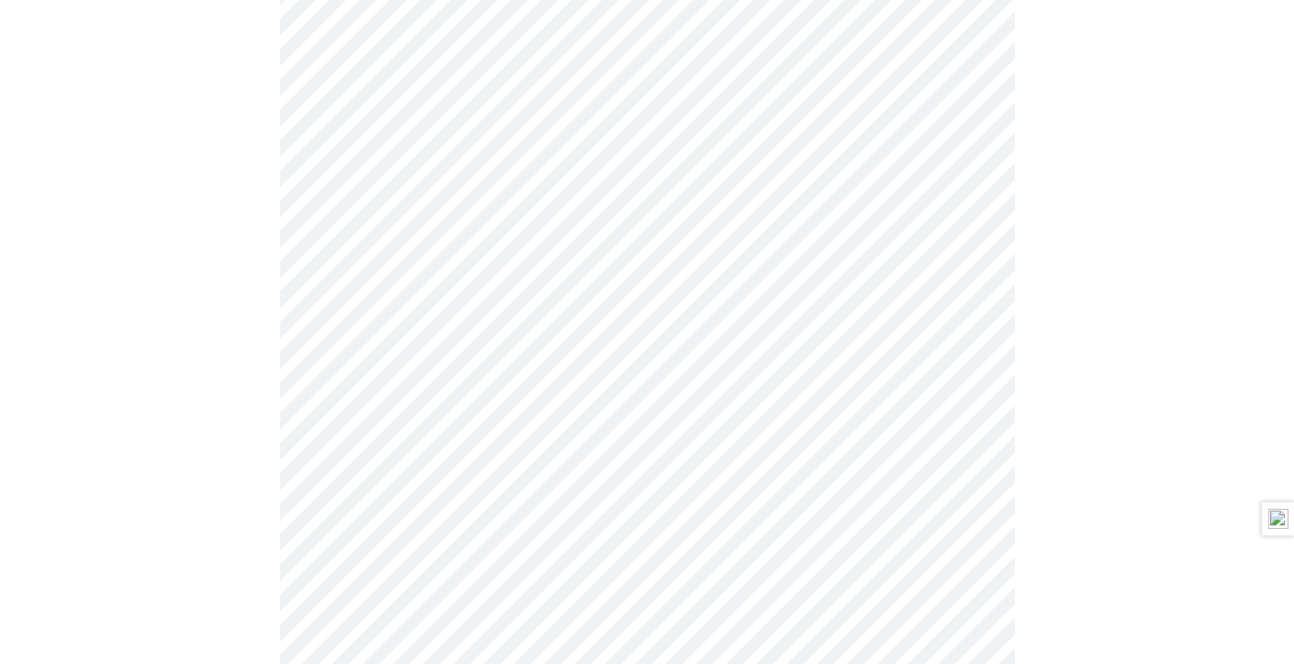
scroll to position [4776, 0]
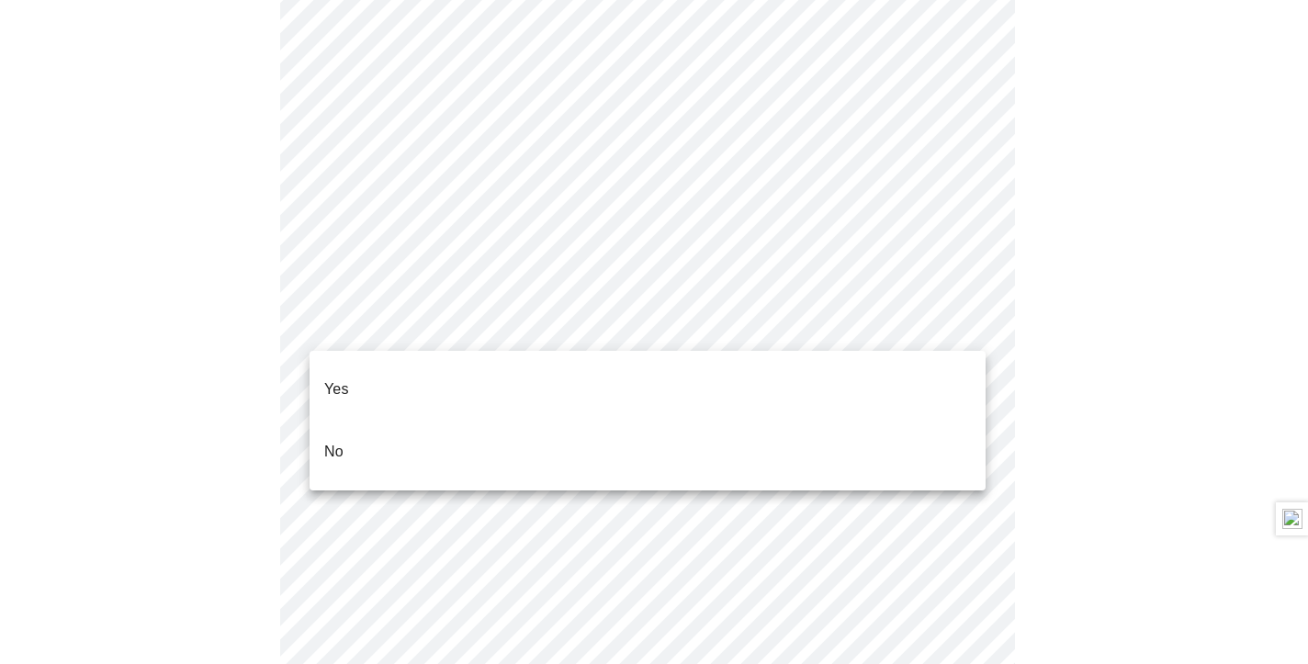
click at [538, 421] on li "No" at bounding box center [648, 452] width 676 height 62
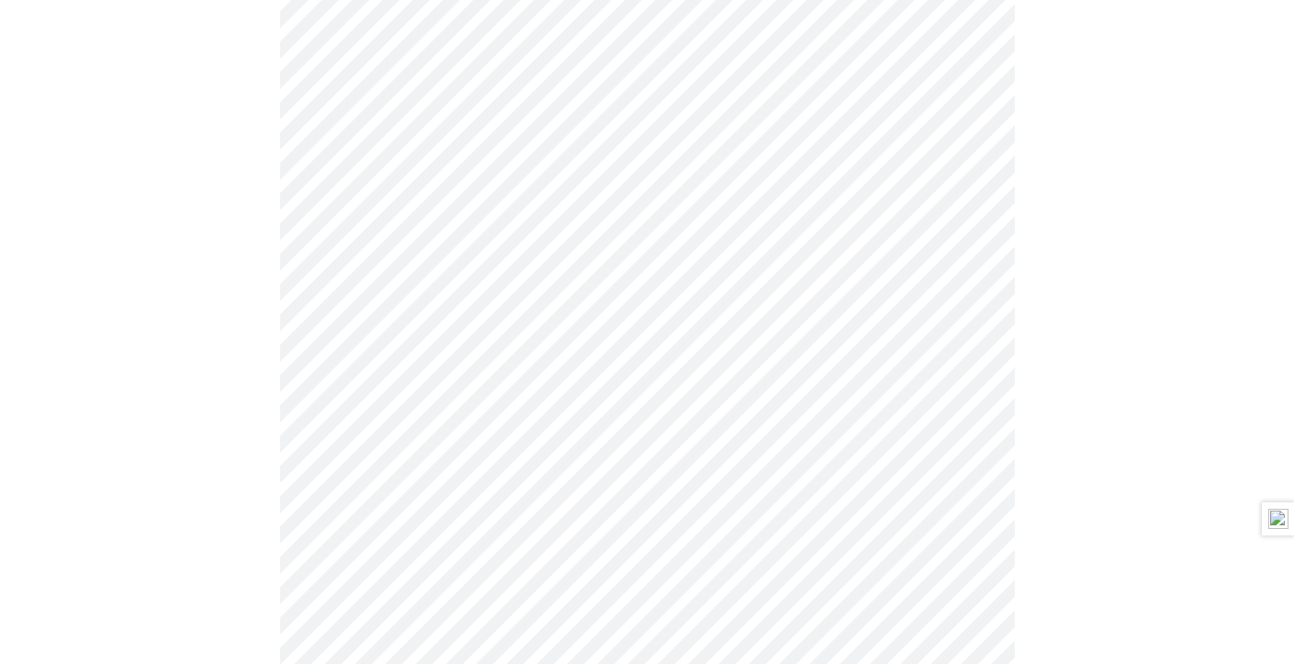
scroll to position [1010, 0]
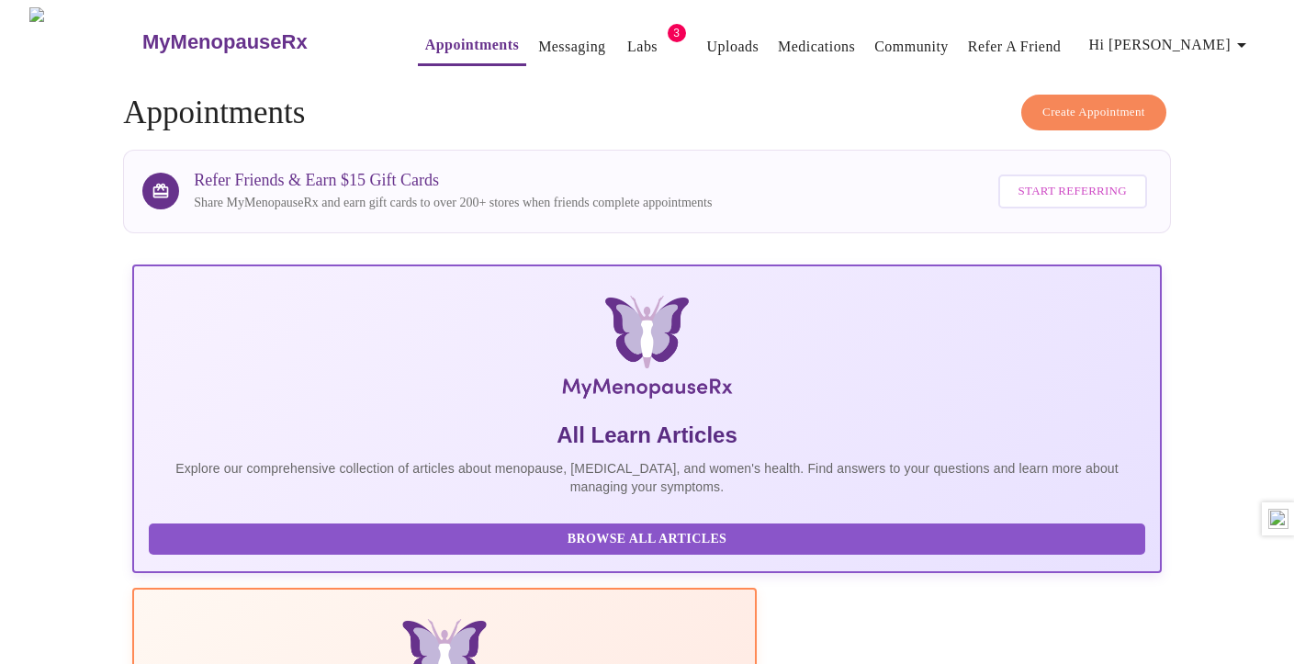
click at [801, 95] on h4 "Create Appointment Appointments" at bounding box center [647, 113] width 1048 height 37
click at [1196, 42] on span "Hi [PERSON_NAME]" at bounding box center [1170, 45] width 163 height 26
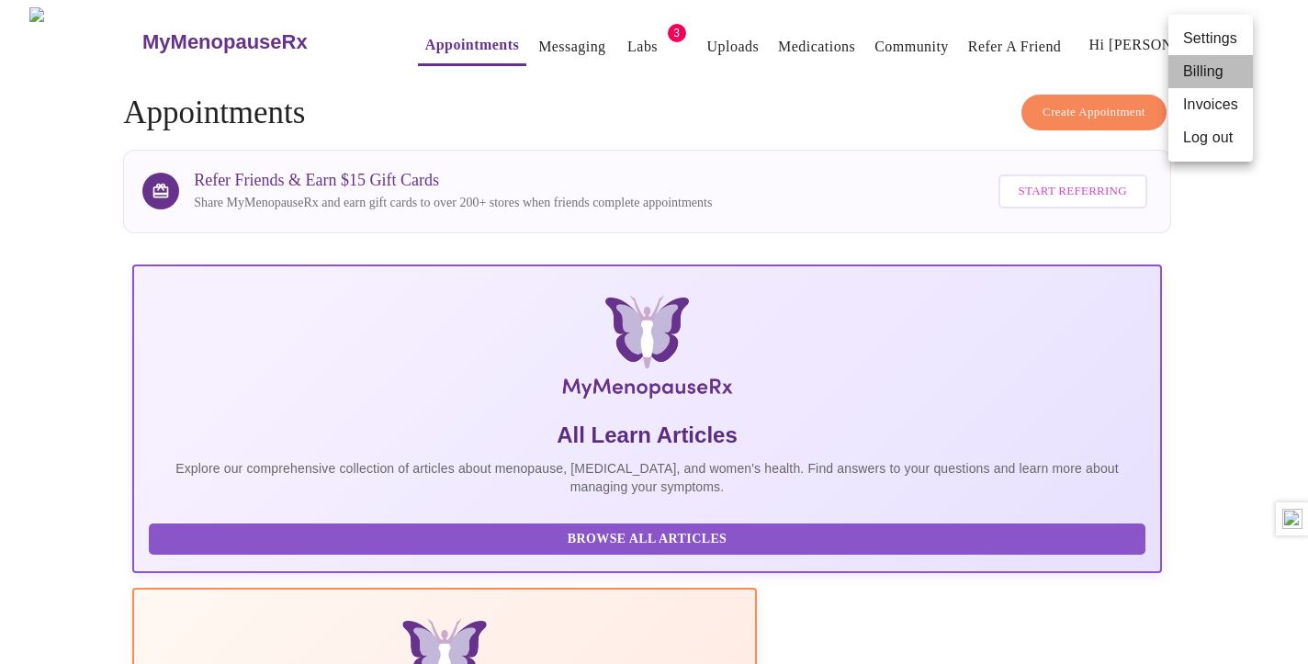
click at [1196, 75] on li "Billing" at bounding box center [1210, 71] width 85 height 33
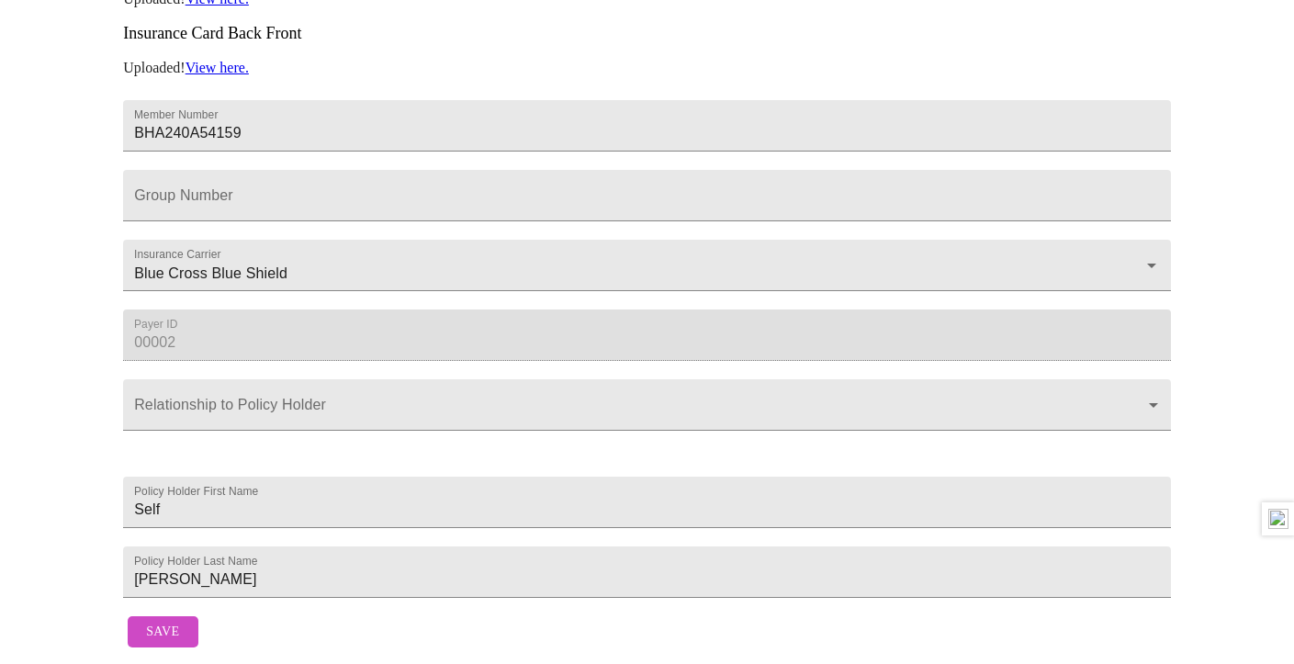
scroll to position [589, 0]
click at [182, 616] on button "Save" at bounding box center [163, 632] width 70 height 32
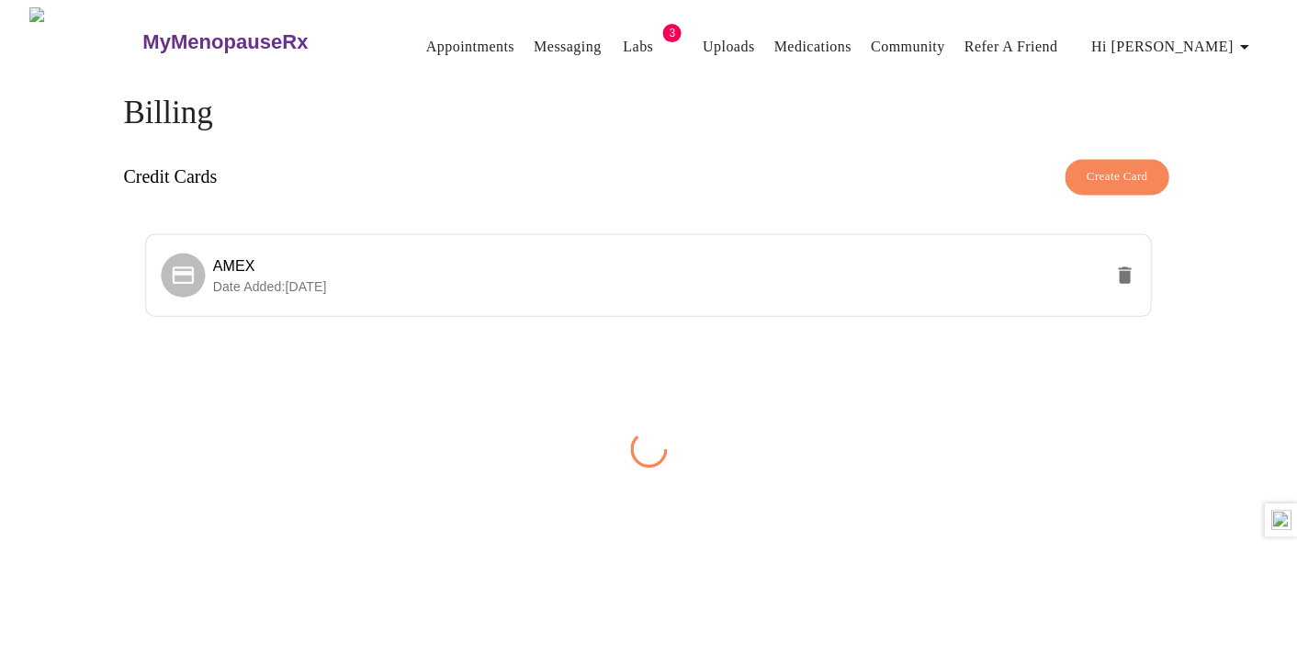
scroll to position [0, 0]
